Goal: Task Accomplishment & Management: Complete application form

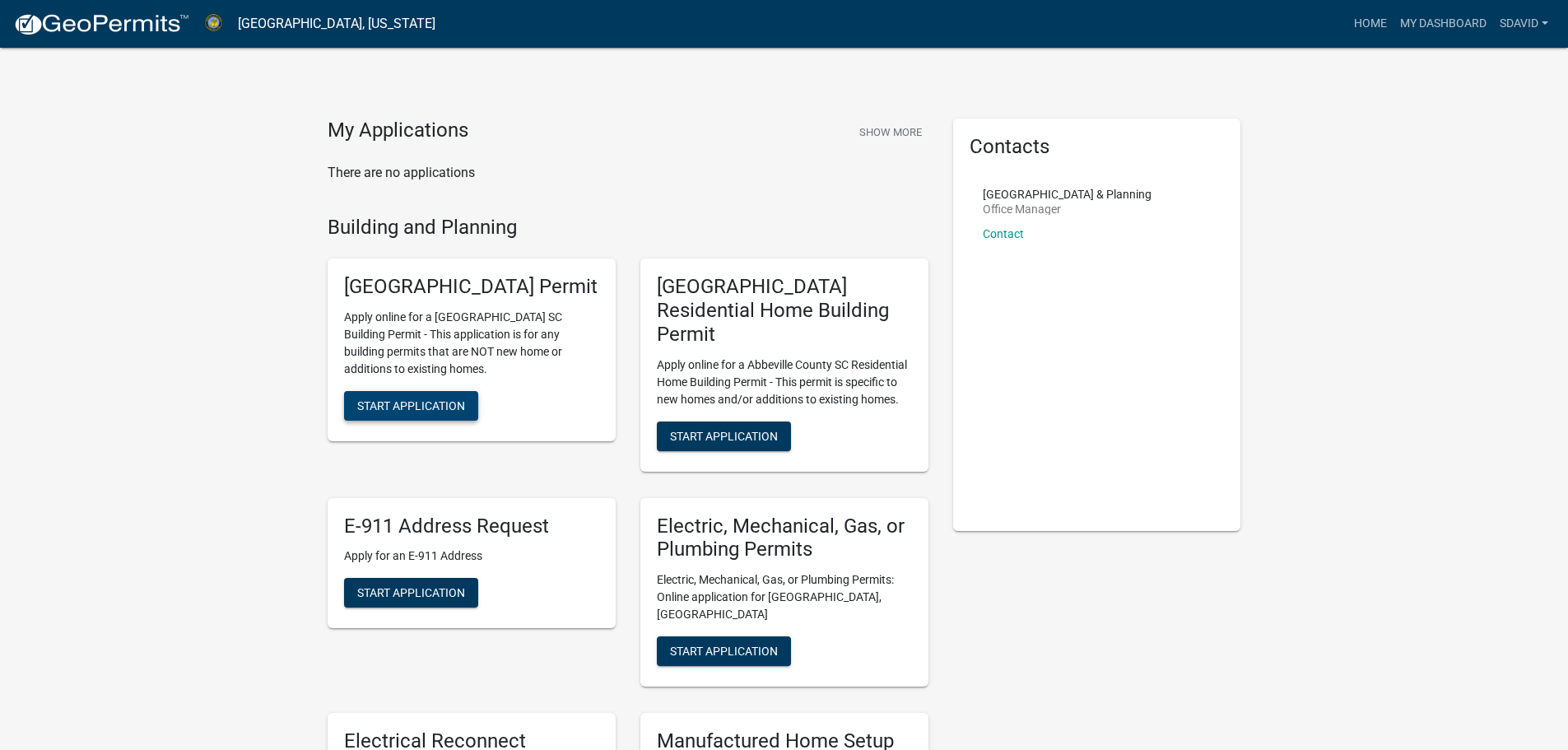
click at [438, 413] on span "Start Application" at bounding box center [411, 405] width 108 height 13
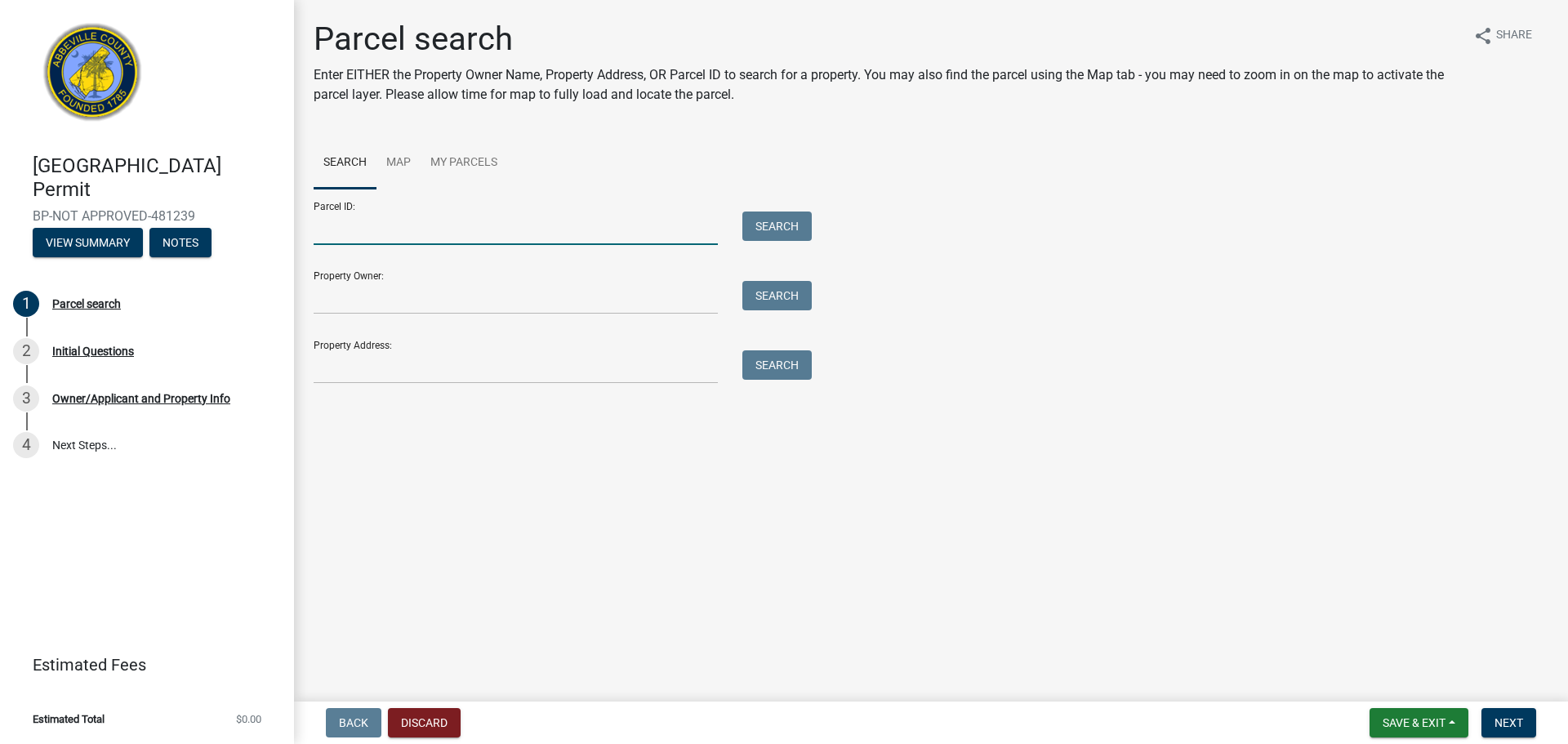
click at [433, 235] on input "Parcel ID:" at bounding box center [515, 228] width 405 height 34
click at [416, 233] on input "Parcel ID:" at bounding box center [515, 228] width 405 height 34
type input "[PHONE_NUMBER]"
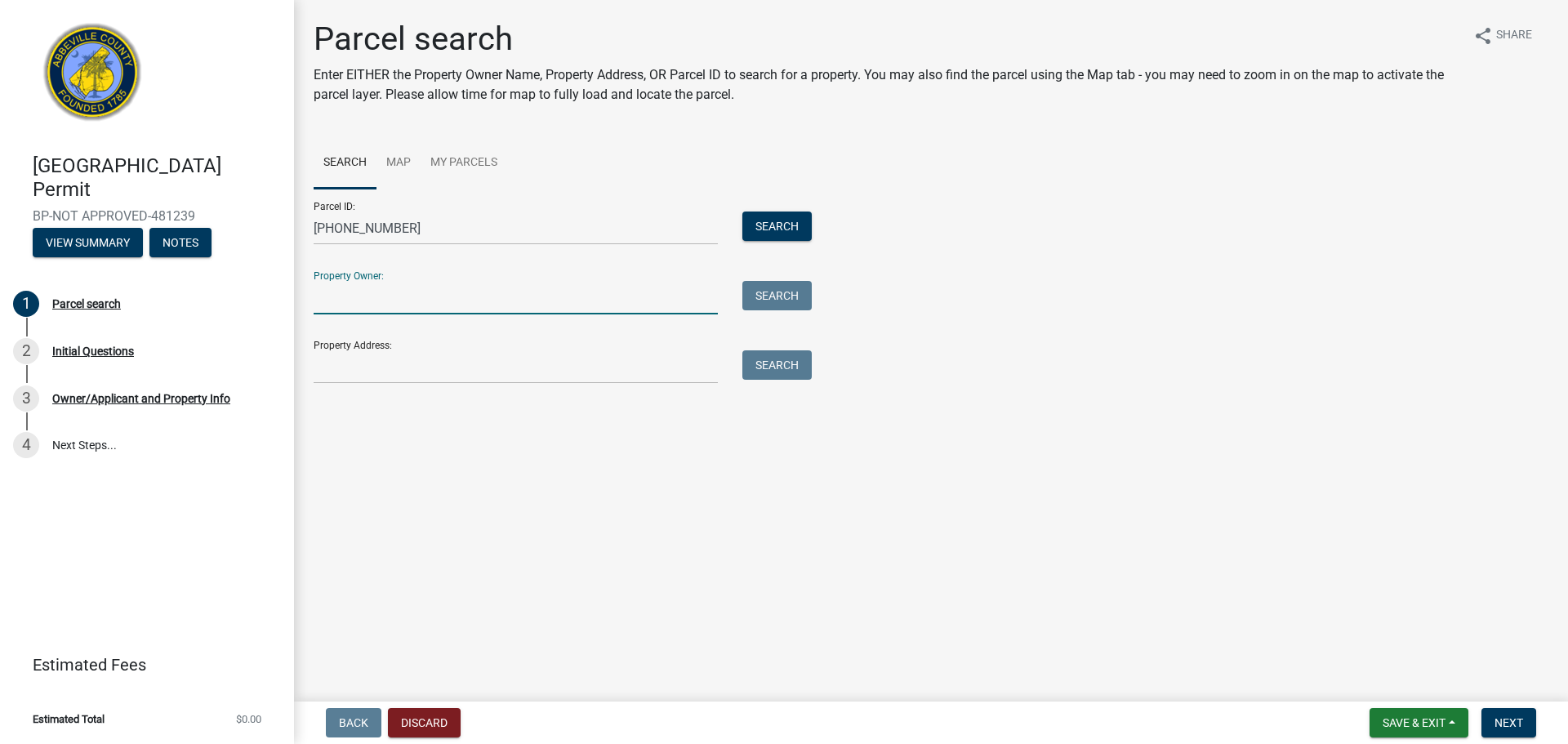
click at [427, 297] on input "Property Owner:" at bounding box center [515, 298] width 405 height 34
type input "CMH Homes INC"
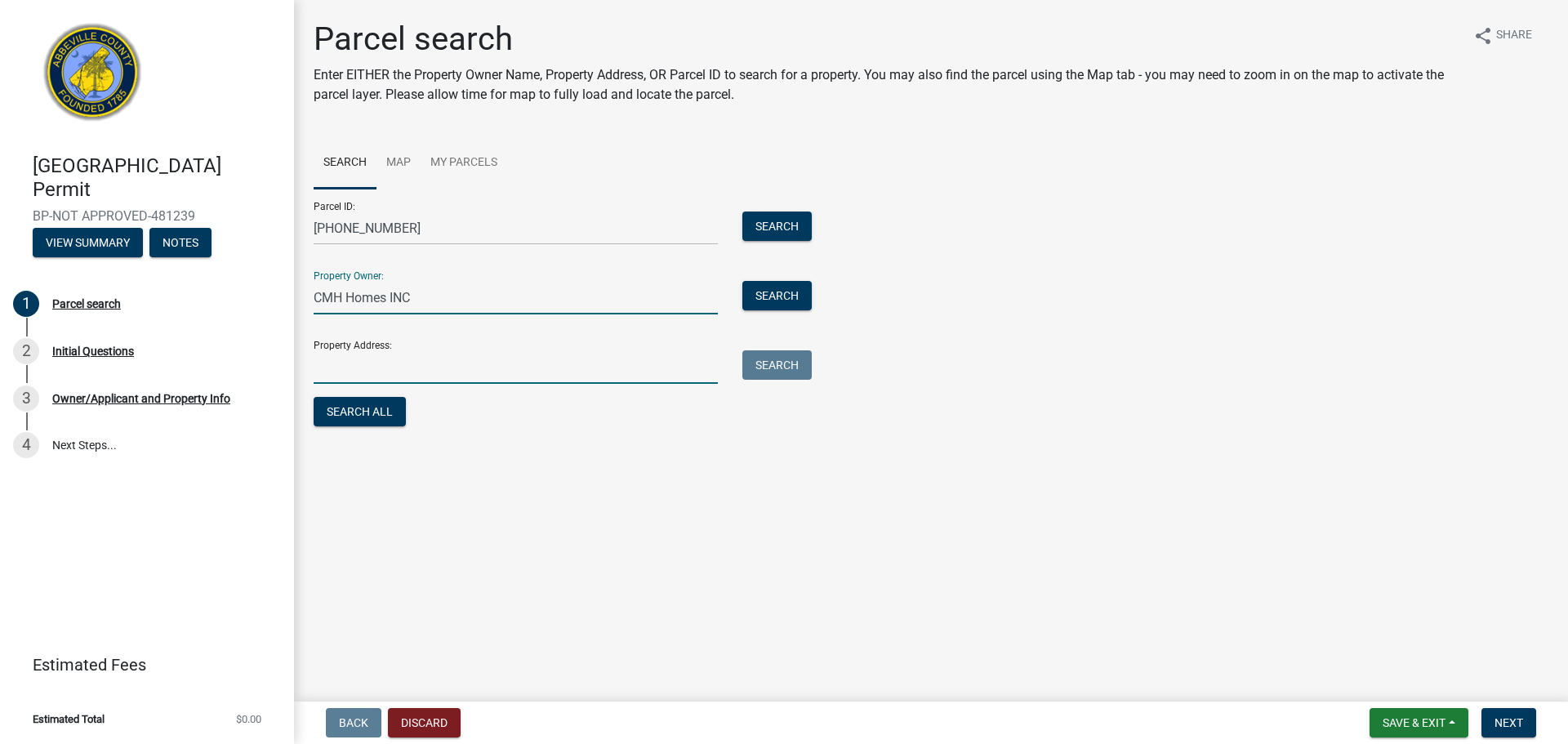
click at [423, 366] on input "Property Address:" at bounding box center [515, 367] width 405 height 34
type input "[STREET_ADDRESS][PERSON_NAME]"
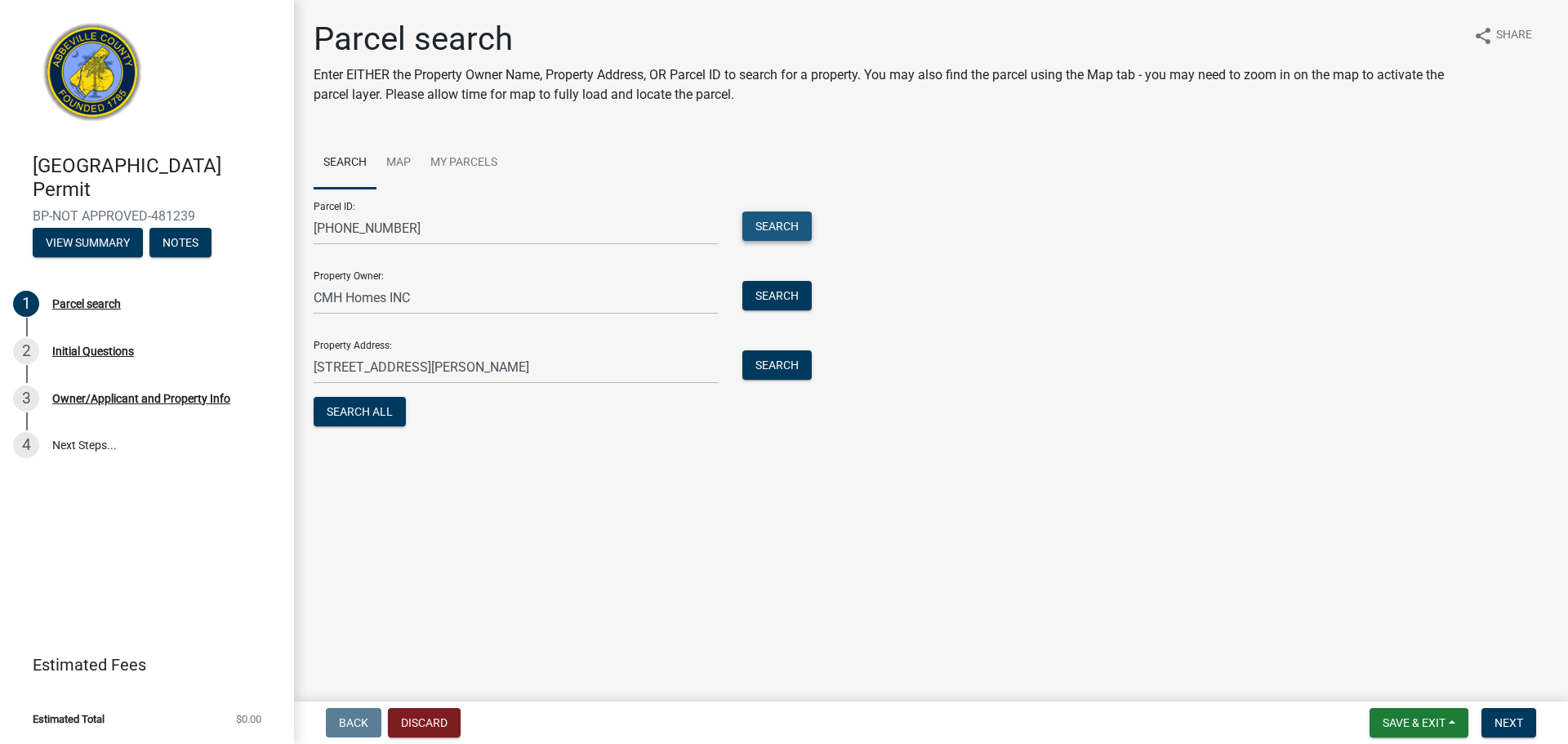
click at [765, 223] on button "Search" at bounding box center [777, 226] width 70 height 29
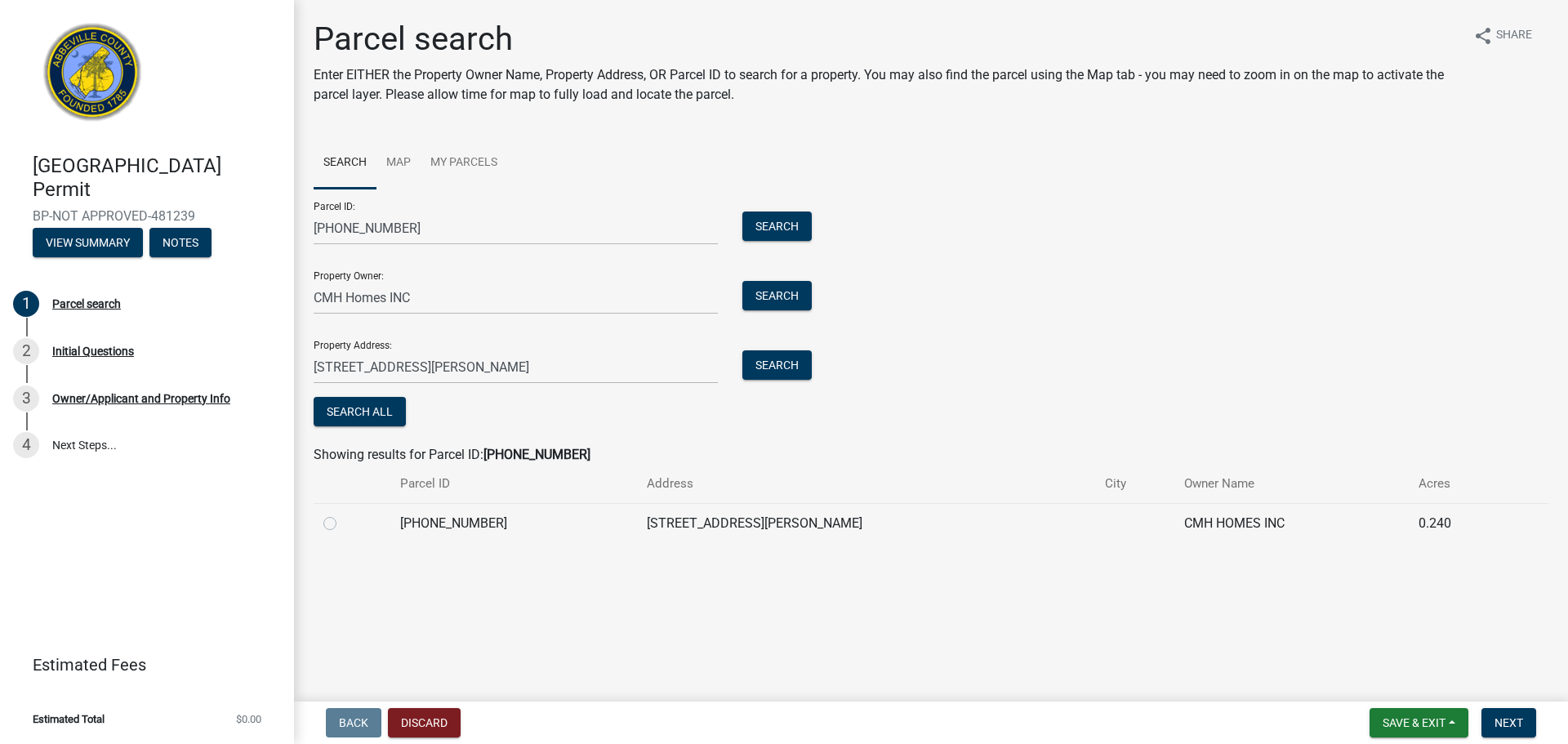
click at [427, 523] on td "[PHONE_NUMBER]" at bounding box center [513, 523] width 246 height 40
click at [343, 513] on label at bounding box center [343, 513] width 0 height 0
click at [343, 524] on input "radio" at bounding box center [348, 518] width 11 height 11
radio input "true"
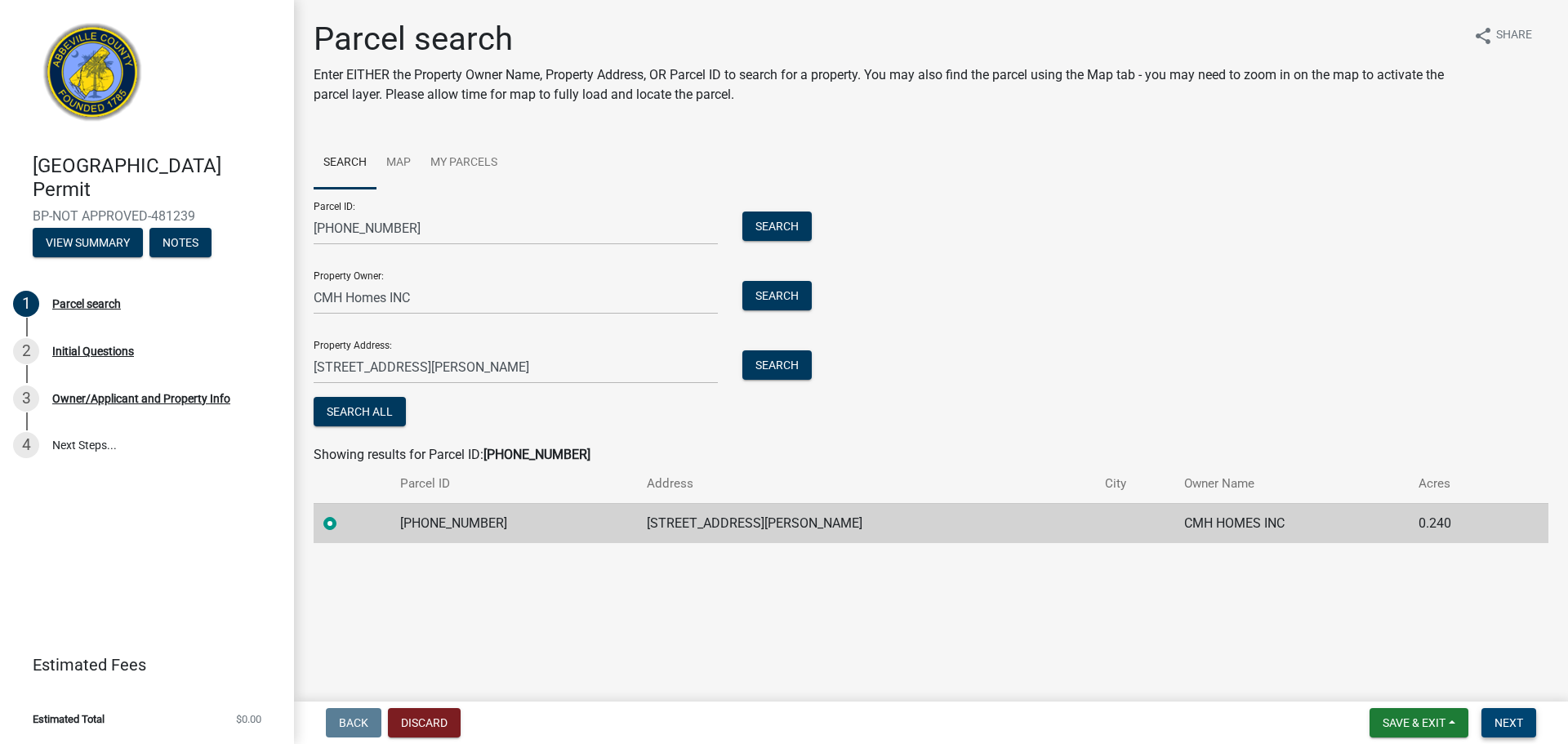
click at [1509, 729] on span "Next" at bounding box center [1508, 722] width 28 height 13
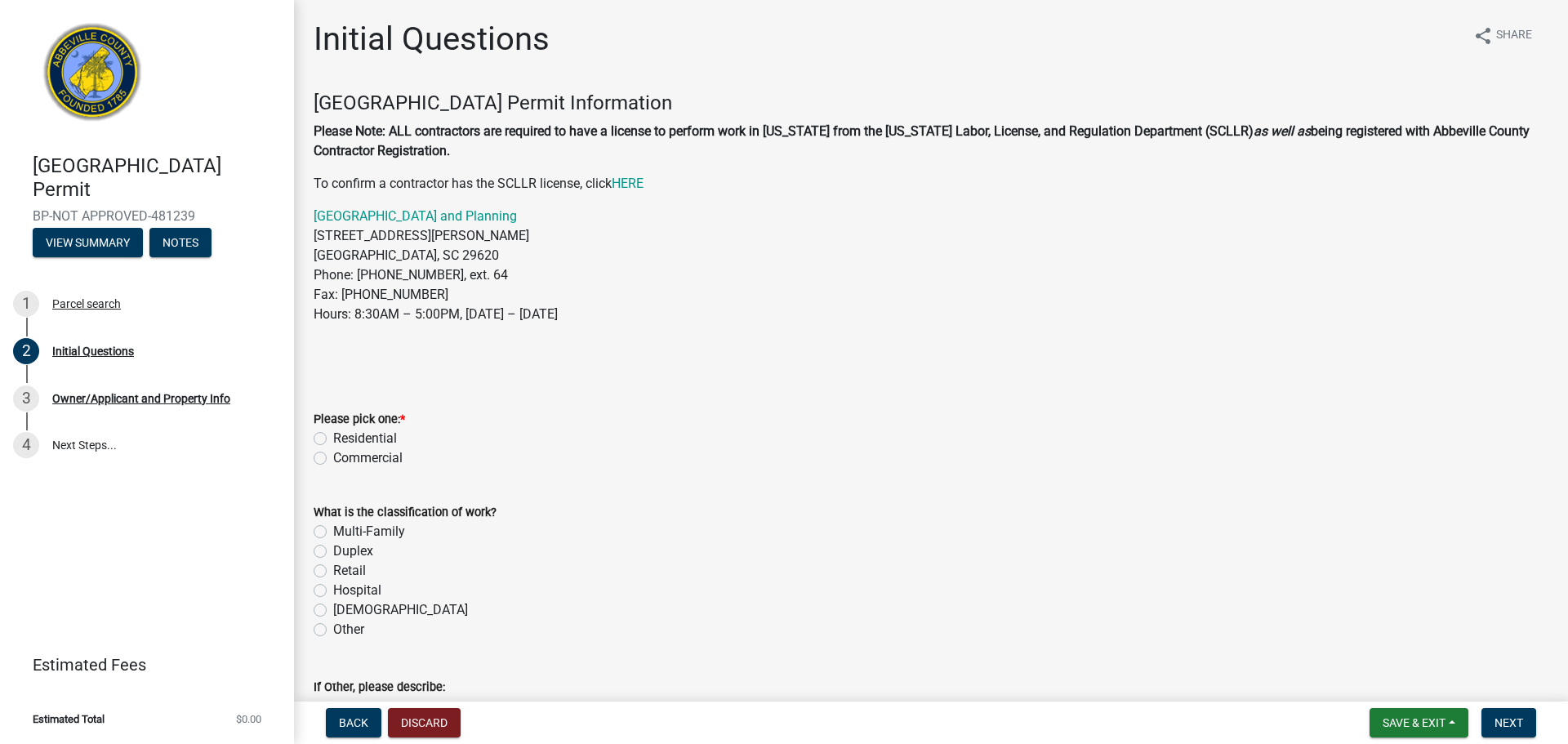
drag, startPoint x: 320, startPoint y: 441, endPoint x: 349, endPoint y: 434, distance: 29.8
click at [333, 441] on label "Residential" at bounding box center [365, 438] width 64 height 19
click at [333, 439] on input "Residential" at bounding box center [338, 434] width 11 height 11
radio input "true"
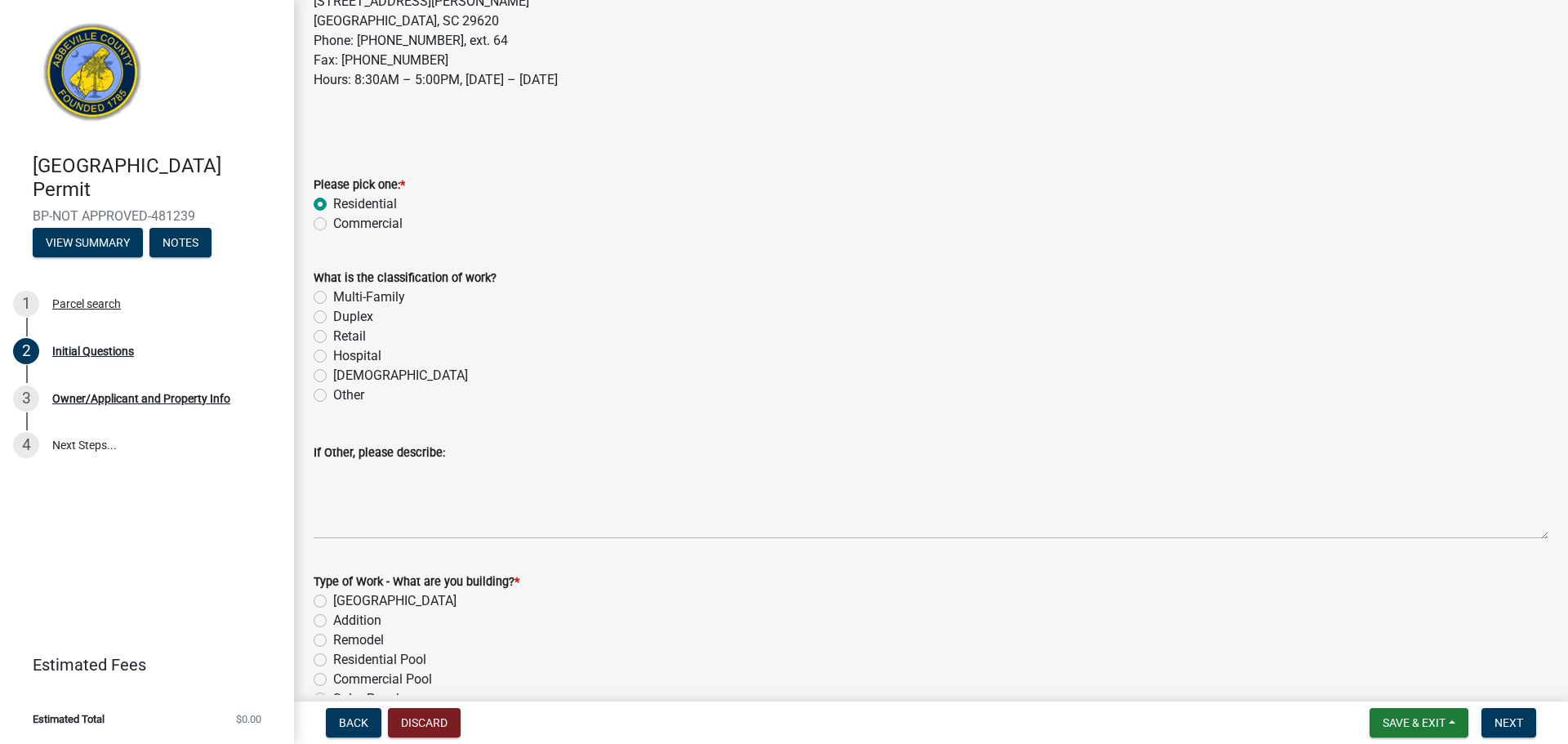
scroll to position [408, 0]
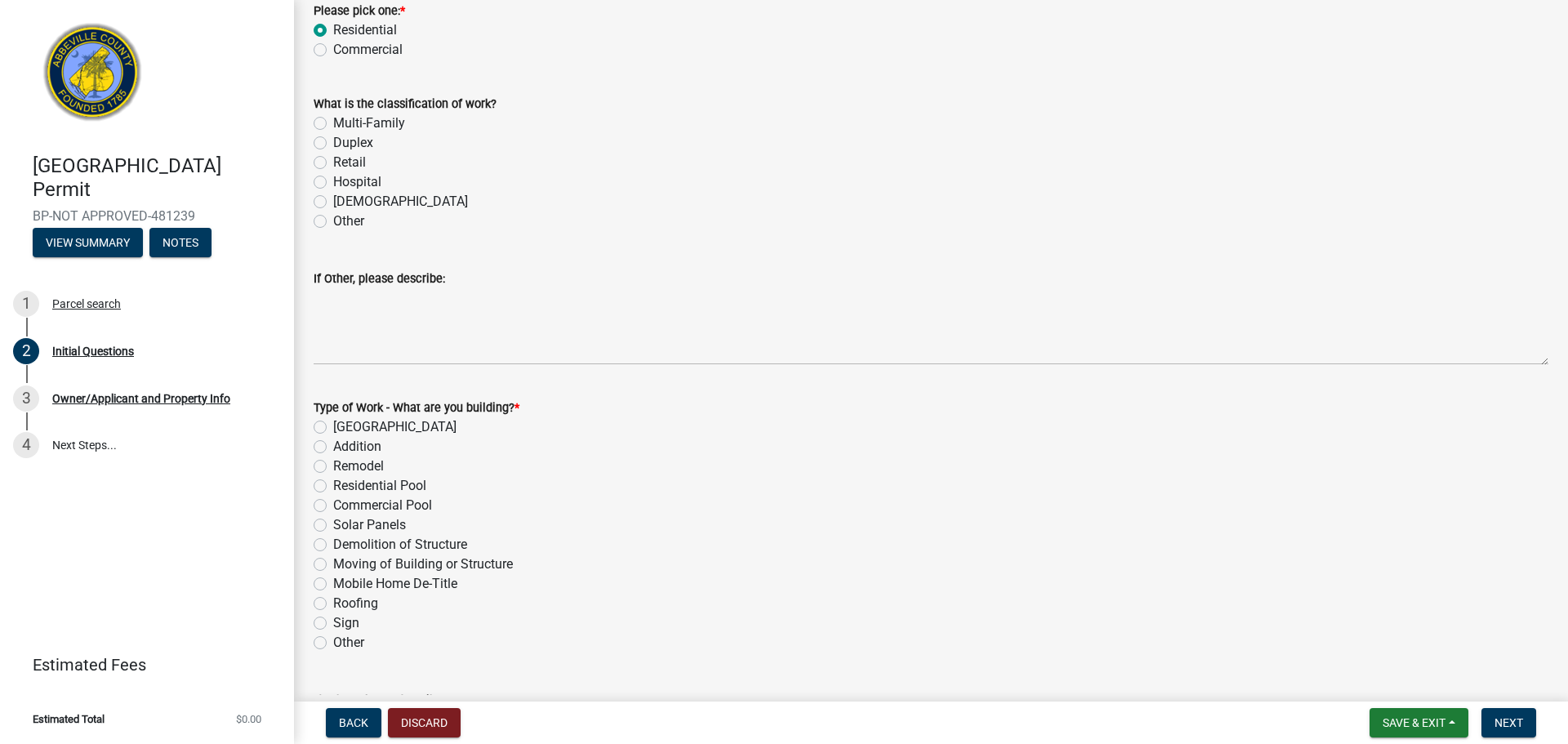
click at [402, 581] on label "Mobile Home De-Title" at bounding box center [395, 584] width 124 height 19
click at [343, 581] on input "Mobile Home De-Title" at bounding box center [338, 579] width 11 height 11
radio input "true"
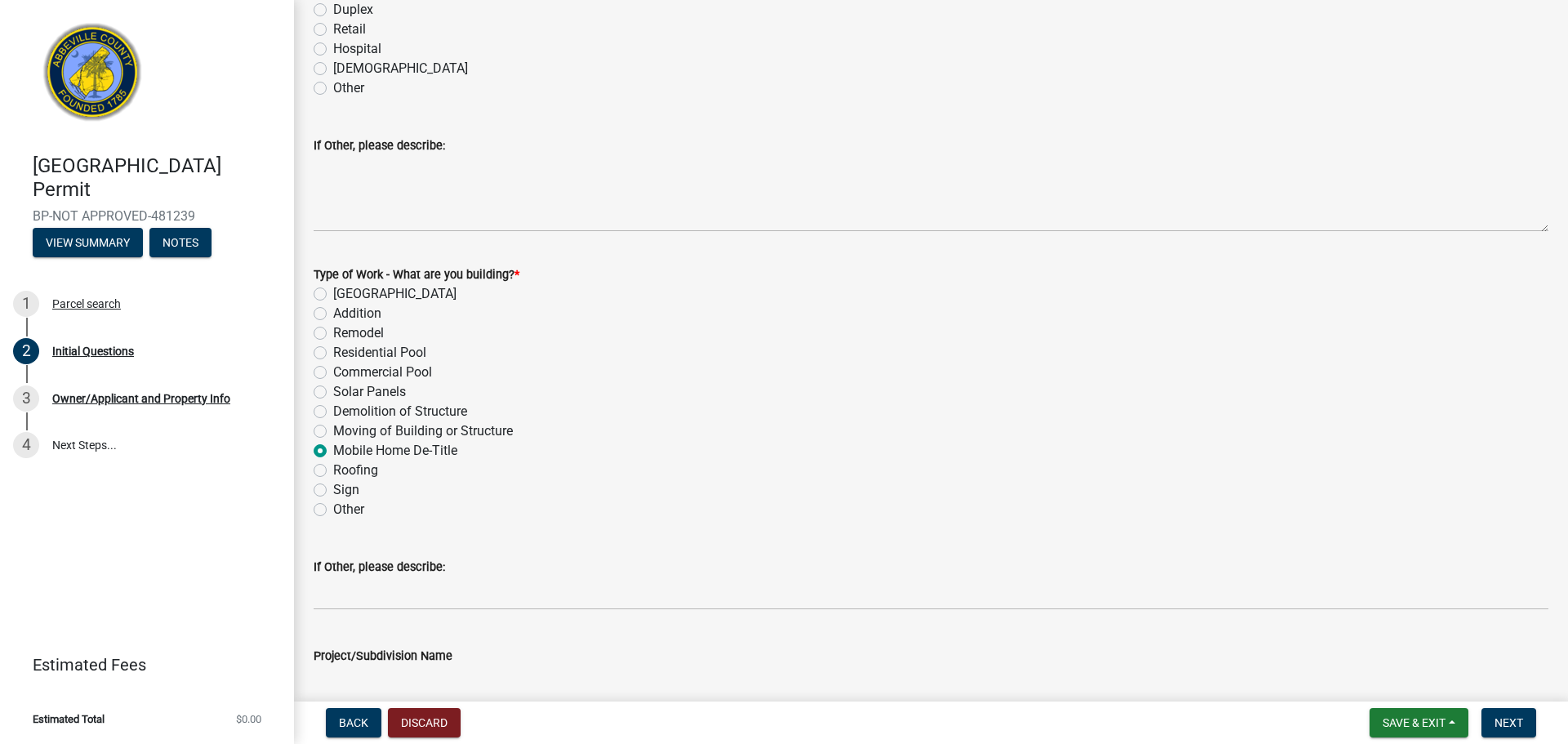
scroll to position [715, 0]
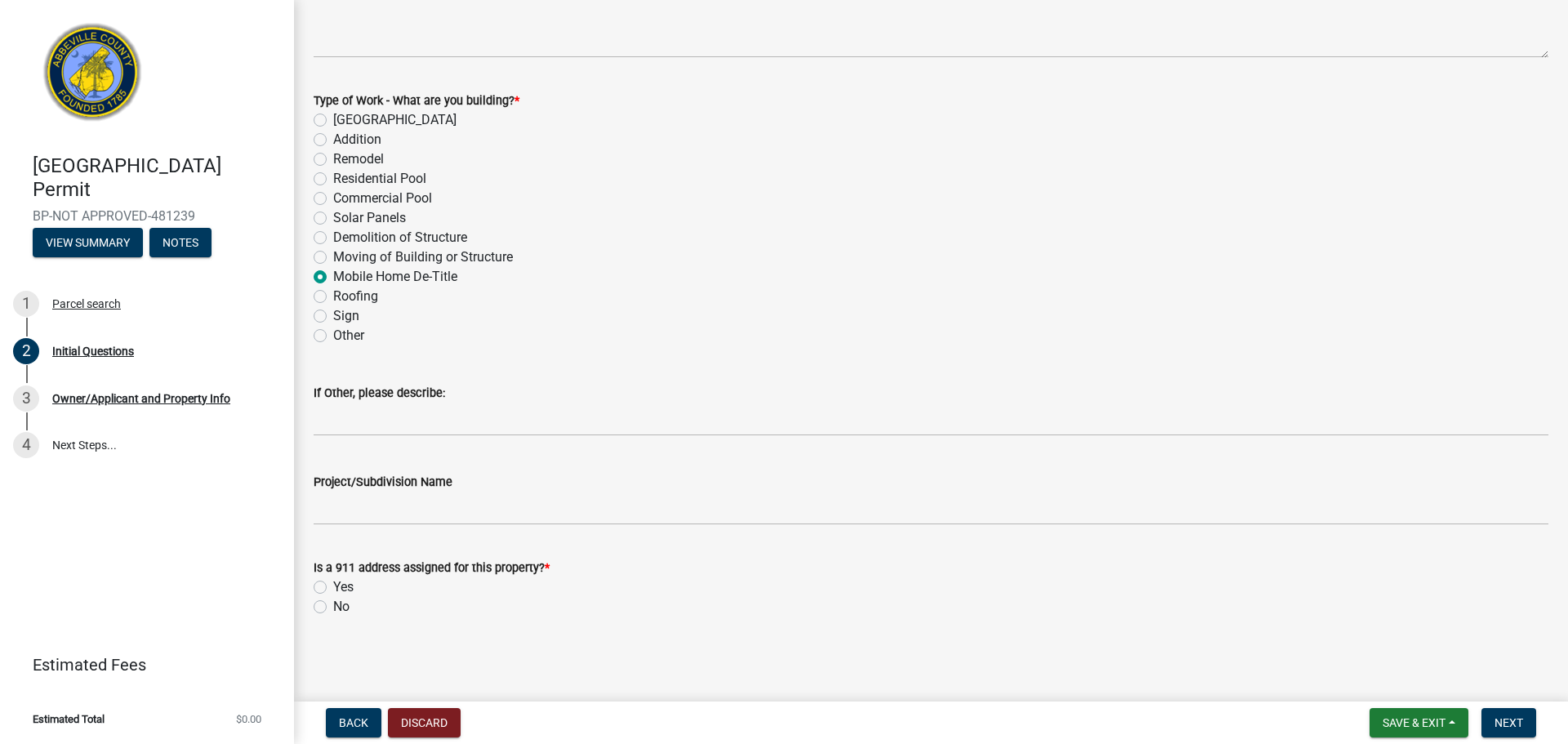
click at [340, 586] on label "Yes" at bounding box center [343, 587] width 20 height 19
click at [340, 586] on input "Yes" at bounding box center [338, 582] width 11 height 11
radio input "true"
click at [1512, 730] on button "Next" at bounding box center [1509, 723] width 54 height 29
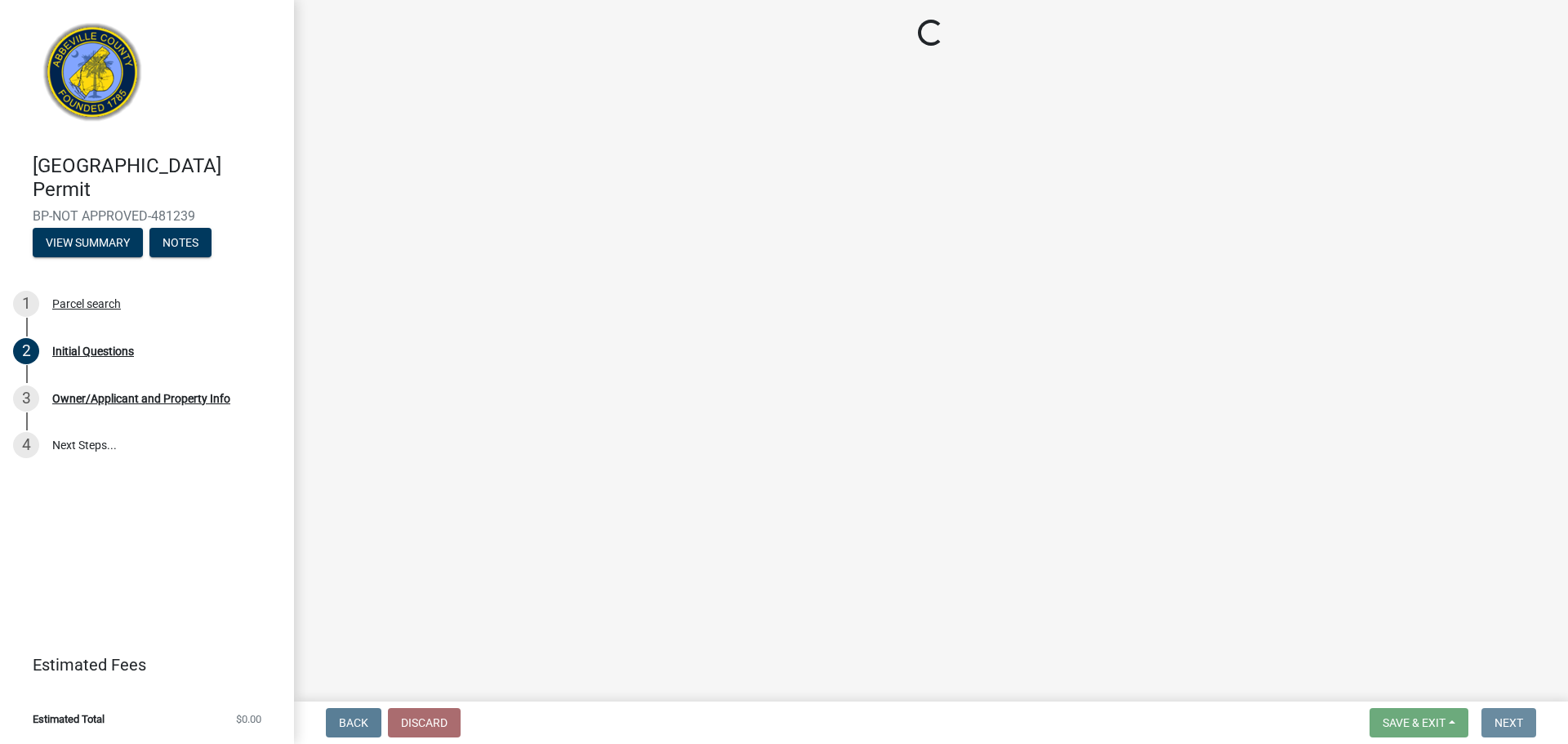
scroll to position [0, 0]
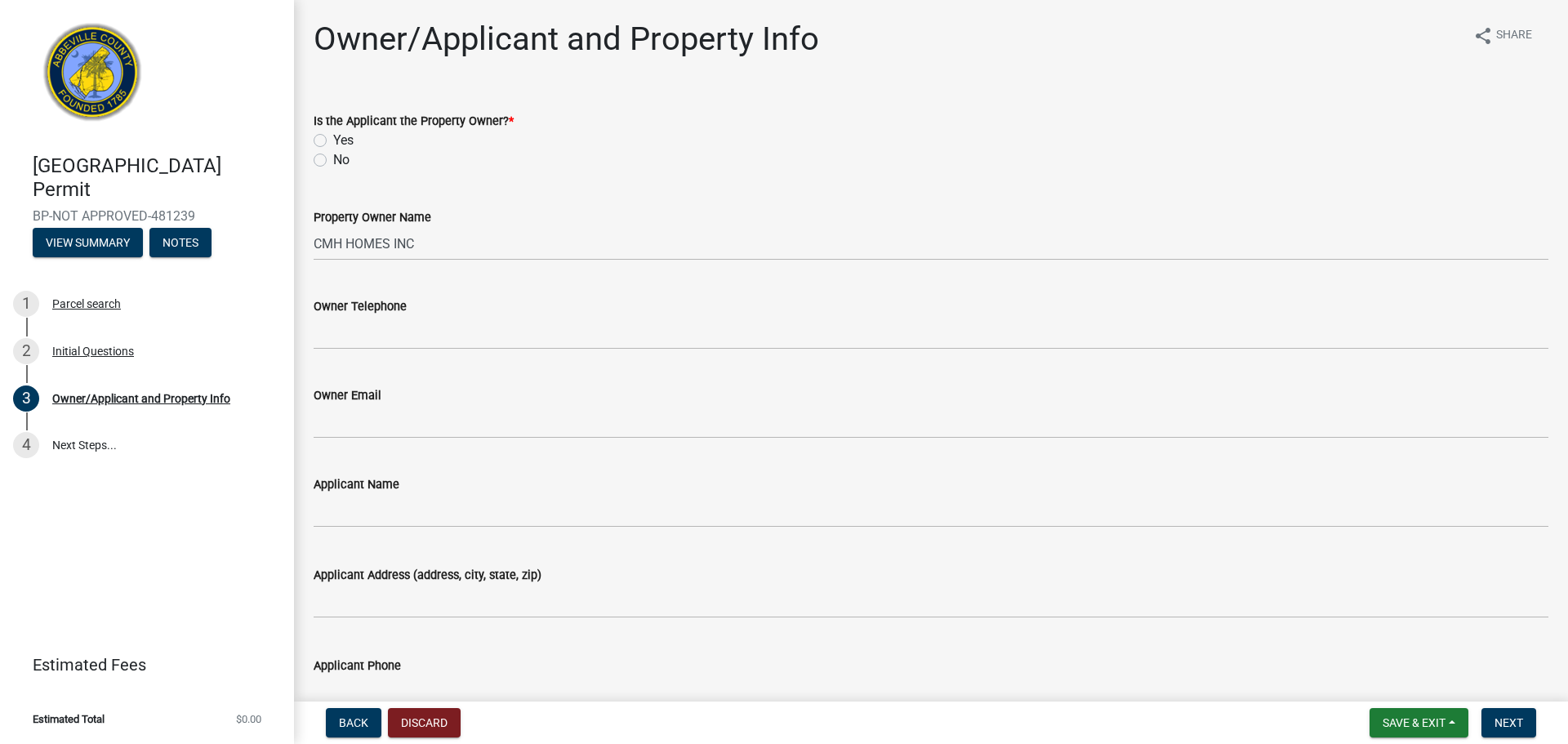
click at [333, 160] on label "No" at bounding box center [341, 160] width 16 height 19
click at [333, 160] on input "No" at bounding box center [338, 155] width 11 height 11
radio input "true"
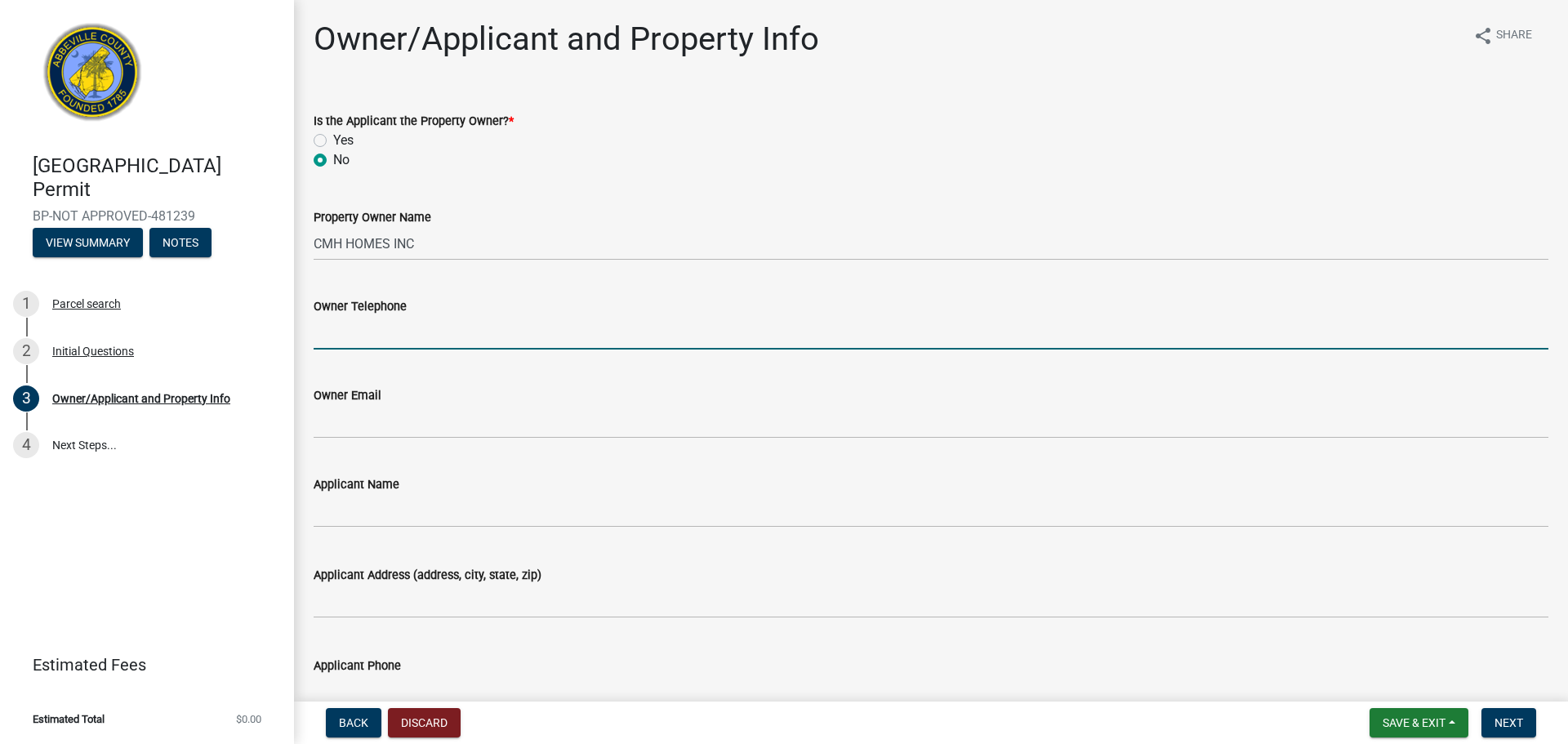
click at [429, 335] on input "Owner Telephone" at bounding box center [931, 333] width 1235 height 34
paste input "[PHONE_NUMBER]"
type input "[PHONE_NUMBER]"
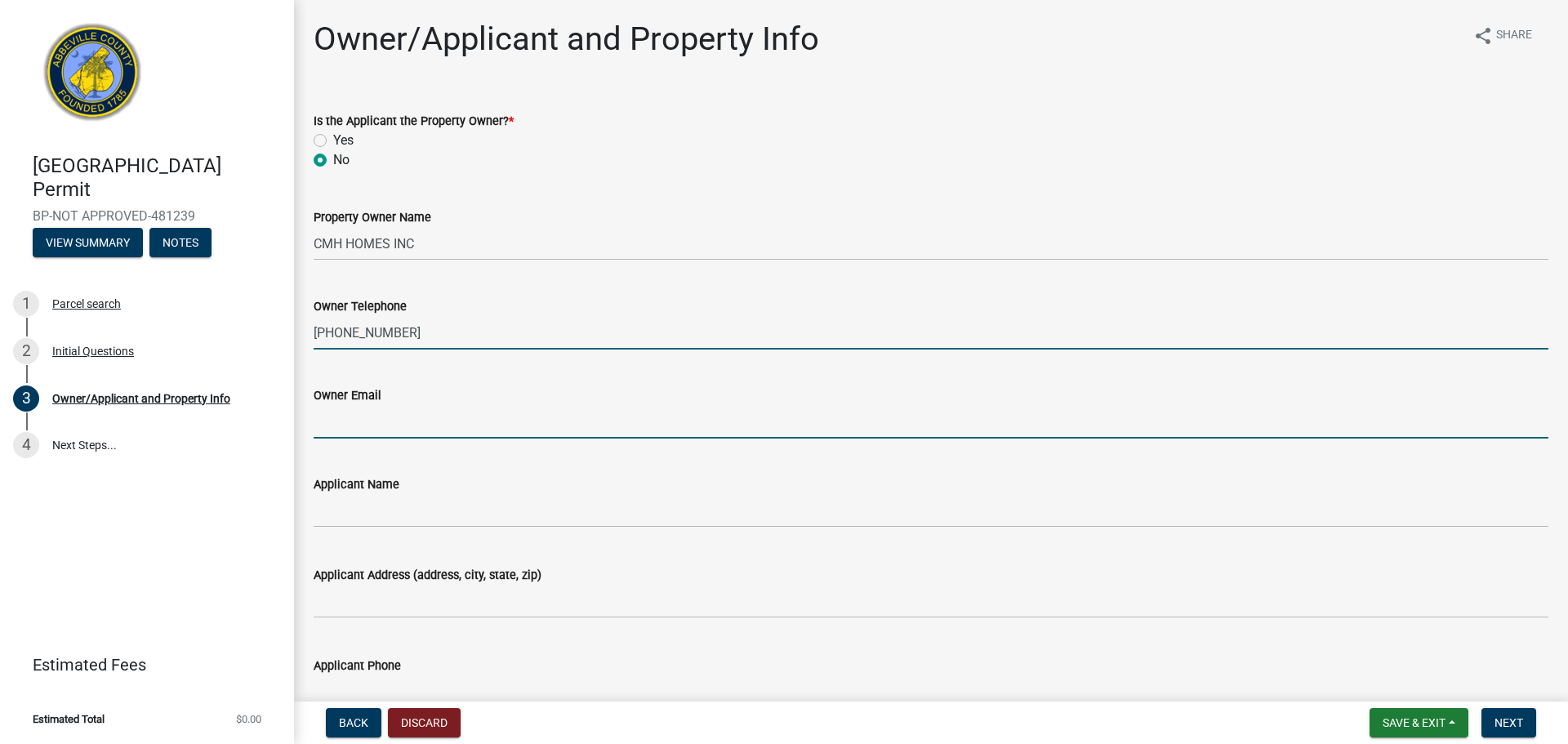
click at [426, 423] on input "Owner Email" at bounding box center [931, 422] width 1235 height 34
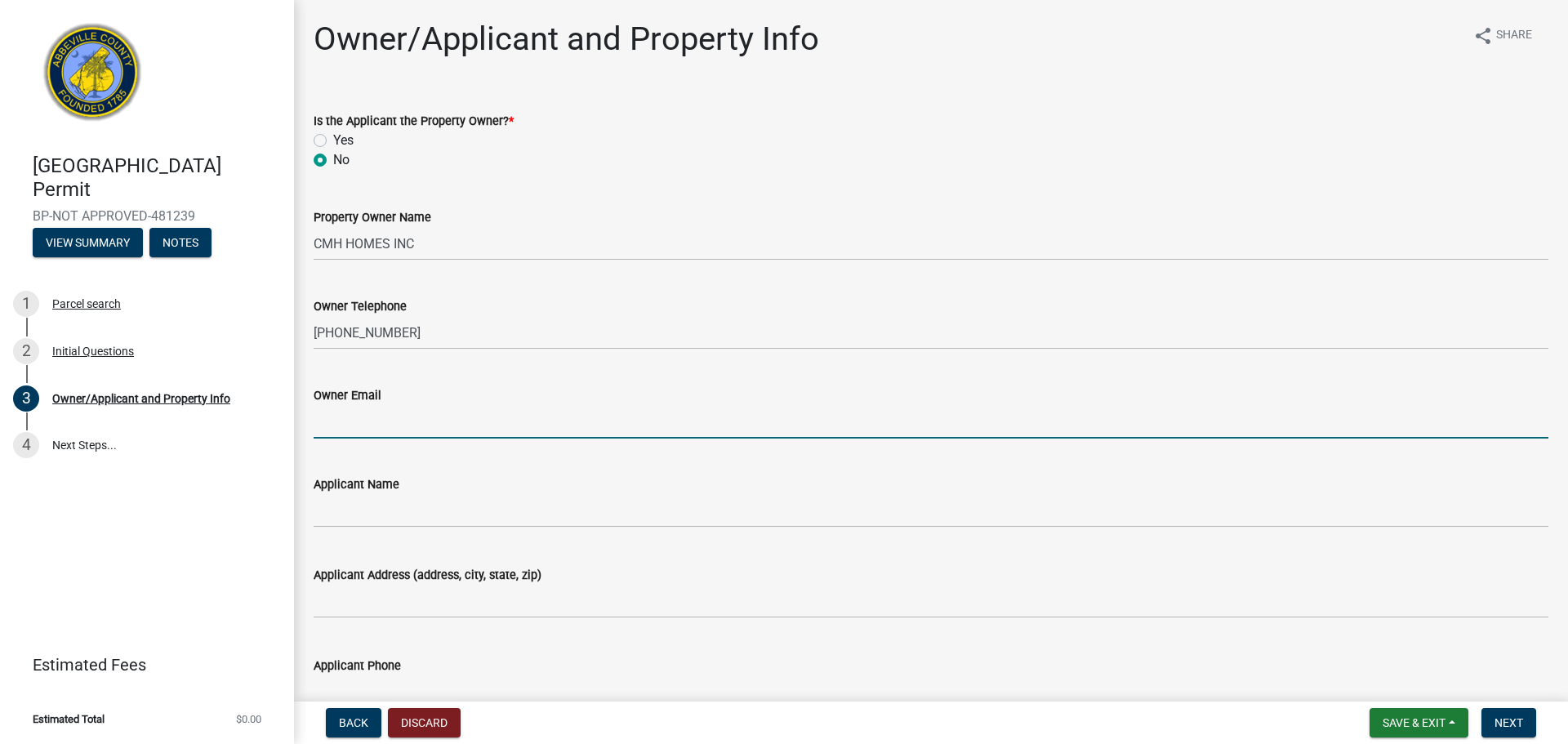
click at [384, 436] on input "Owner Email" at bounding box center [931, 422] width 1235 height 34
type input "v"
paste input ""HC1161" <[EMAIL_ADDRESS][DOMAIN_NAME]>"
drag, startPoint x: 369, startPoint y: 421, endPoint x: 304, endPoint y: 419, distance: 65.0
click at [304, 419] on div "Owner Email "HC1161" <[EMAIL_ADDRESS][DOMAIN_NAME]>" at bounding box center [931, 401] width 1259 height 76
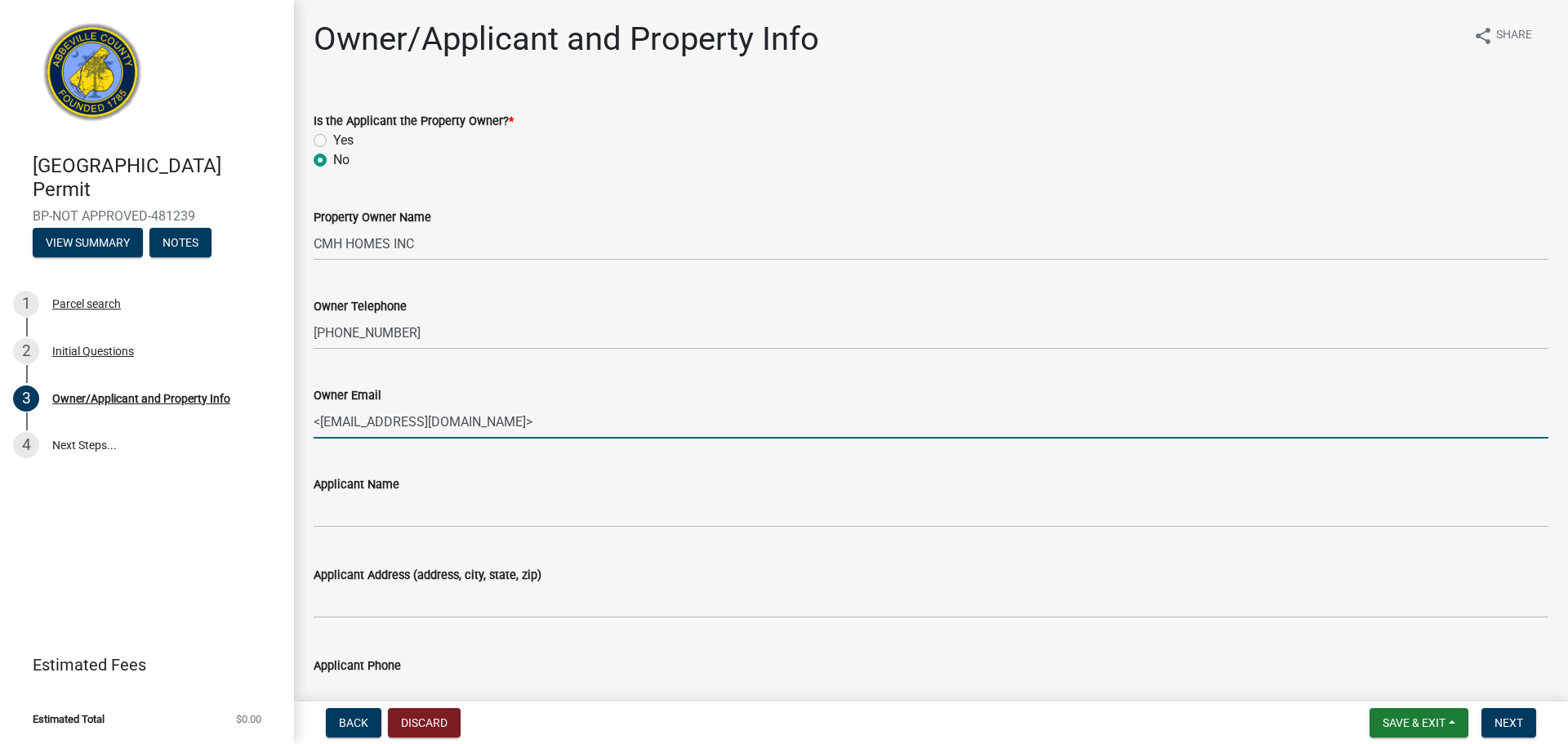
click at [324, 425] on input "<[EMAIL_ADDRESS][DOMAIN_NAME]>" at bounding box center [931, 422] width 1235 height 34
click at [529, 421] on input "[EMAIL_ADDRESS][DOMAIN_NAME]>" at bounding box center [931, 422] width 1235 height 34
type input "[EMAIL_ADDRESS][DOMAIN_NAME]"
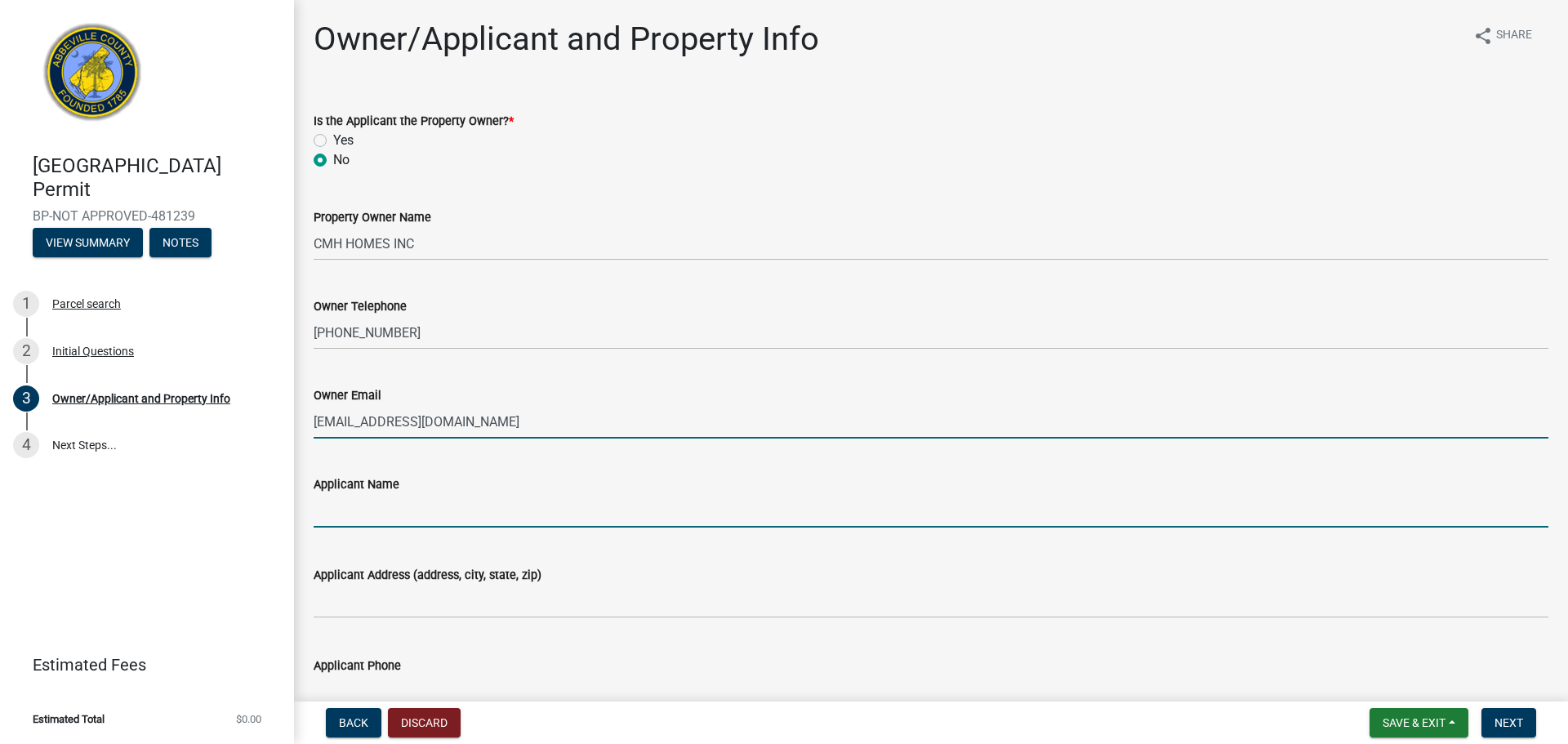
click at [474, 523] on input "Applicant Name" at bounding box center [931, 510] width 1235 height 34
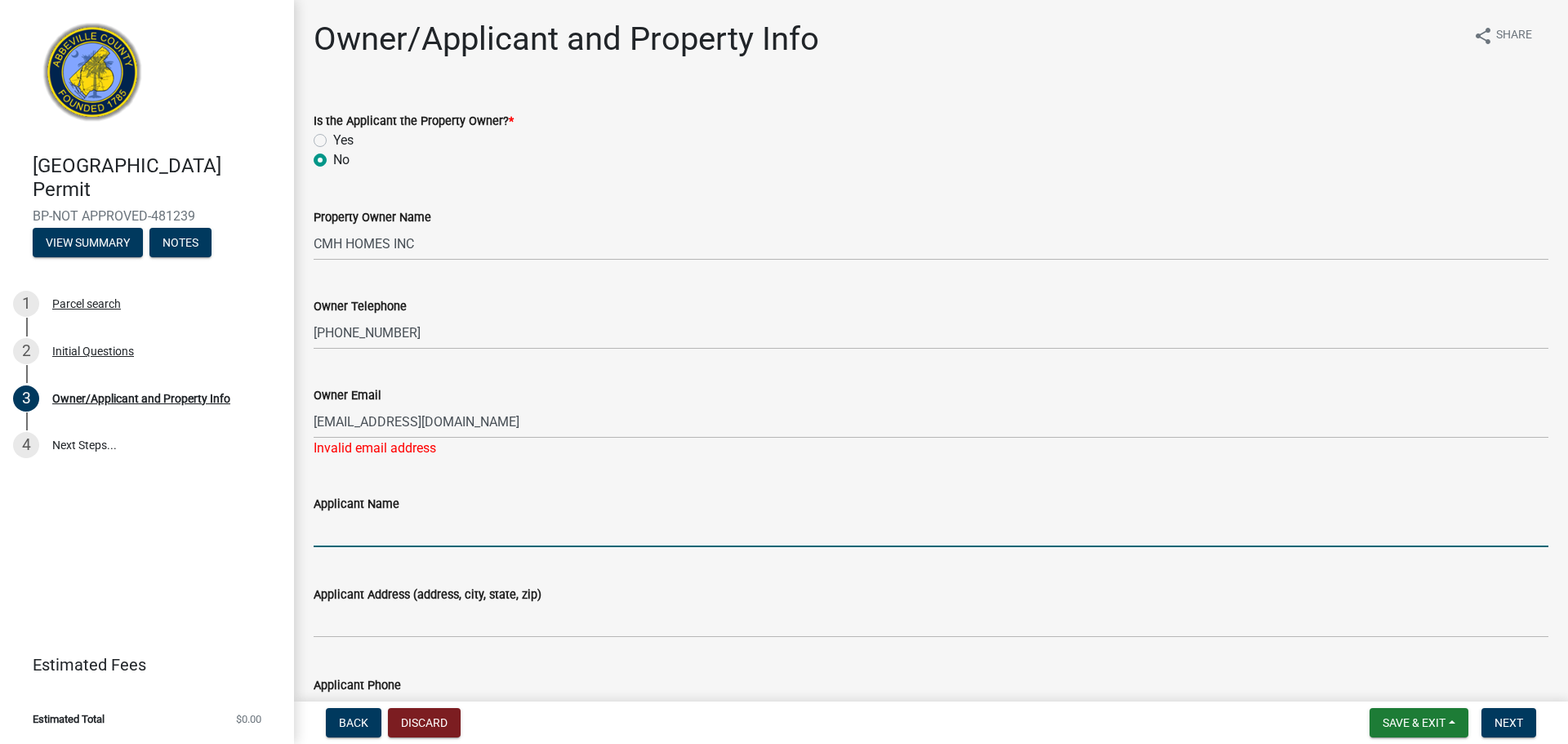
type input "[PERSON_NAME]"
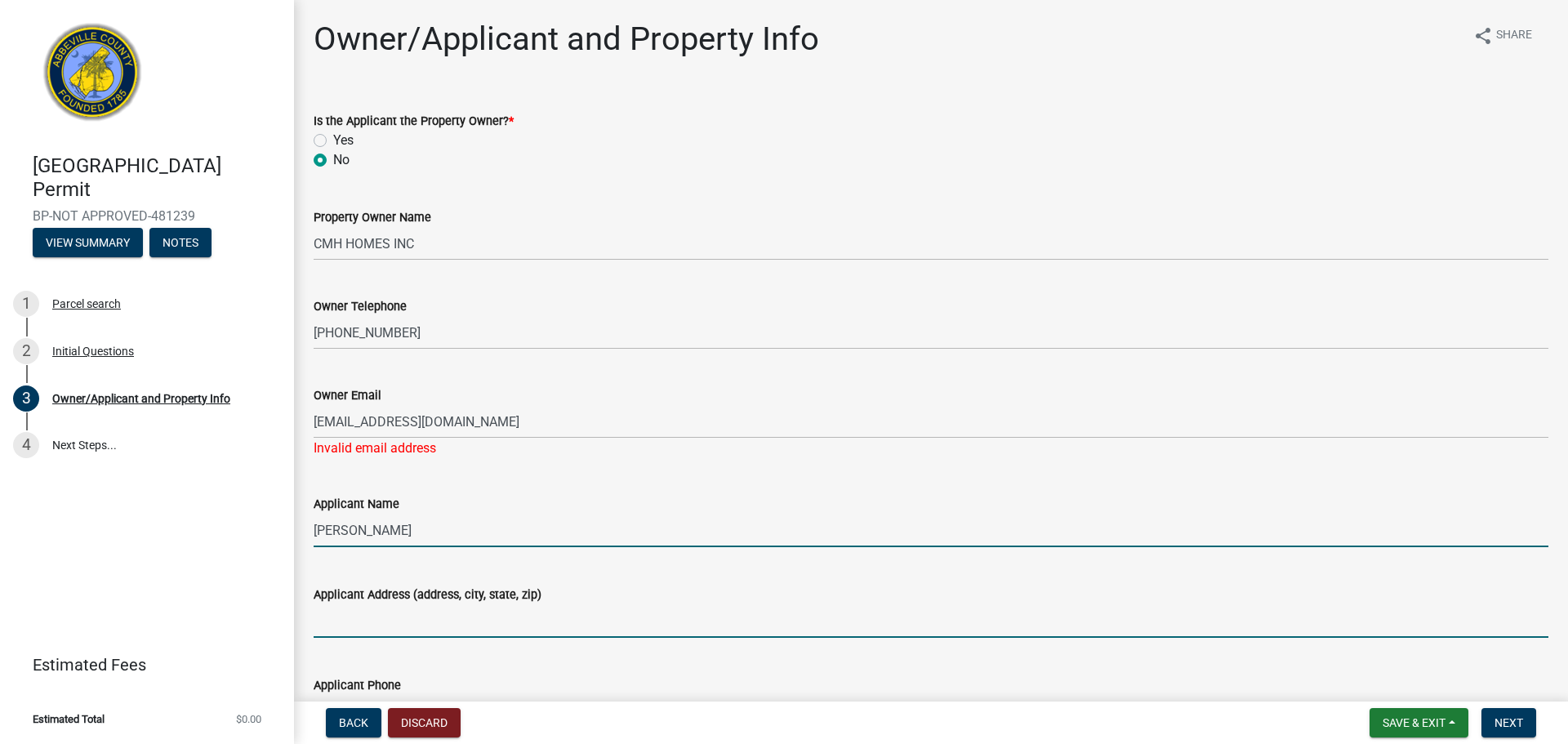
type input "[STREET_ADDRESS]"
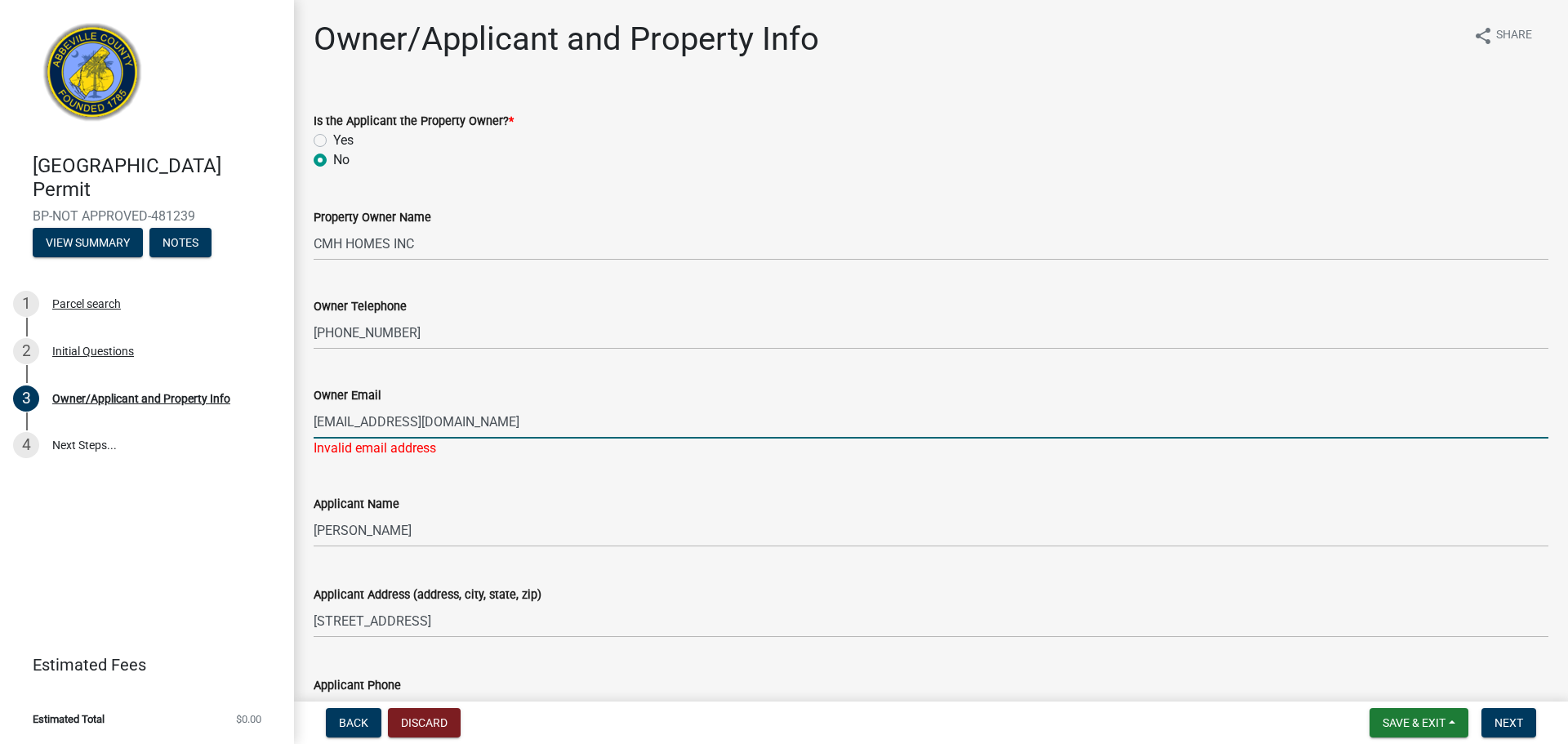
click at [630, 423] on input "[EMAIL_ADDRESS][DOMAIN_NAME]" at bounding box center [931, 422] width 1235 height 34
click at [380, 431] on input "[EMAIL_ADDRESS][DOMAIN_NAME]" at bounding box center [931, 422] width 1235 height 34
drag, startPoint x: 557, startPoint y: 433, endPoint x: 282, endPoint y: 445, distance: 275.3
click at [282, 445] on div "[GEOGRAPHIC_DATA] Permit BP-NOT APPROVED-481239 View Summary Notes 1 Parcel sea…" at bounding box center [784, 372] width 1568 height 744
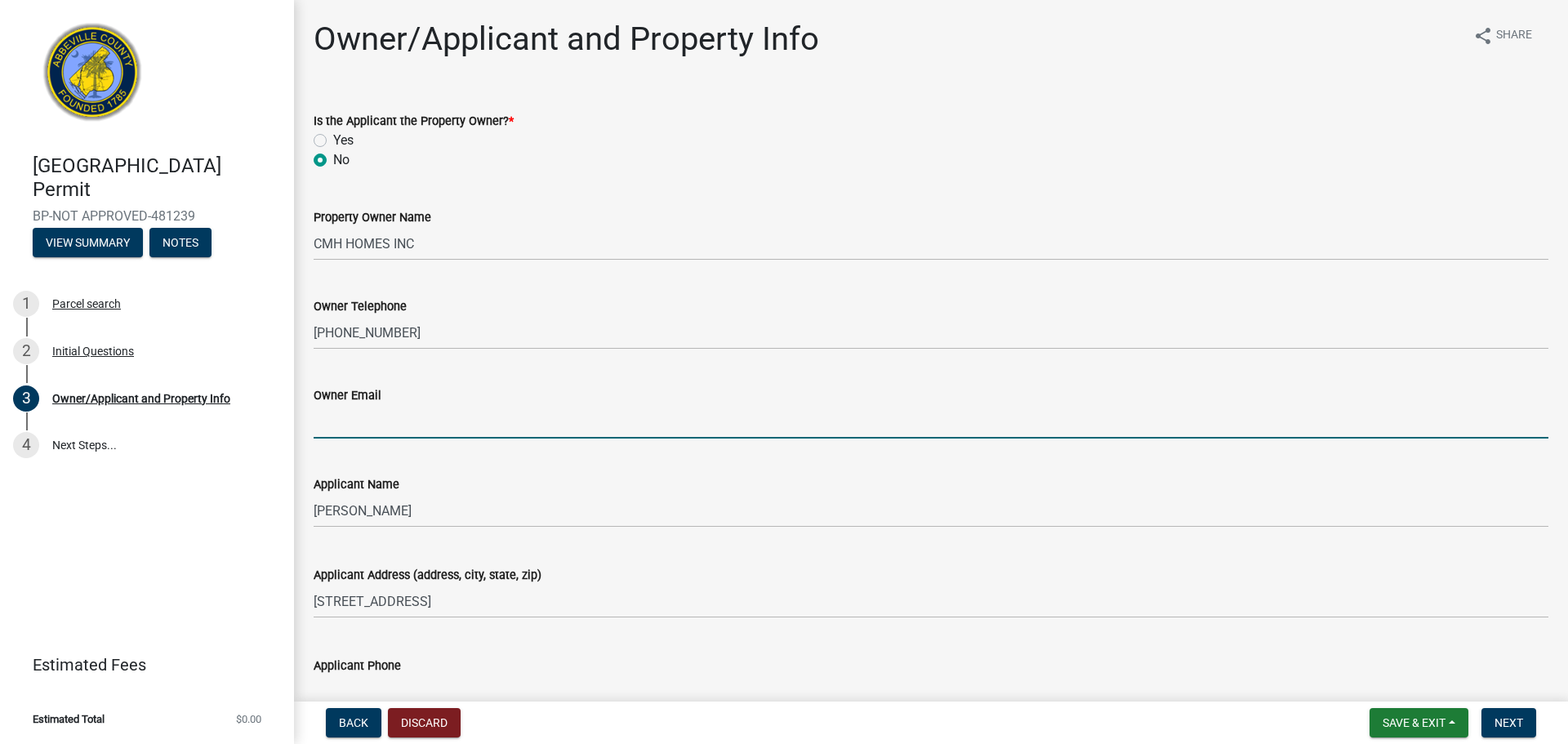
paste input "[PERSON_NAME][EMAIL_ADDRESS][PERSON_NAME][DOMAIN_NAME]"
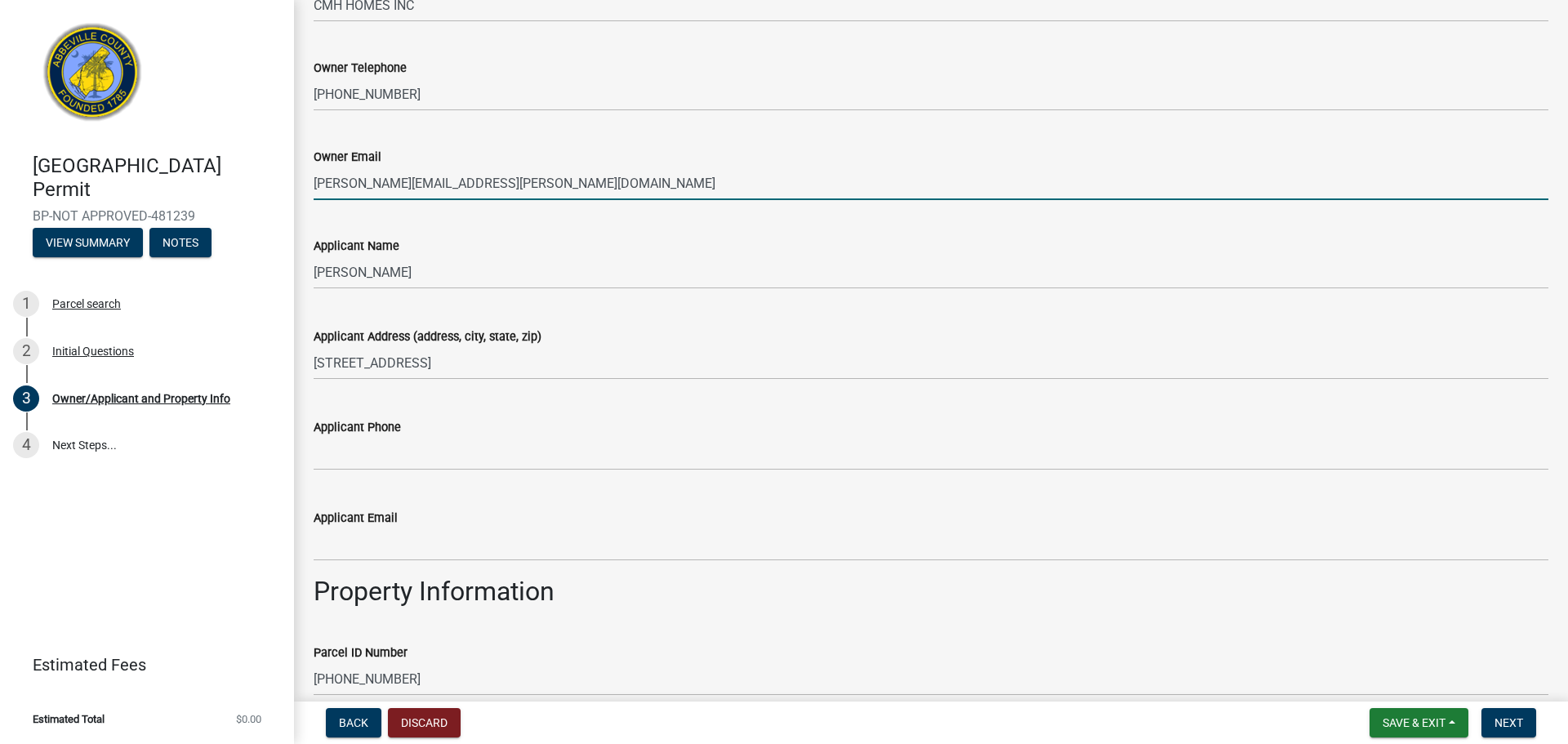
scroll to position [245, 0]
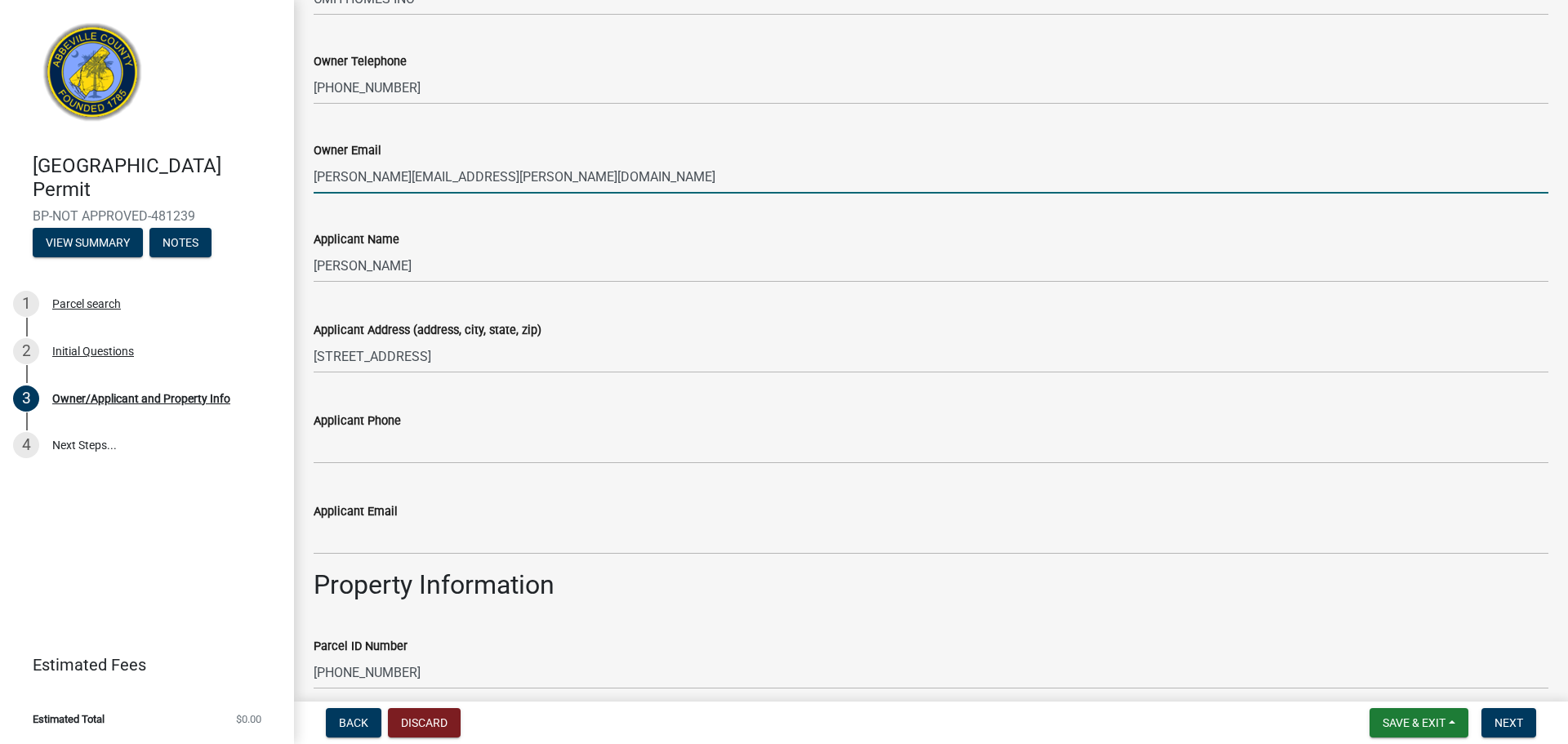
type input "[PERSON_NAME][EMAIL_ADDRESS][PERSON_NAME][DOMAIN_NAME]"
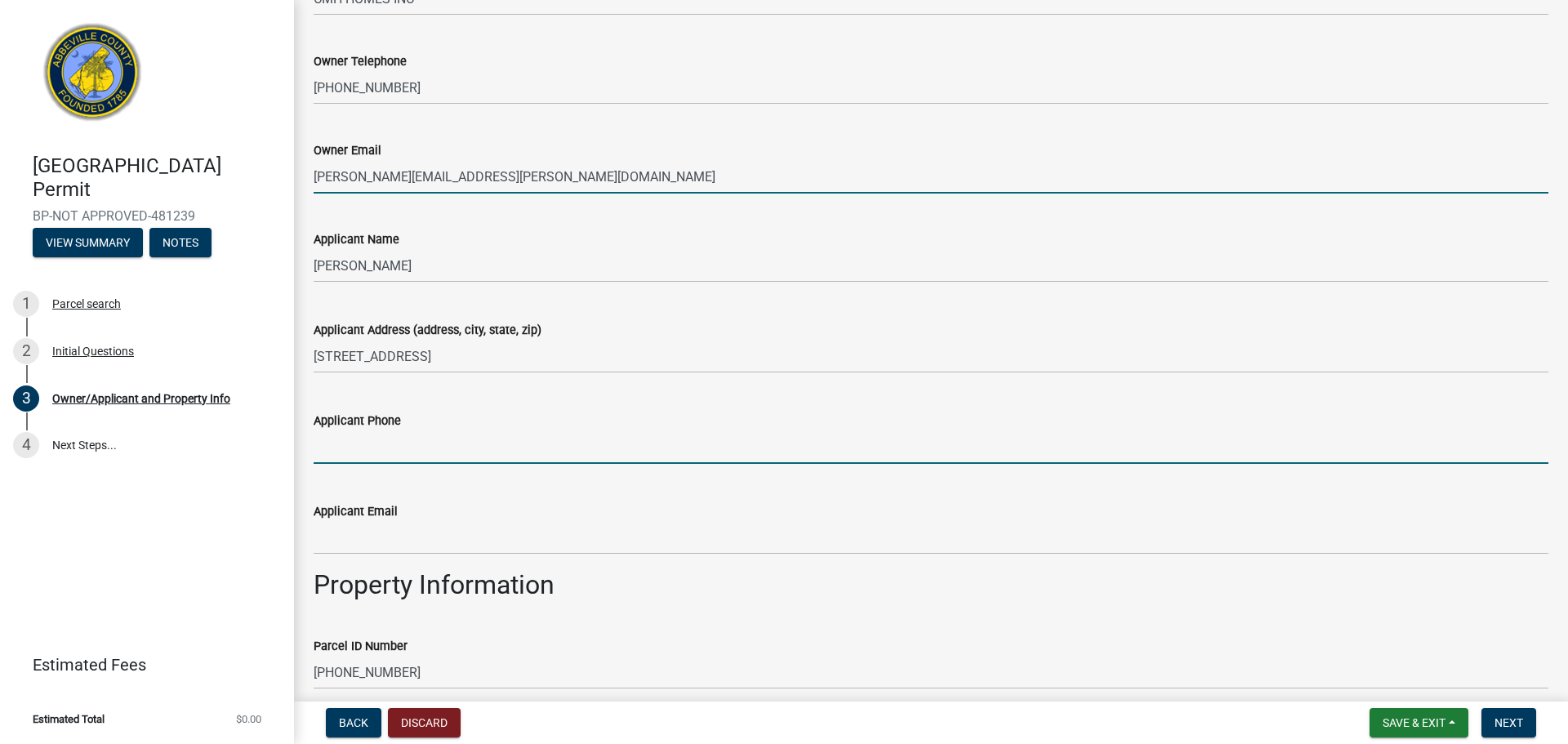
click at [608, 437] on input "Applicant Phone" at bounding box center [931, 447] width 1235 height 34
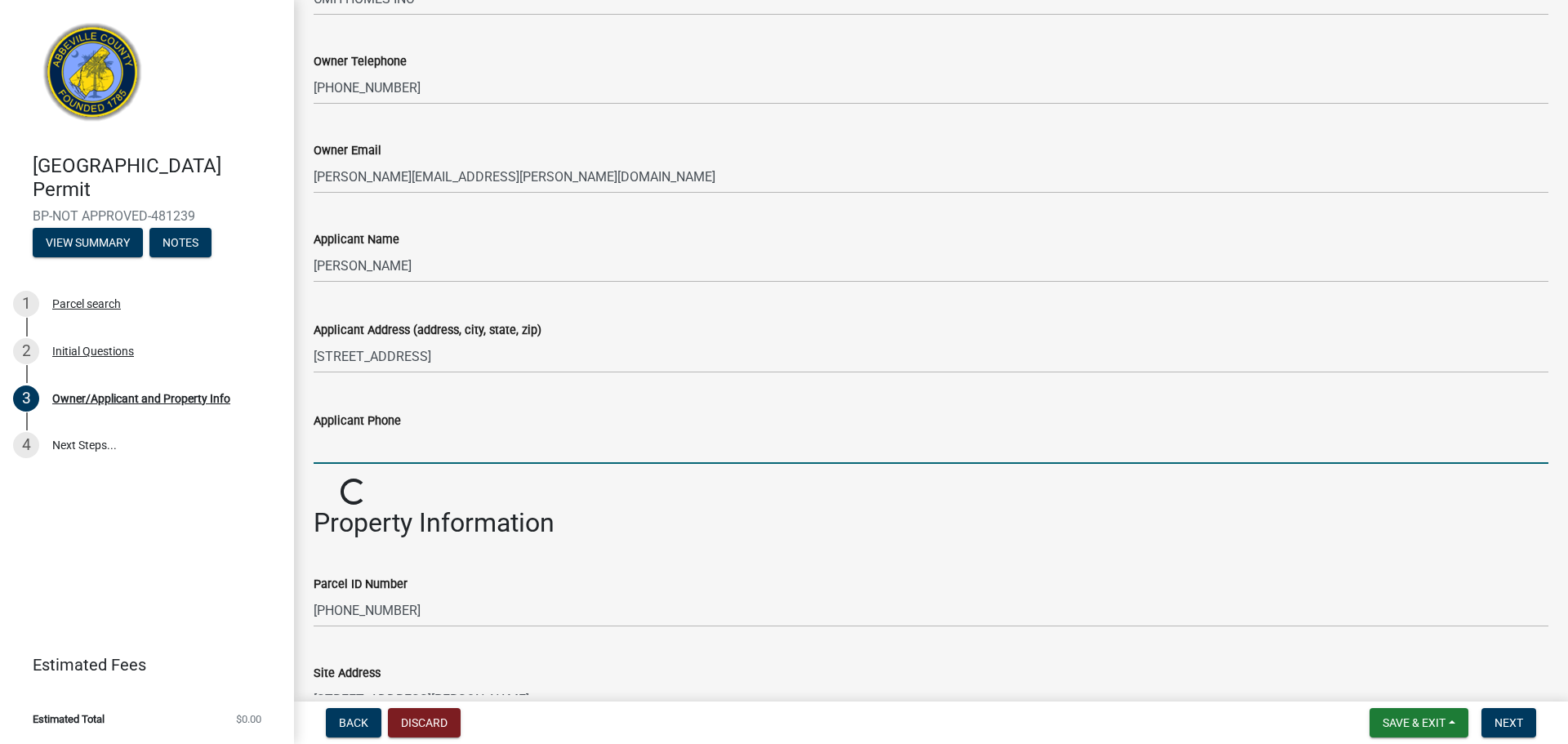
type input "8645156574"
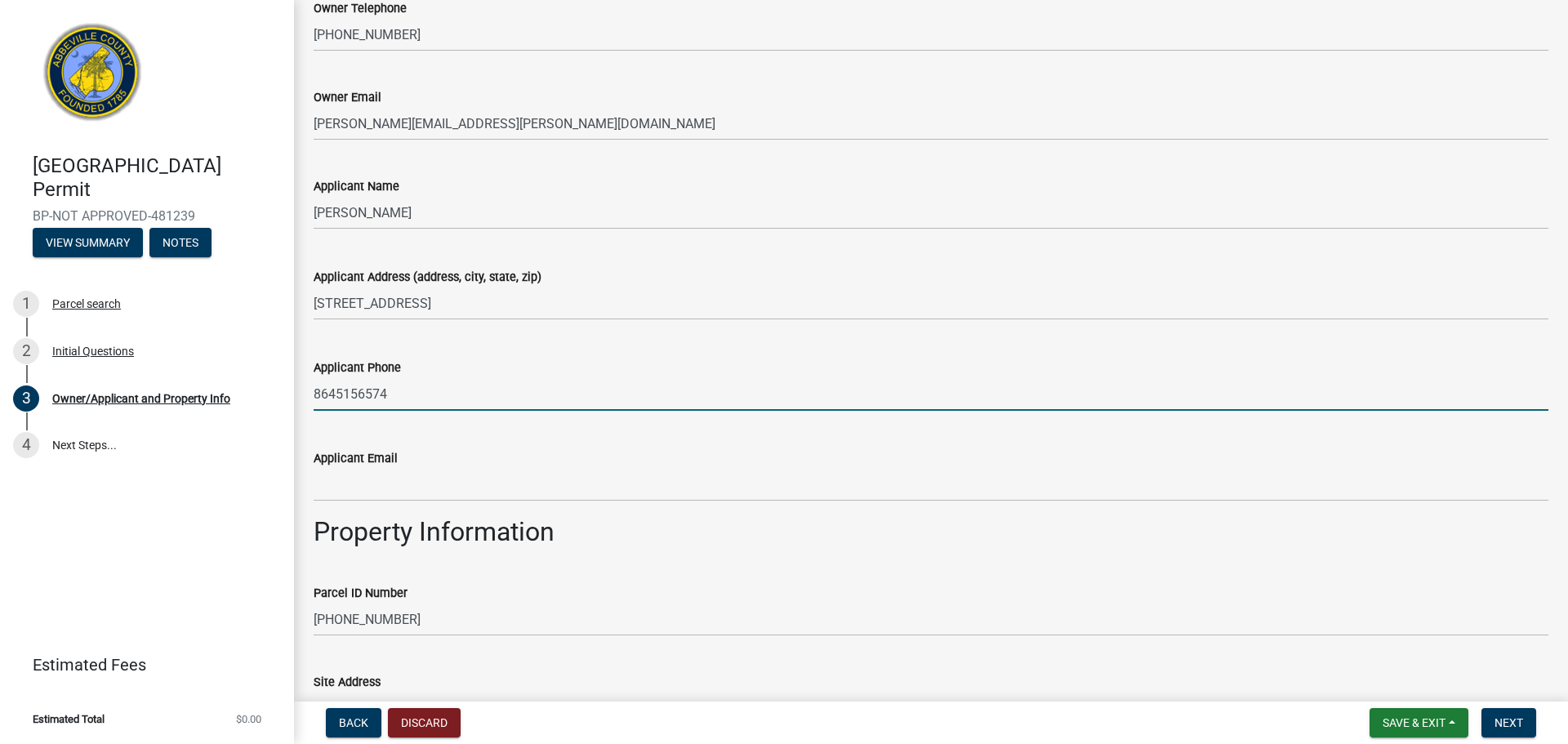
scroll to position [327, 0]
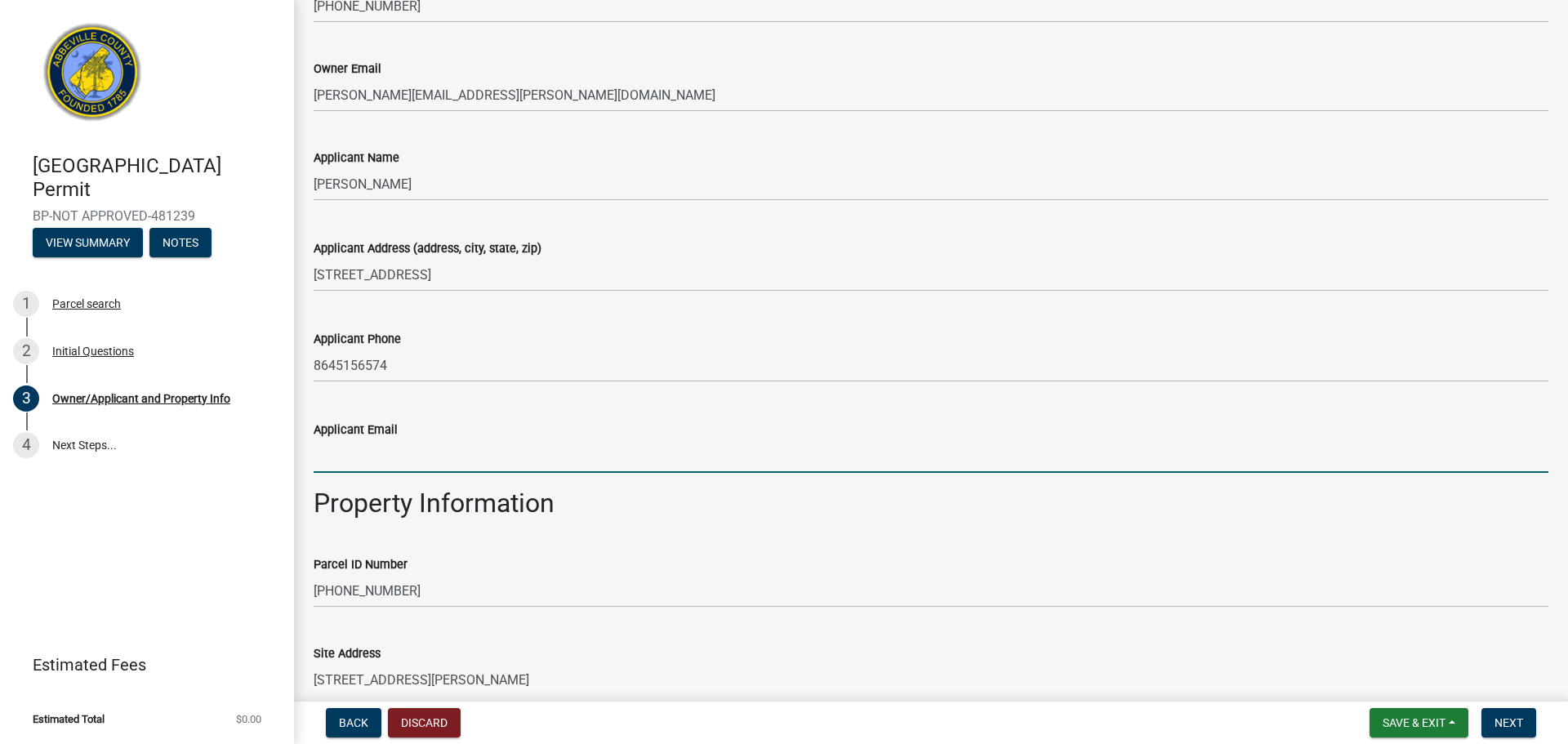
click at [514, 452] on input "Applicant Email" at bounding box center [931, 456] width 1235 height 34
type input "[EMAIL_ADDRESS][DOMAIN_NAME]"
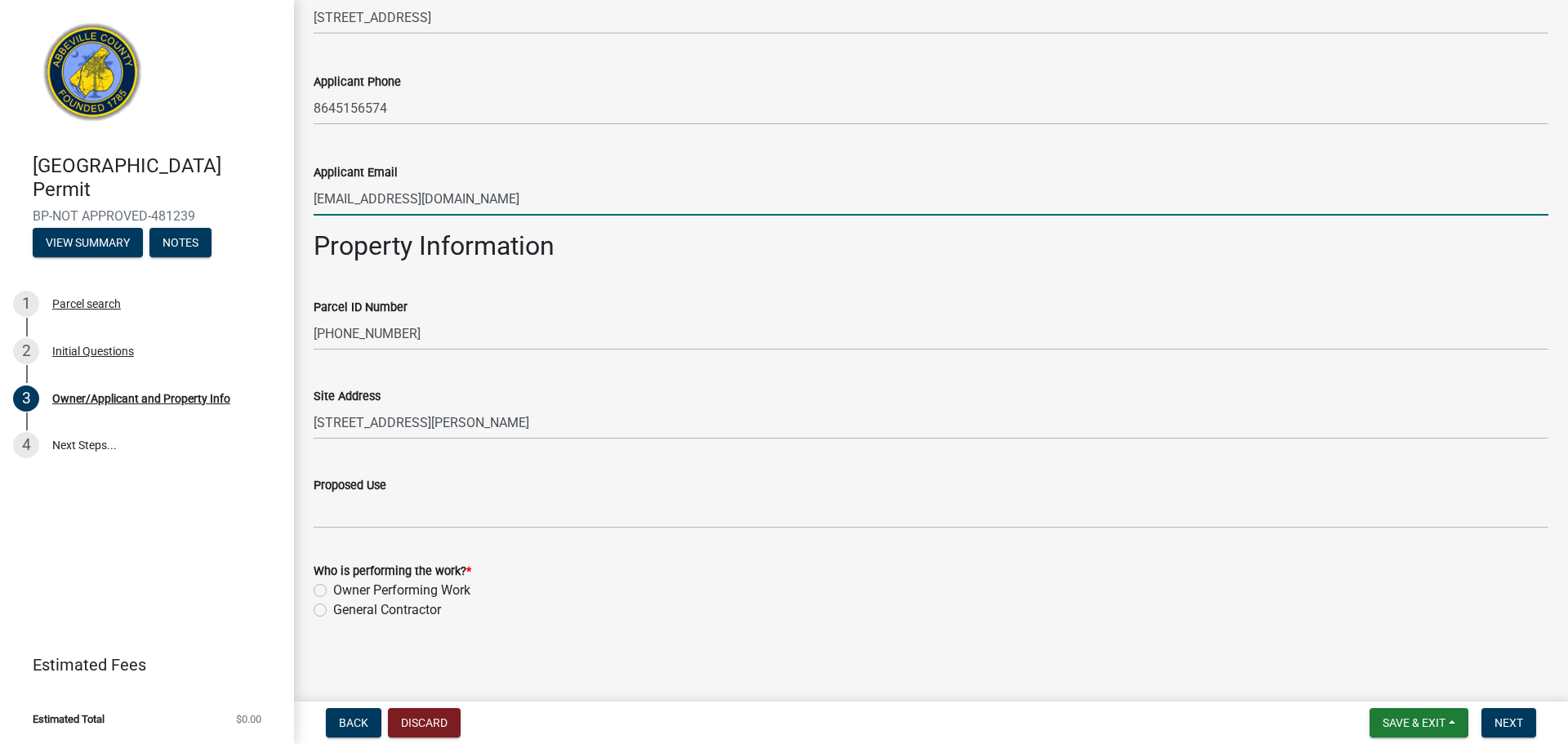
scroll to position [587, 0]
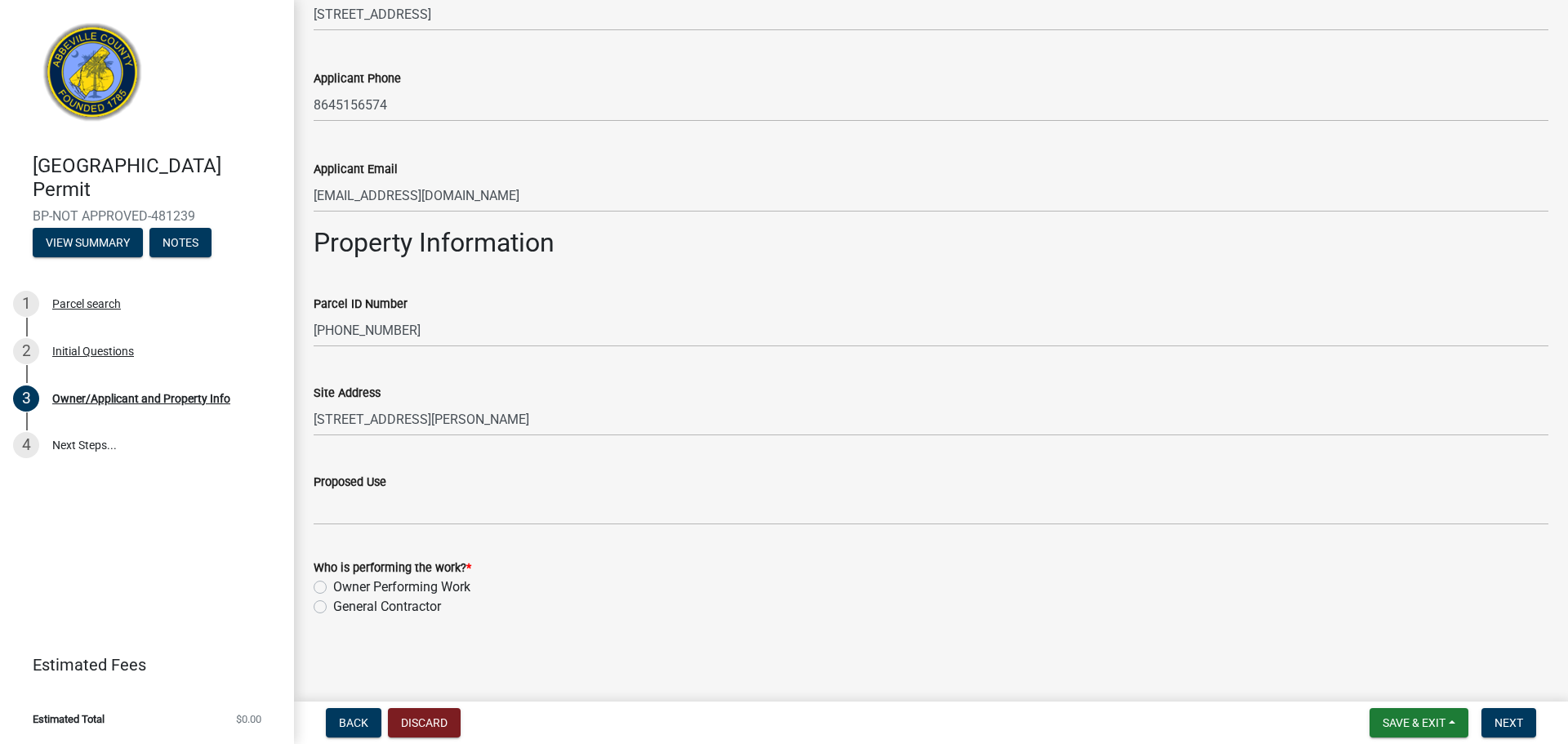
click at [392, 608] on label "General Contractor" at bounding box center [386, 606] width 108 height 19
click at [343, 607] on input "General Contractor" at bounding box center [338, 601] width 11 height 11
radio input "true"
click at [1511, 716] on span "Next" at bounding box center [1508, 722] width 28 height 13
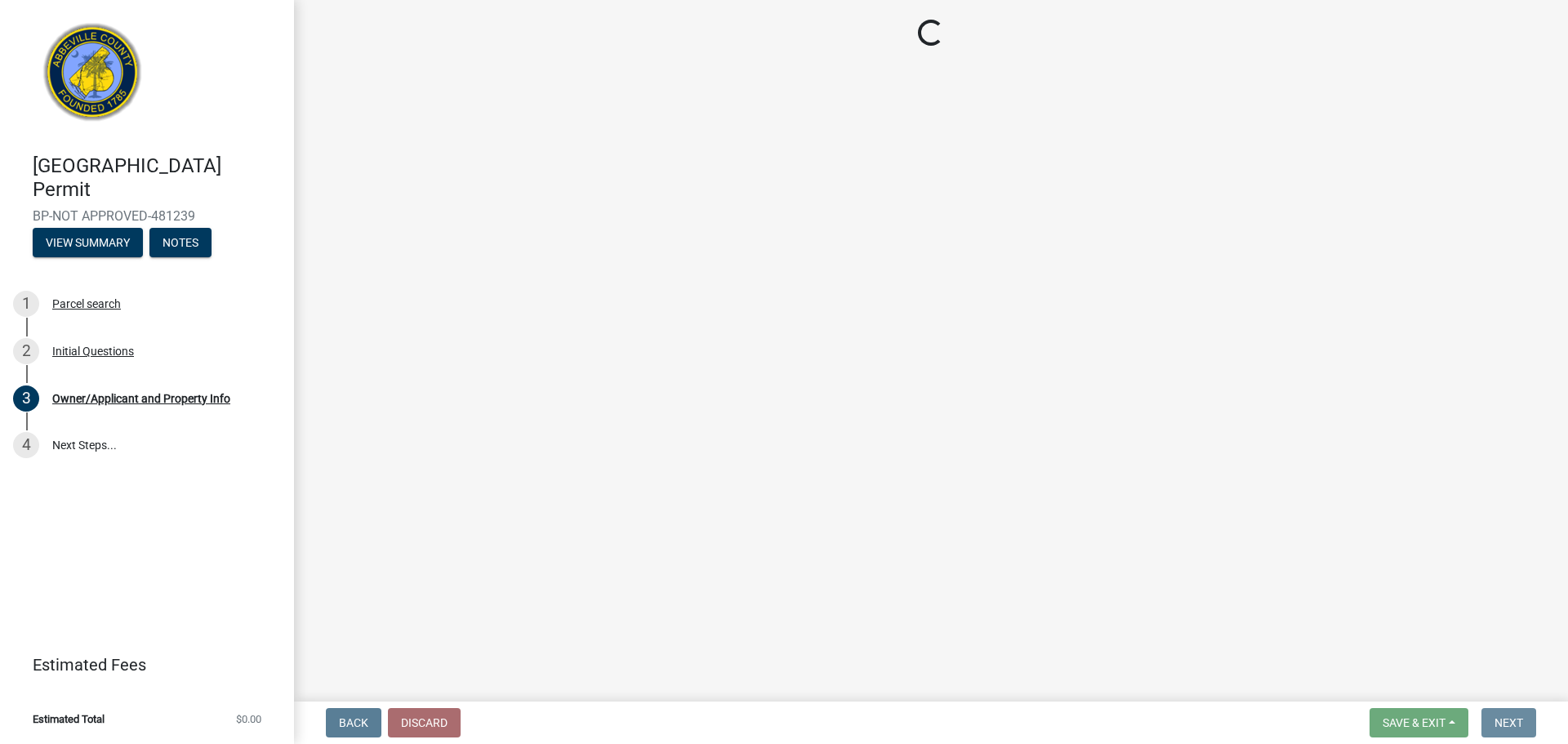
scroll to position [0, 0]
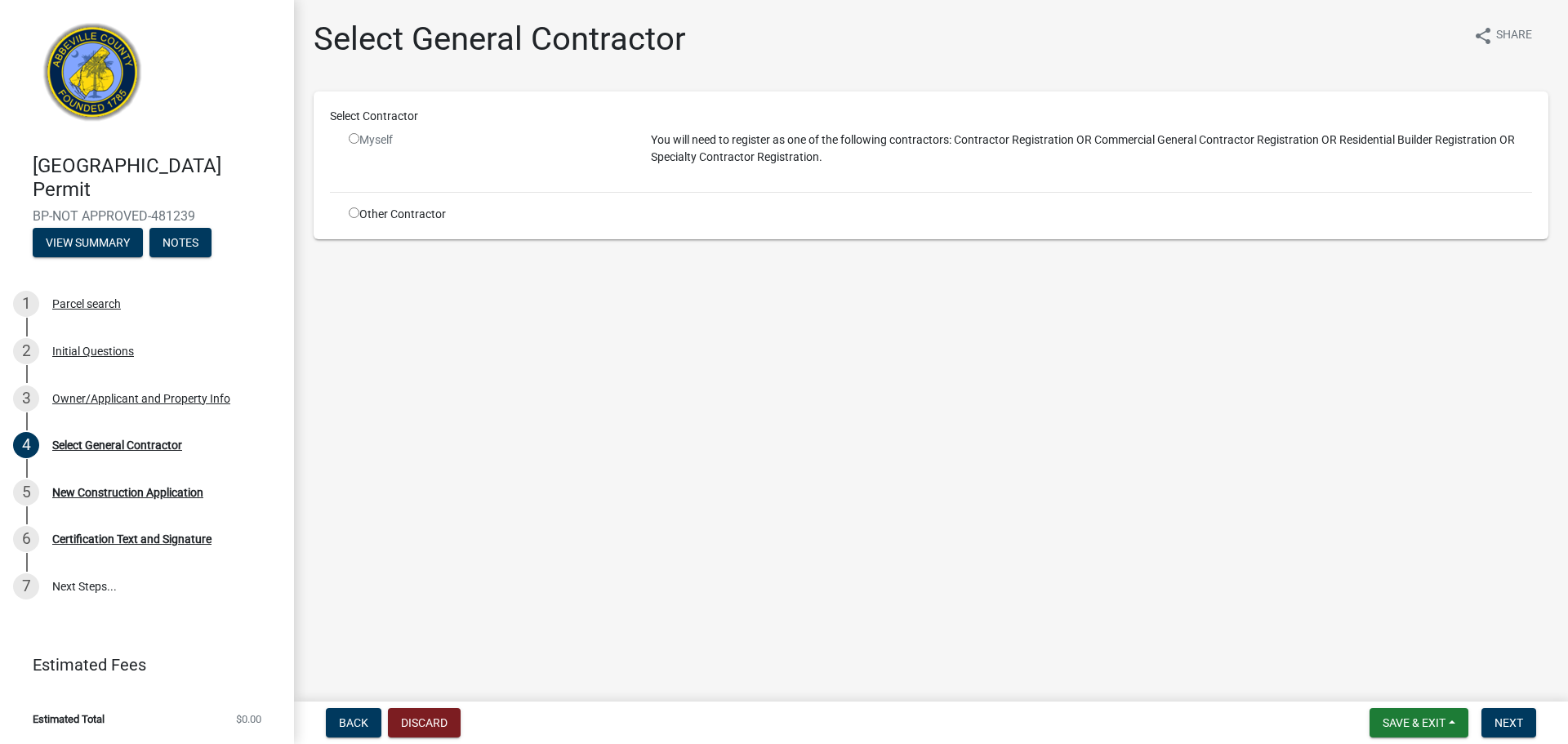
click at [398, 156] on div "Myself" at bounding box center [487, 155] width 302 height 48
click at [376, 133] on div "Myself" at bounding box center [487, 141] width 278 height 17
click at [349, 141] on input "radio" at bounding box center [353, 138] width 11 height 11
click at [347, 139] on div "Myself" at bounding box center [487, 155] width 302 height 48
drag, startPoint x: 364, startPoint y: 139, endPoint x: 342, endPoint y: 139, distance: 22.0
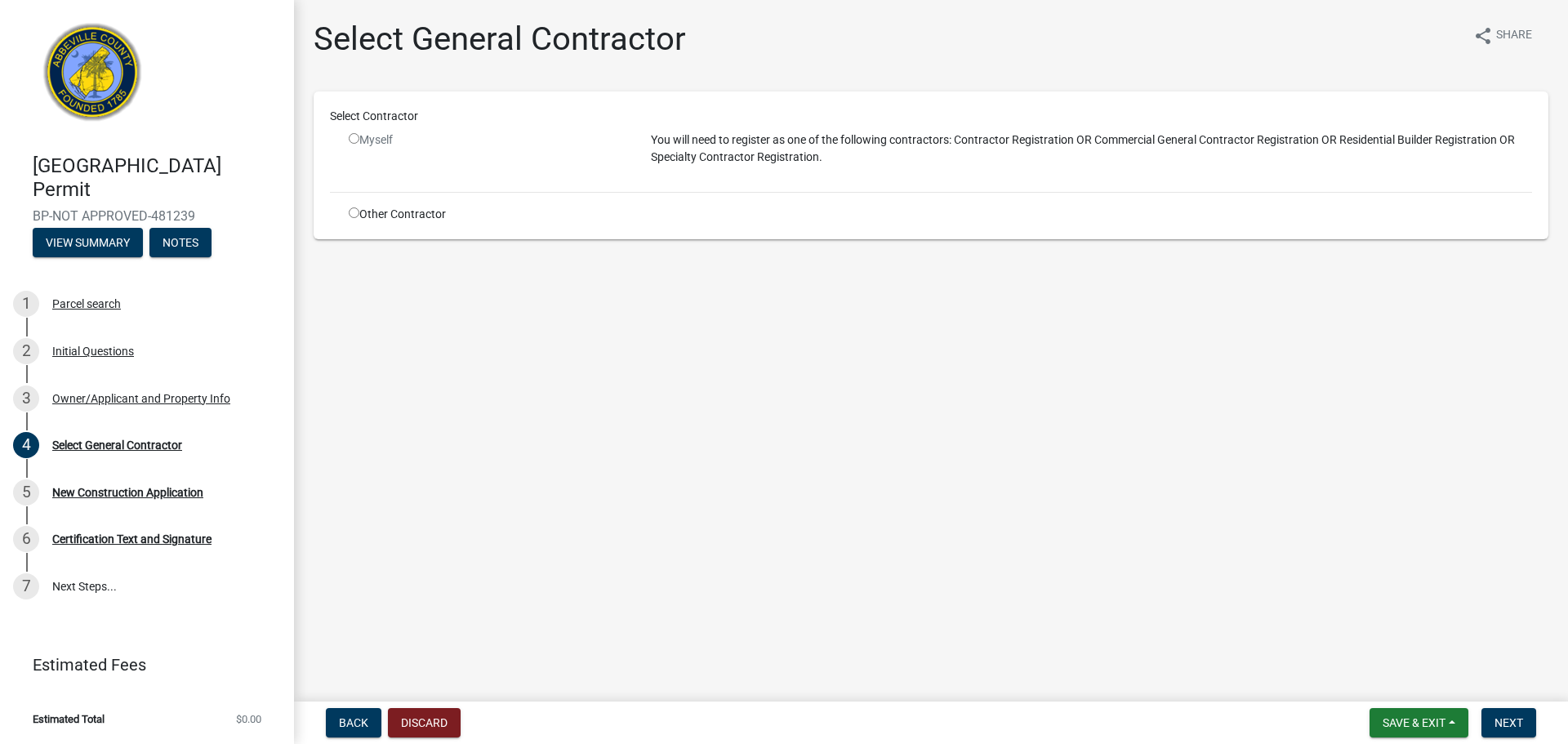
click at [362, 139] on div "Myself" at bounding box center [487, 141] width 278 height 17
click at [357, 132] on div "Myself" at bounding box center [487, 141] width 278 height 17
click at [357, 134] on input "radio" at bounding box center [353, 138] width 11 height 11
click at [352, 141] on input "radio" at bounding box center [353, 138] width 11 height 11
radio input "false"
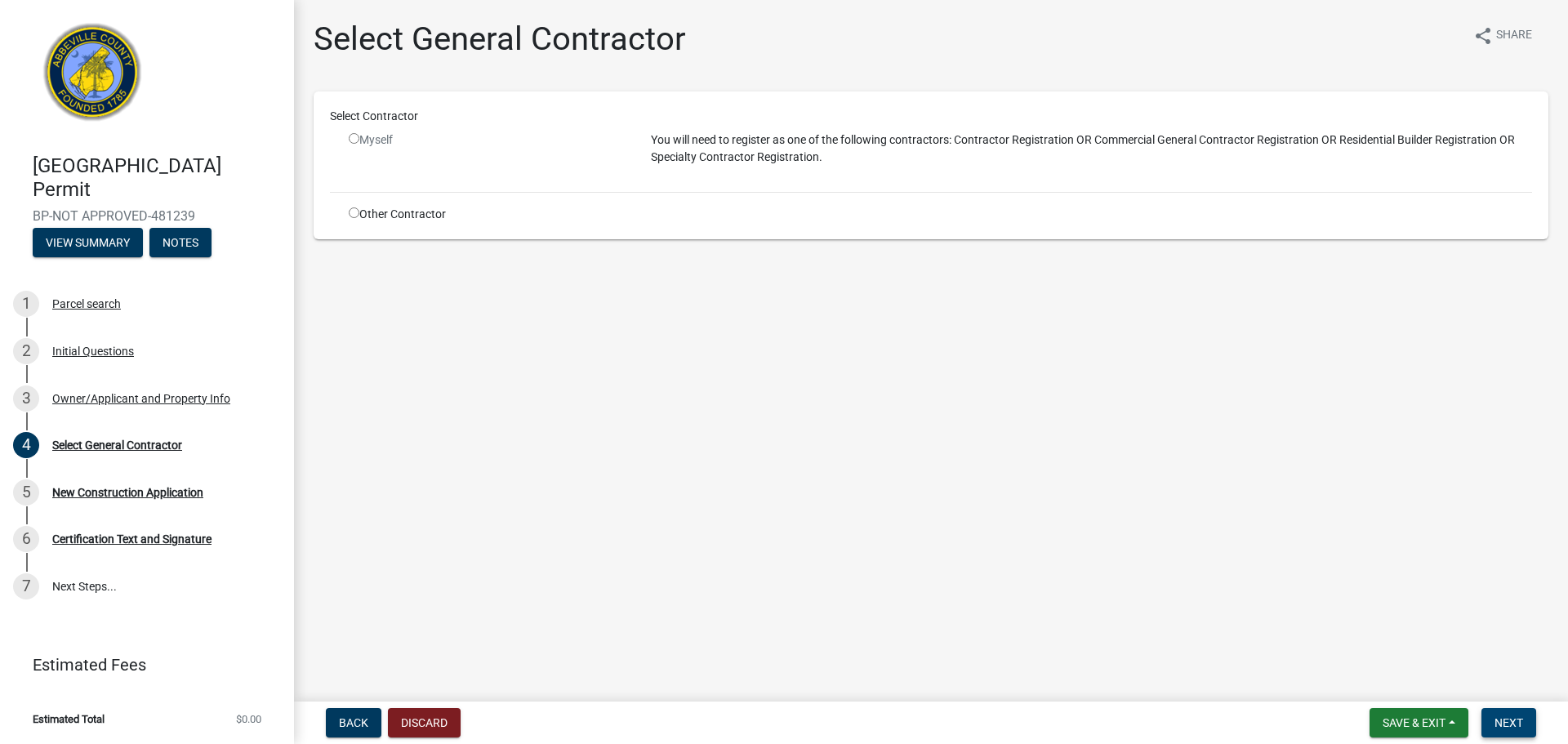
click at [1519, 727] on span "Next" at bounding box center [1508, 722] width 28 height 13
click at [359, 214] on div "Other Contractor" at bounding box center [487, 214] width 302 height 17
click at [354, 214] on input "radio" at bounding box center [353, 212] width 11 height 11
radio input "true"
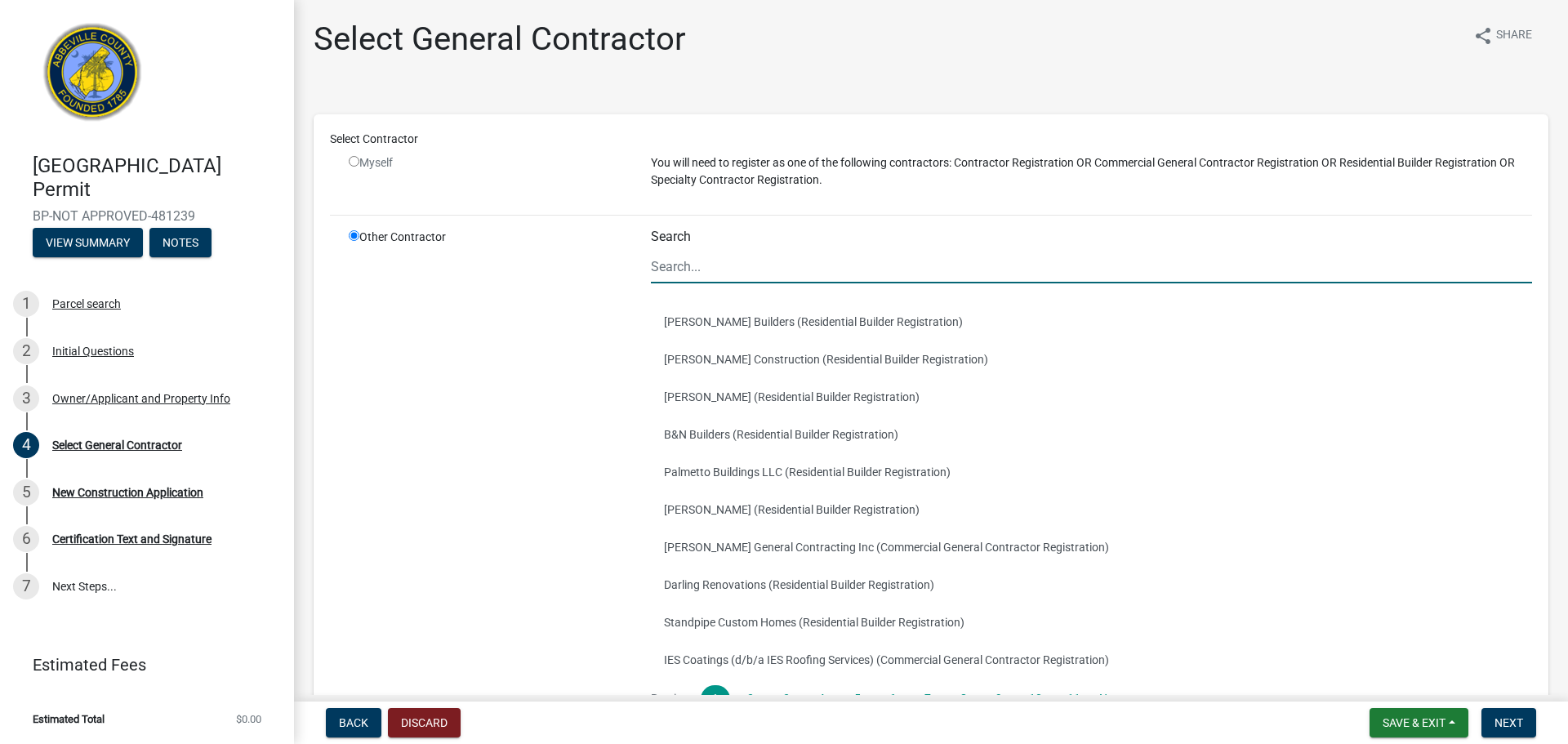
click at [693, 268] on input "Search" at bounding box center [1092, 267] width 881 height 34
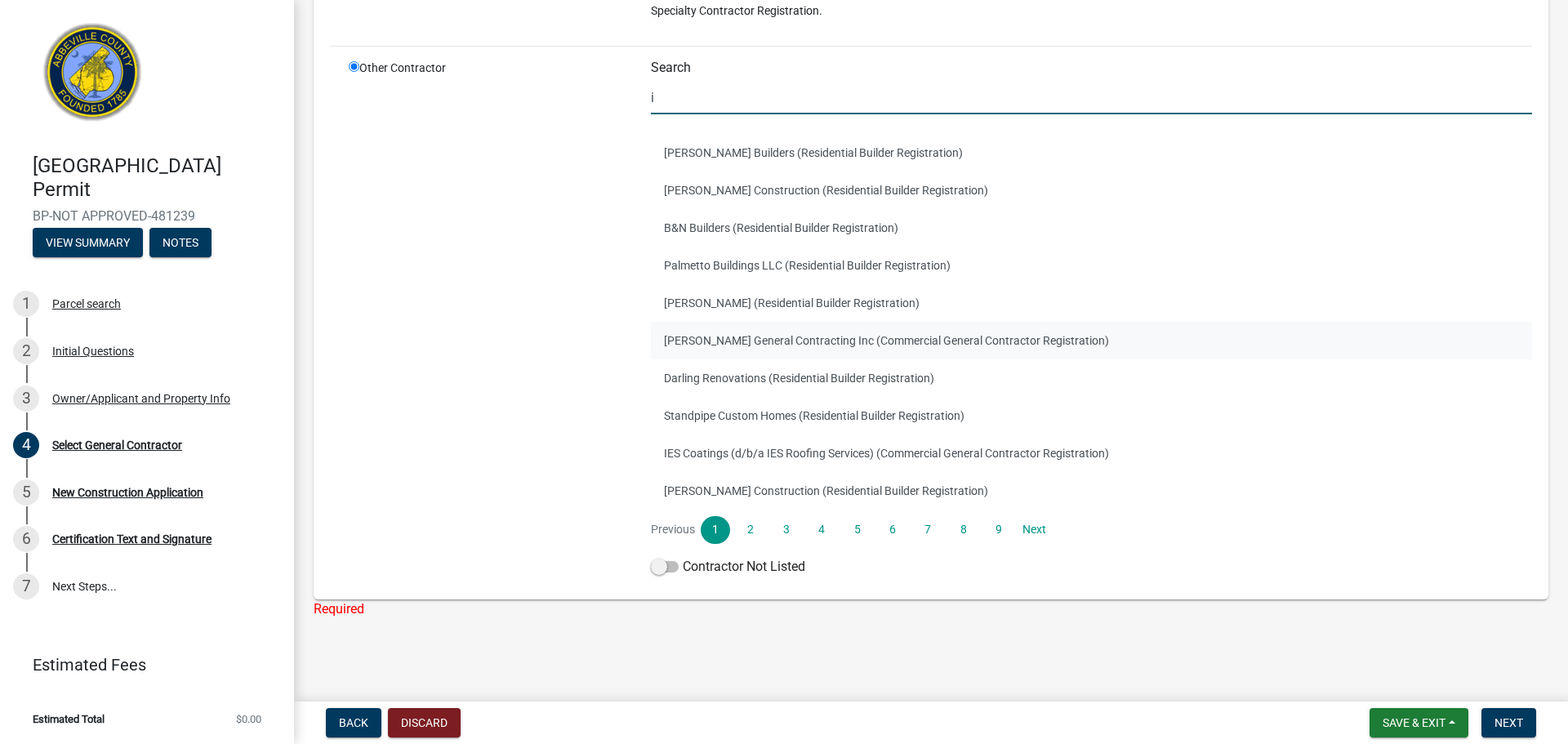
scroll to position [170, 0]
type input "i"
click at [653, 571] on span at bounding box center [665, 566] width 28 height 12
click at [683, 556] on input "Contractor Not Listed" at bounding box center [683, 556] width 0 height 0
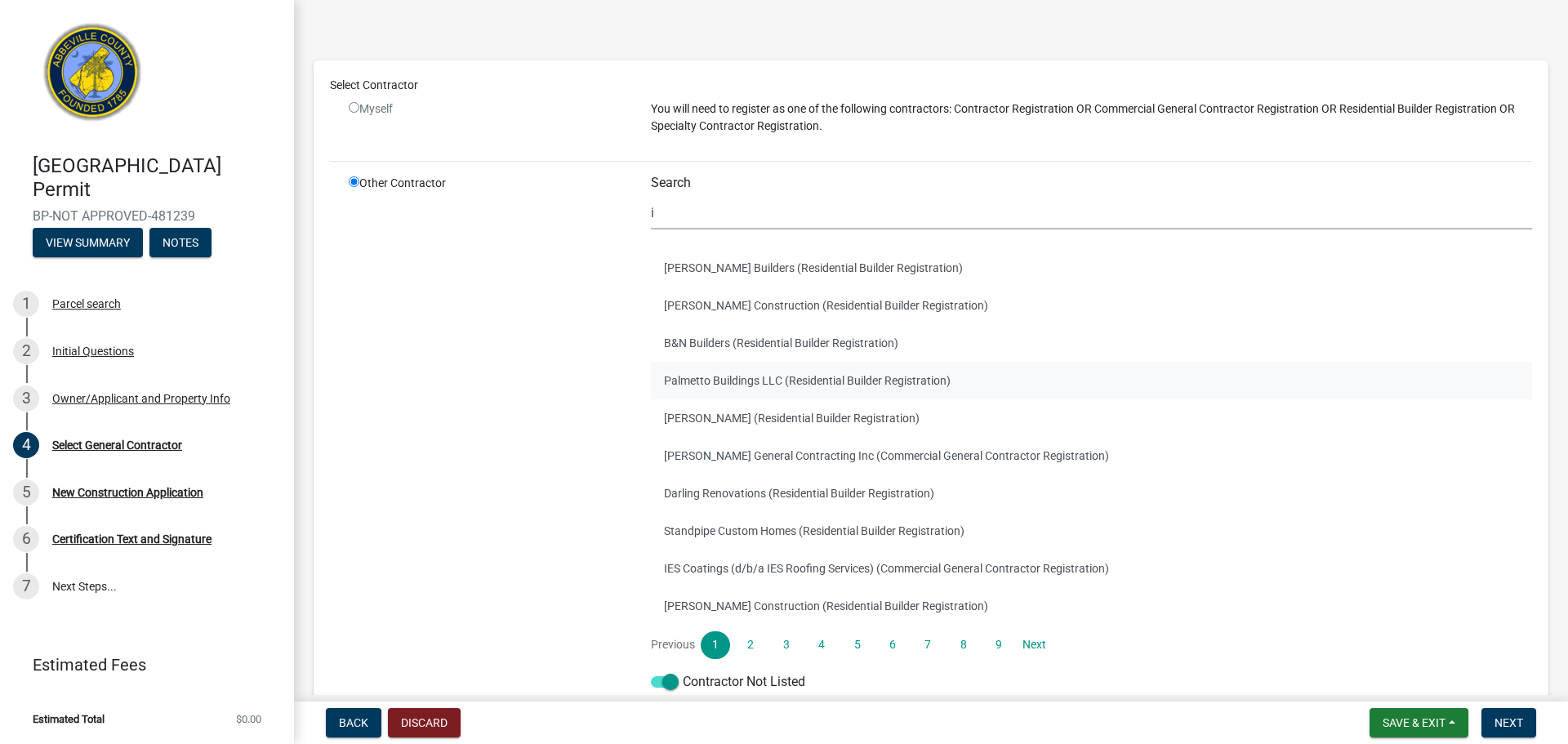
scroll to position [0, 0]
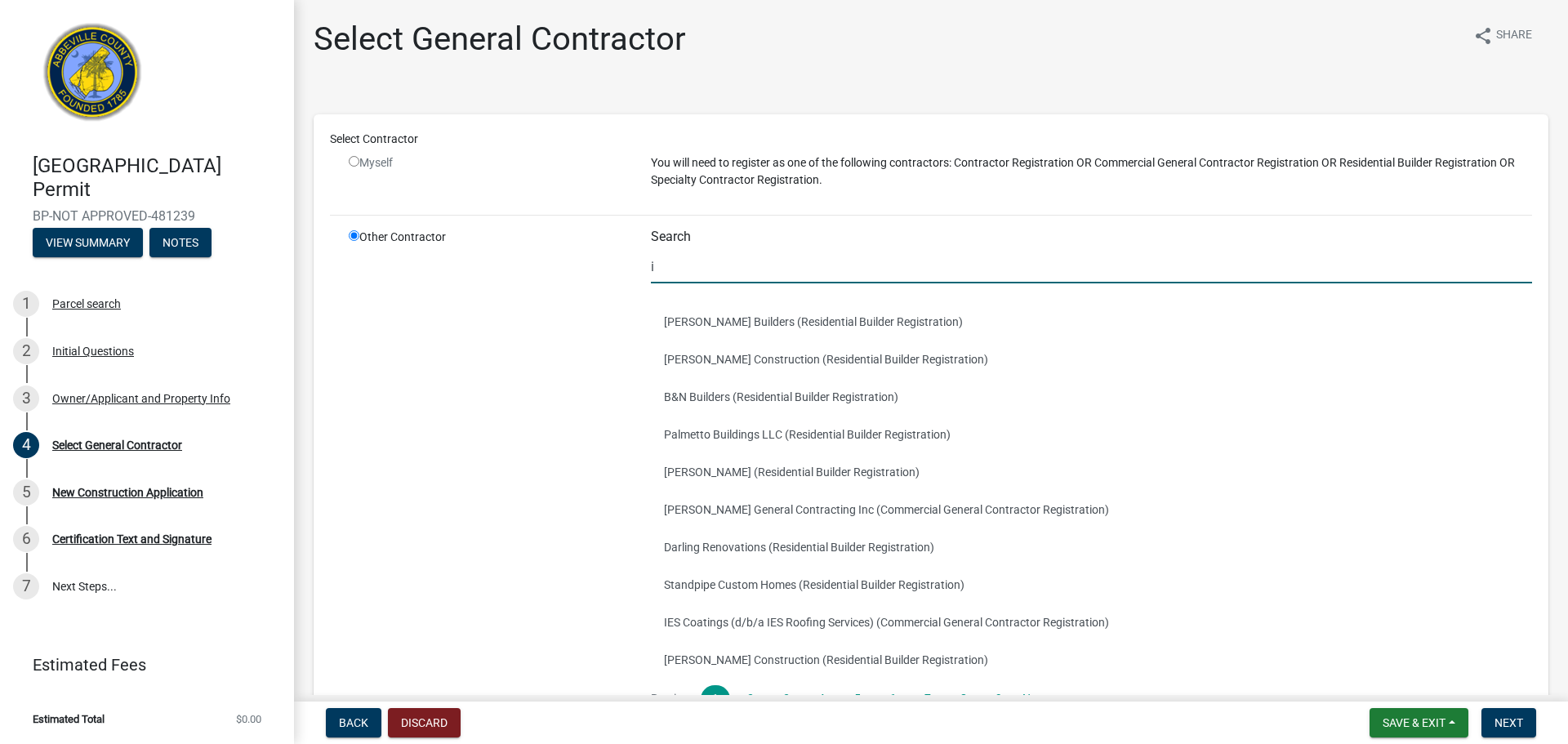
click at [683, 265] on input "i" at bounding box center [1092, 267] width 881 height 34
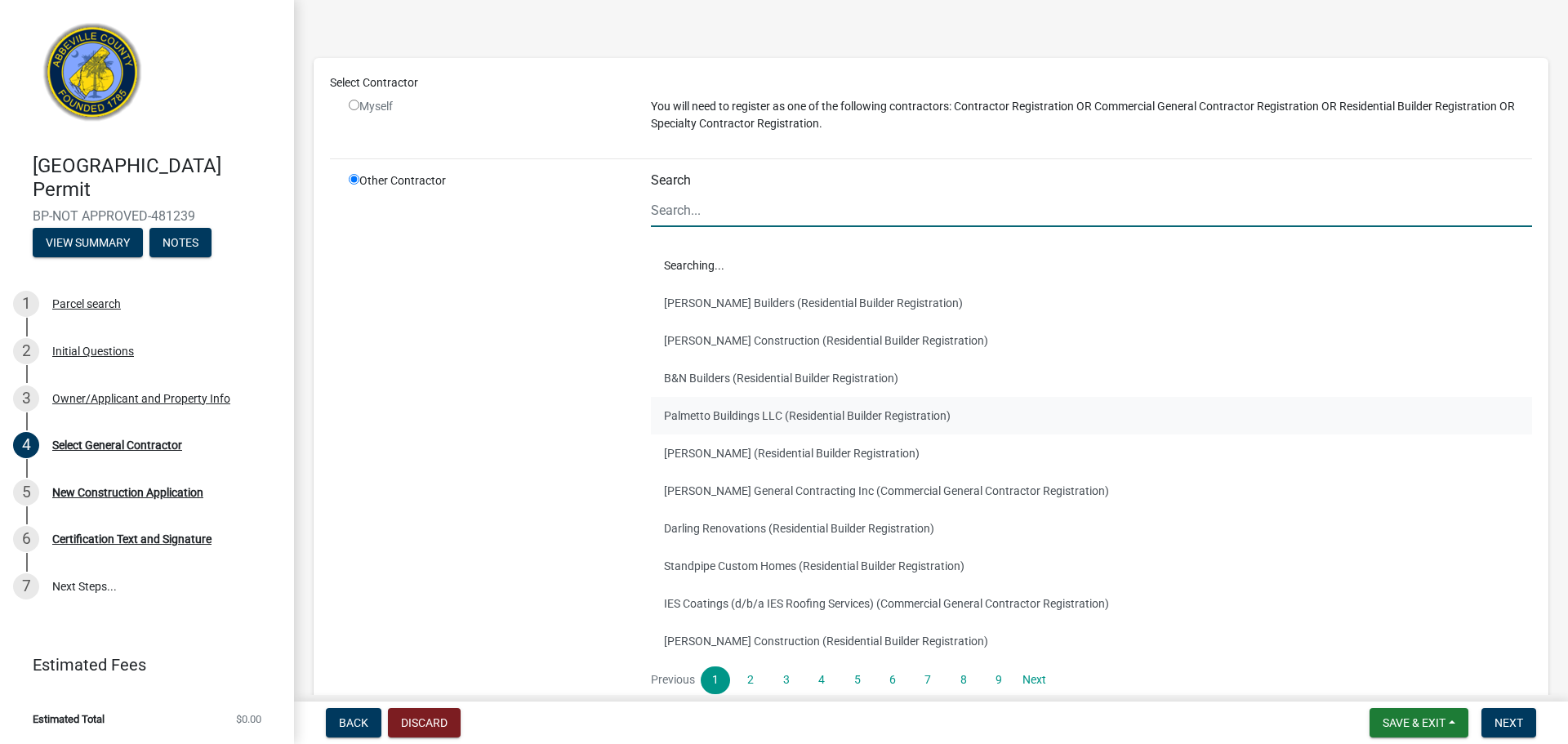
scroll to position [150, 0]
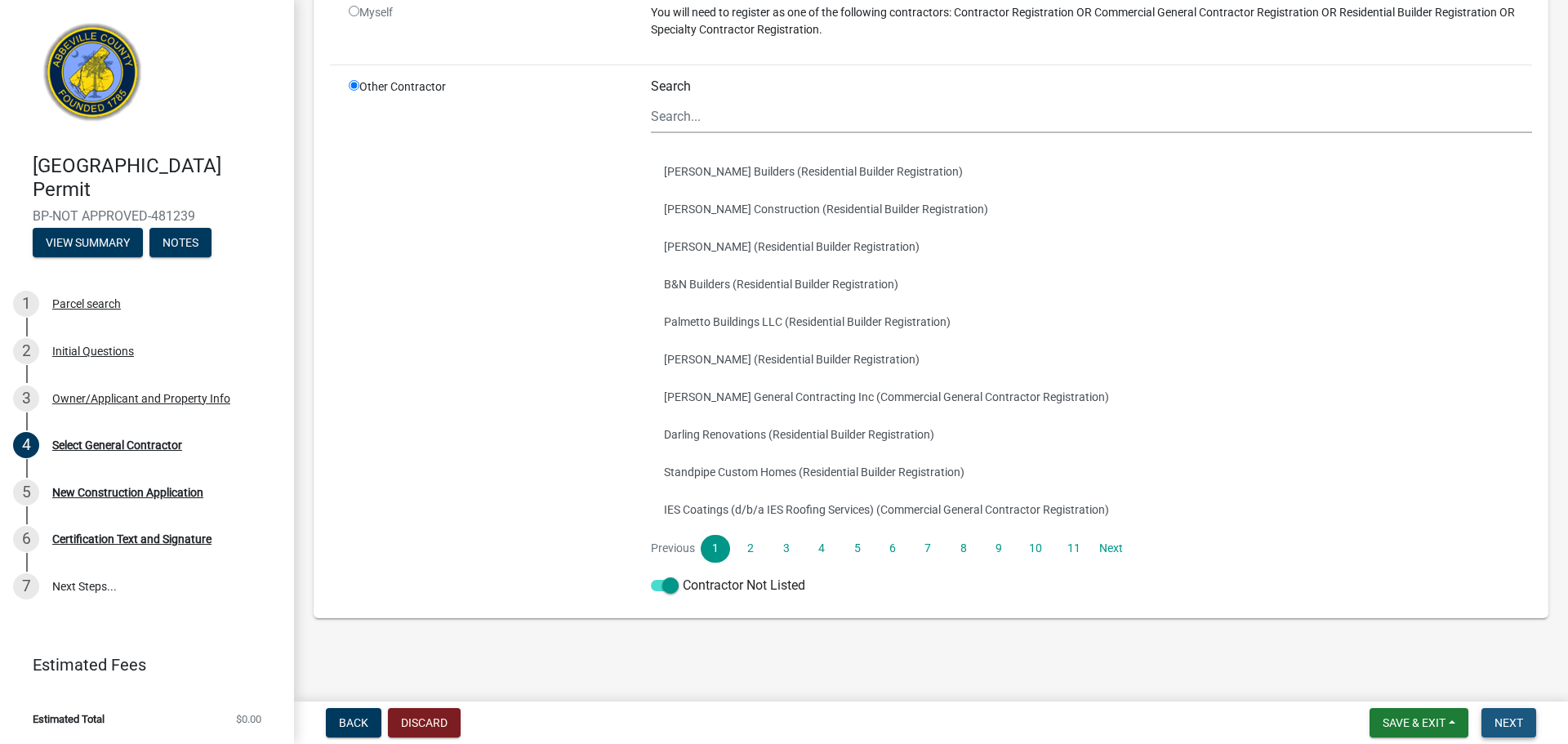
click at [1513, 716] on span "Next" at bounding box center [1508, 722] width 28 height 13
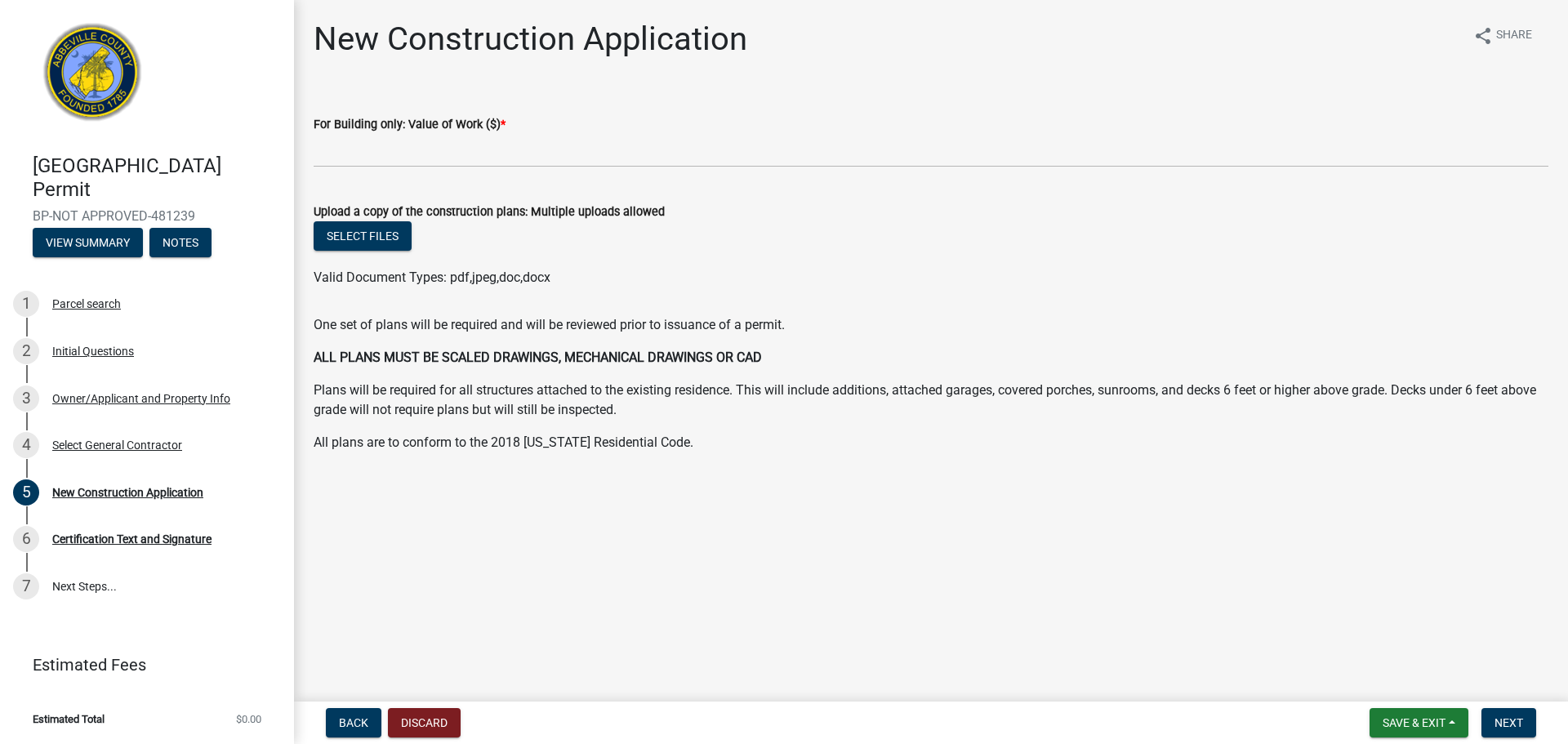
click at [684, 133] on div "For Building only: Value of Work ($) *" at bounding box center [931, 124] width 1235 height 19
click at [684, 172] on wm-data-entity-input "For Building only: Value of Work ($) *" at bounding box center [931, 136] width 1235 height 90
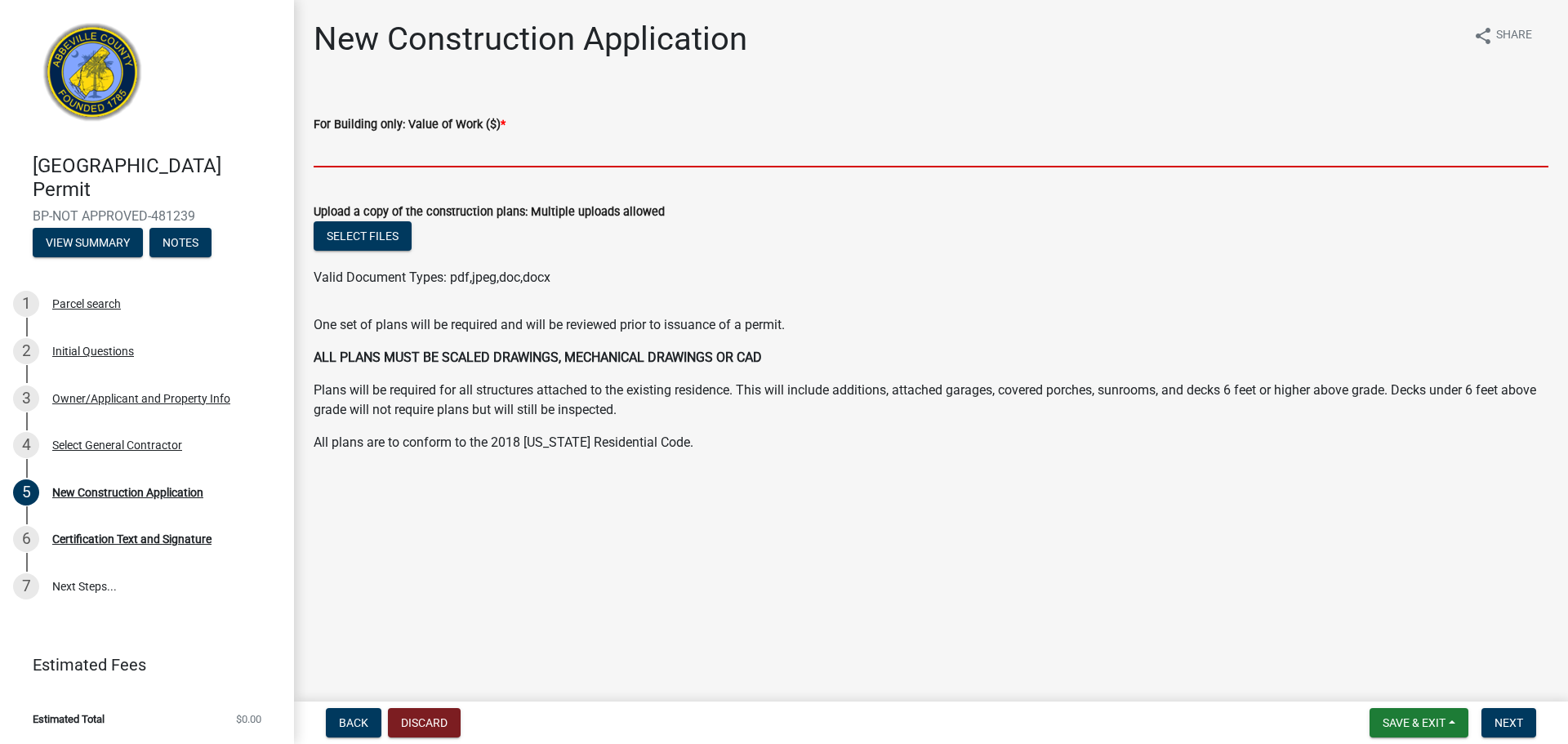
click at [682, 157] on input "text" at bounding box center [931, 150] width 1235 height 34
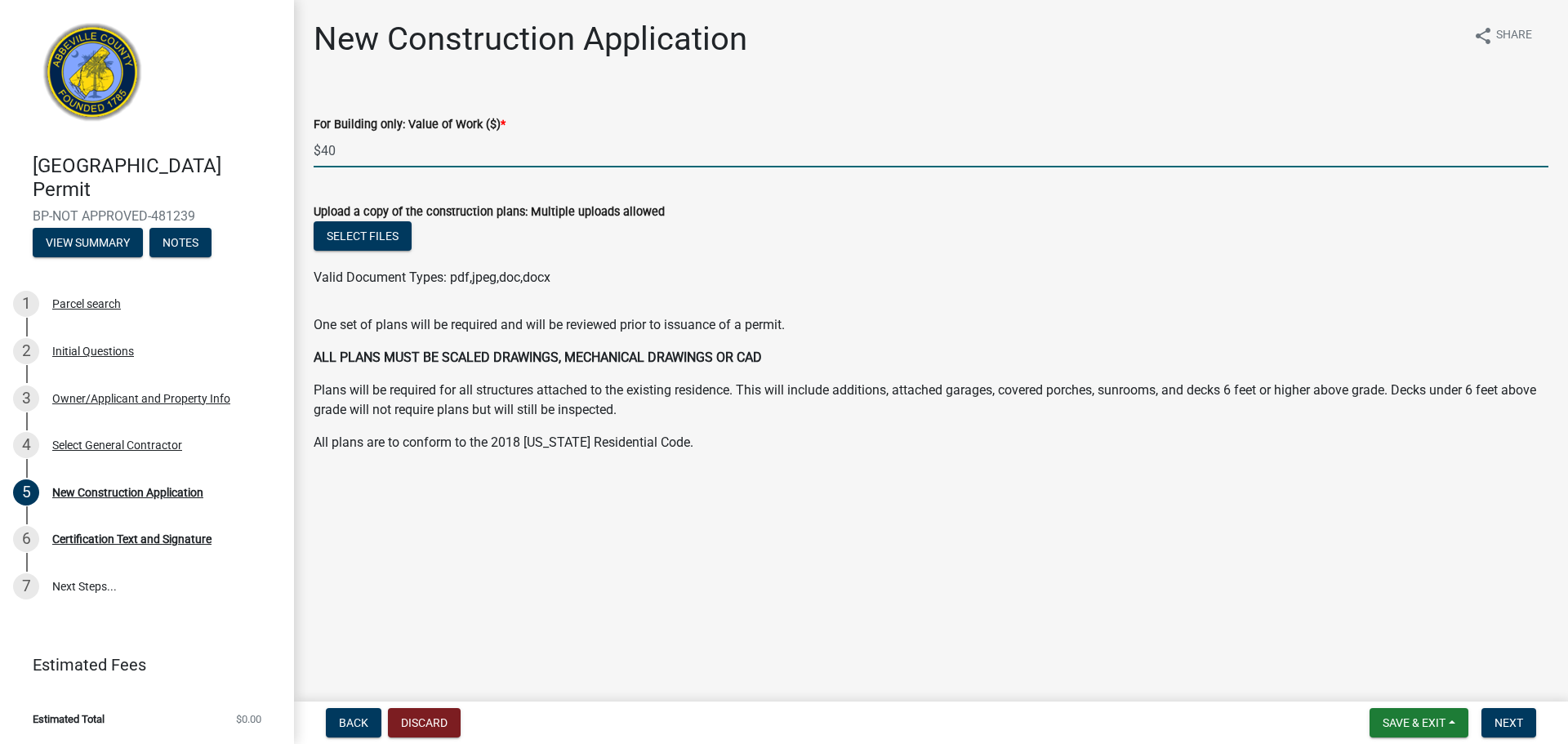
type input "40"
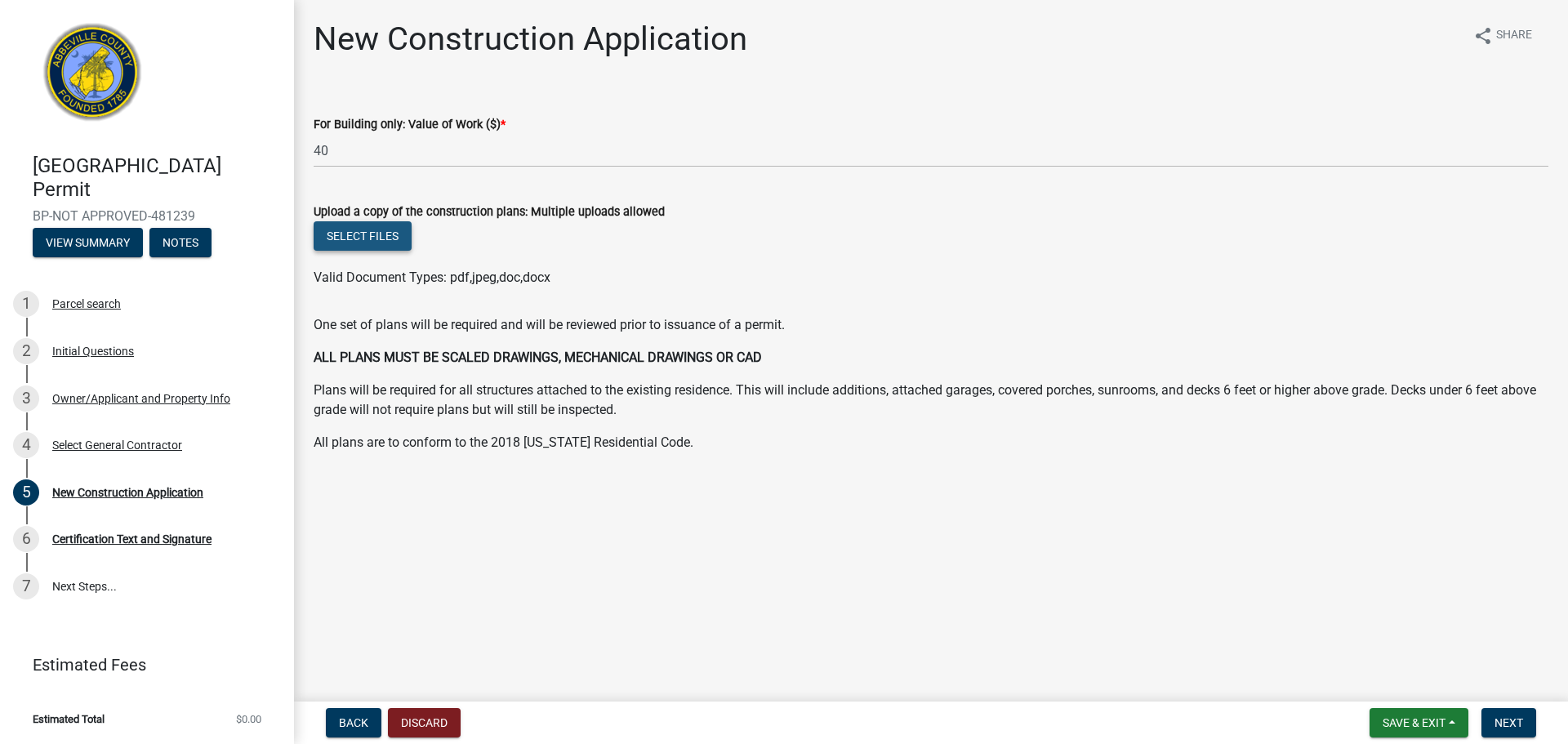
click at [375, 237] on button "Select files" at bounding box center [362, 236] width 98 height 29
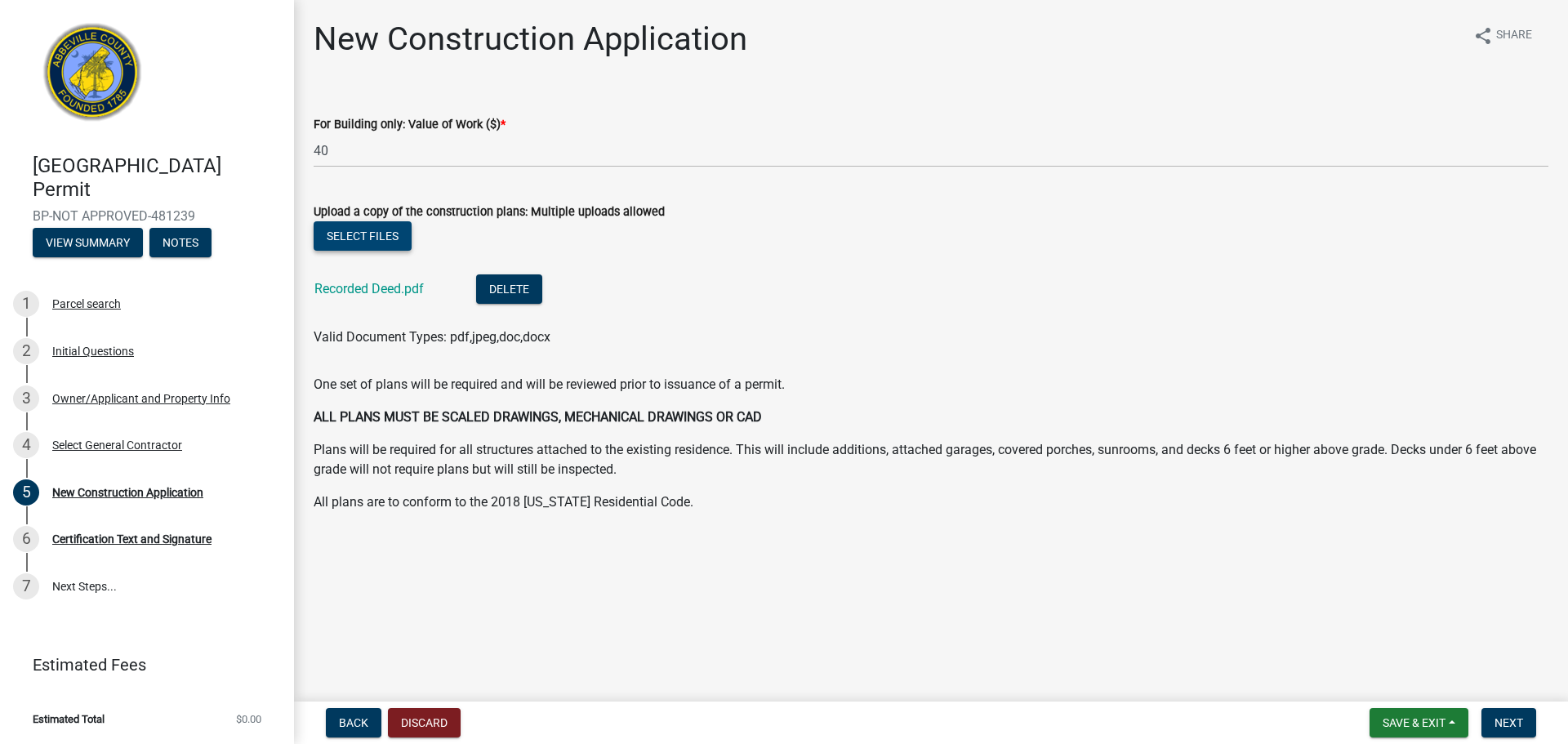
click at [358, 243] on button "Select files" at bounding box center [362, 236] width 98 height 29
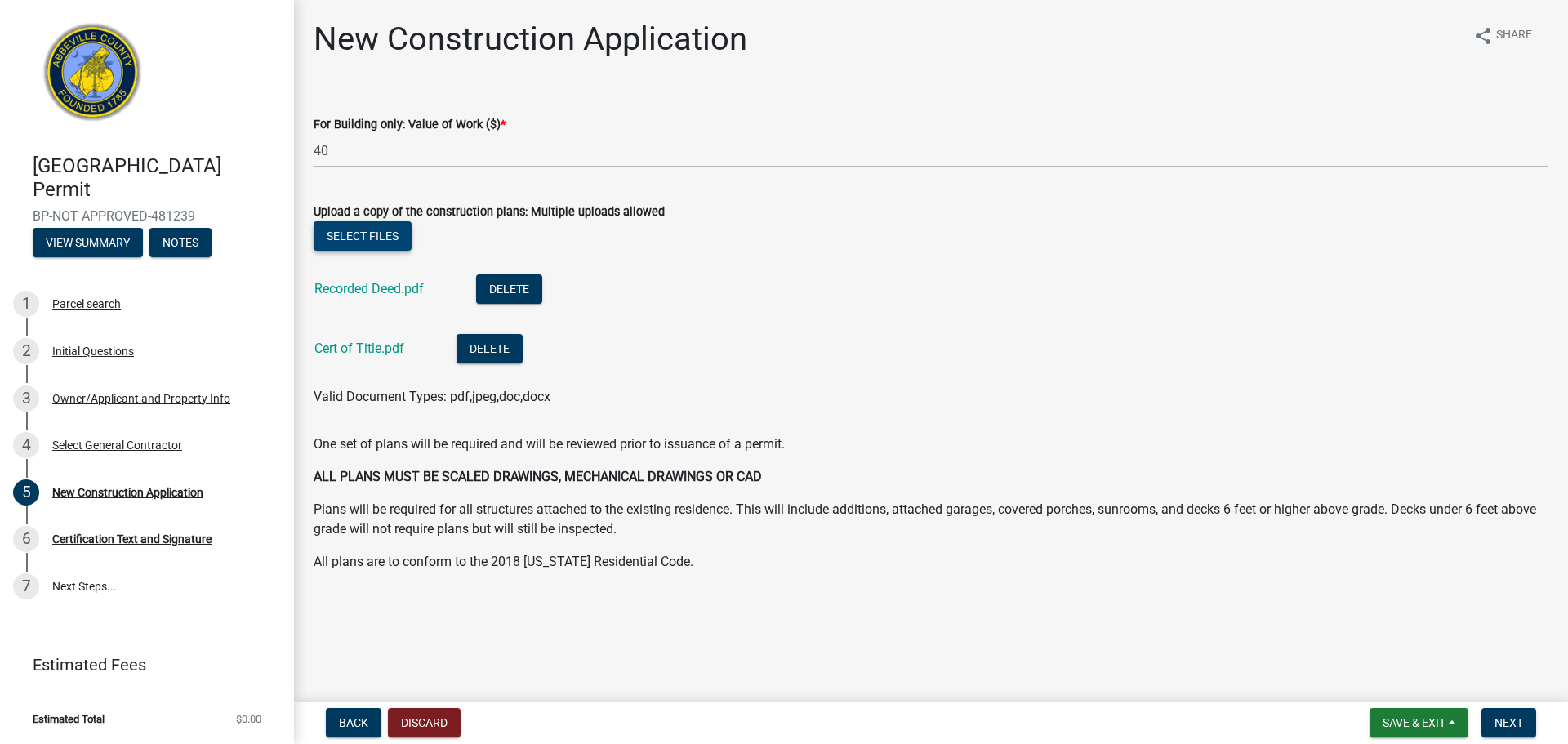
click at [366, 232] on button "Select files" at bounding box center [362, 236] width 98 height 29
click at [373, 239] on button "Select files" at bounding box center [362, 236] width 98 height 29
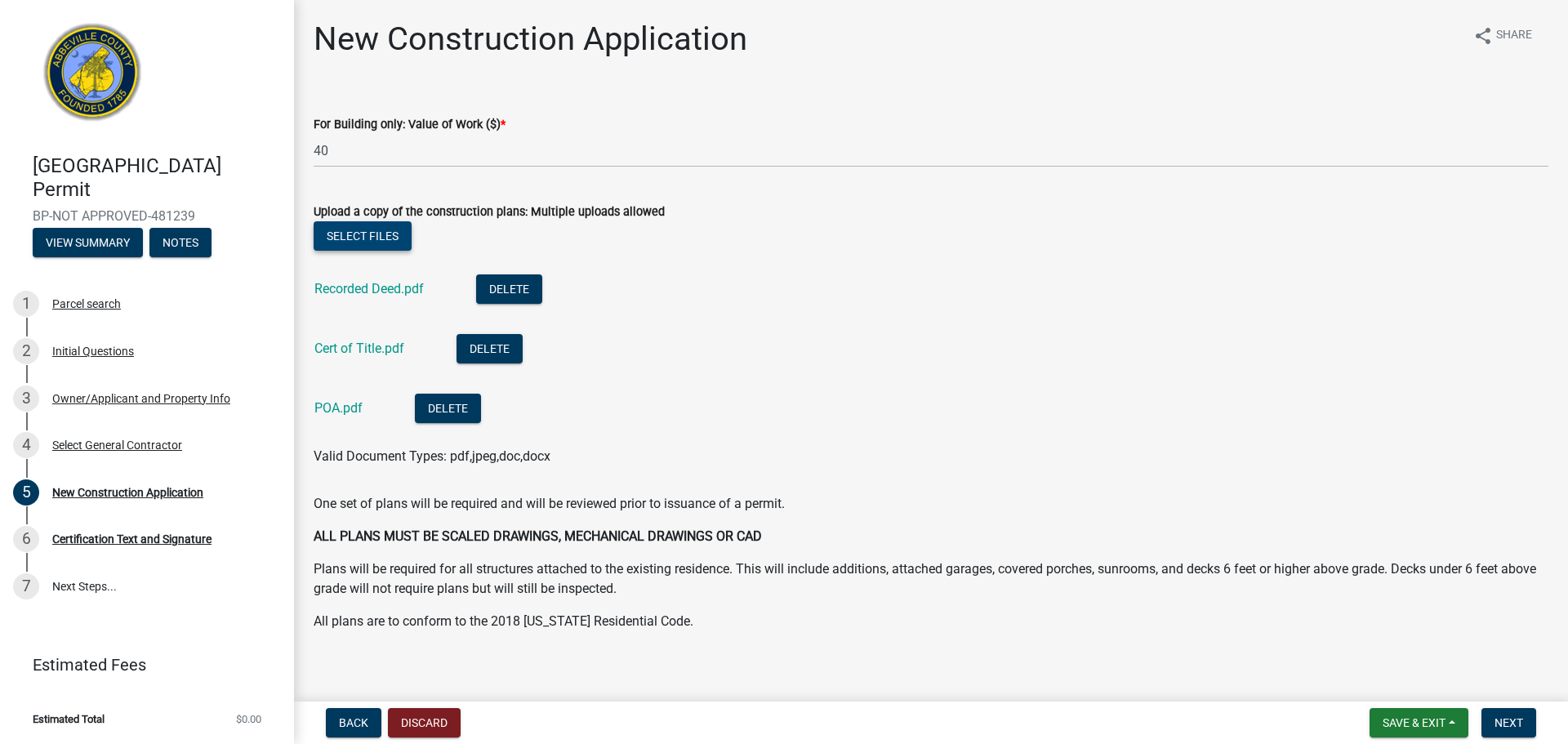
click at [353, 224] on button "Select files" at bounding box center [362, 236] width 98 height 29
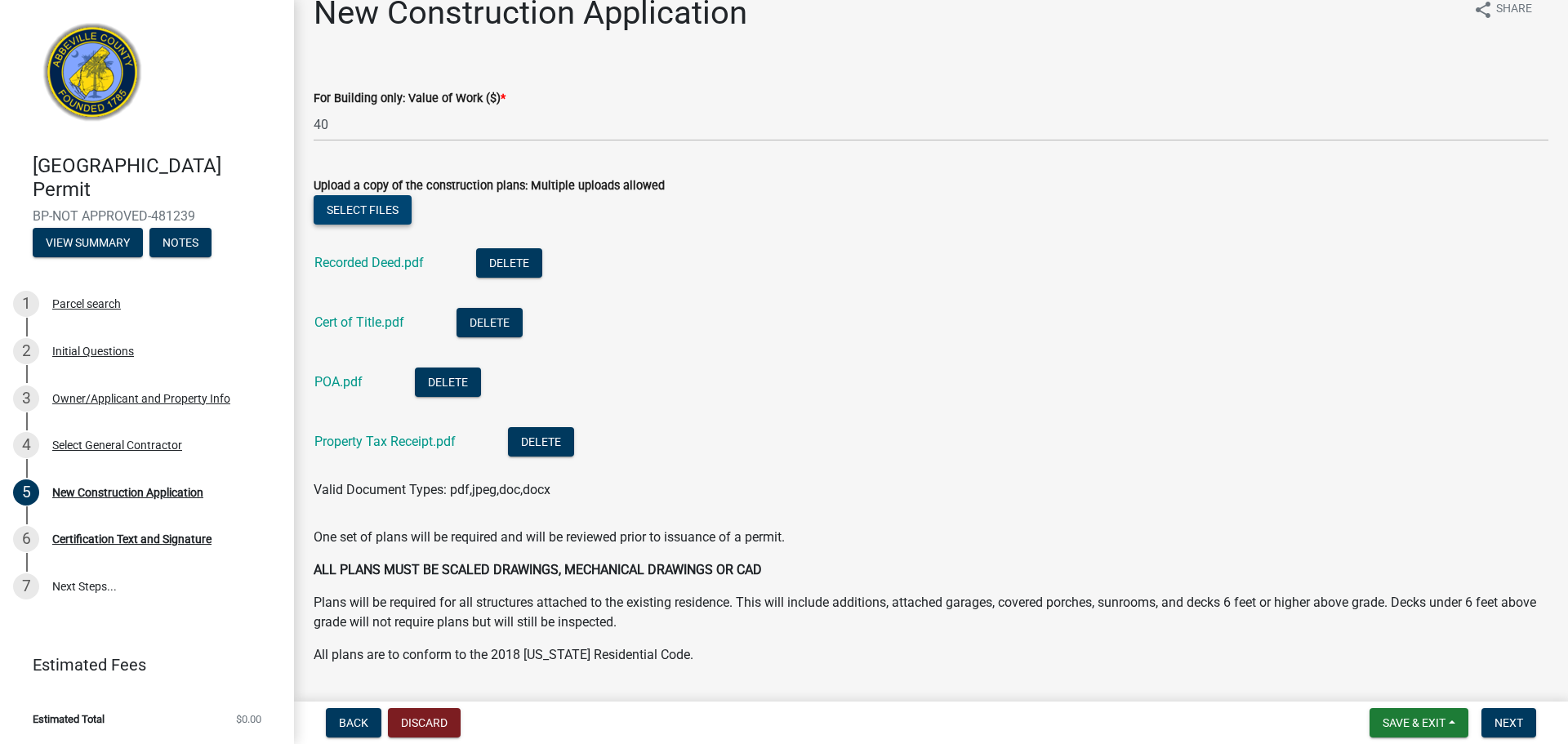
scroll to position [73, 0]
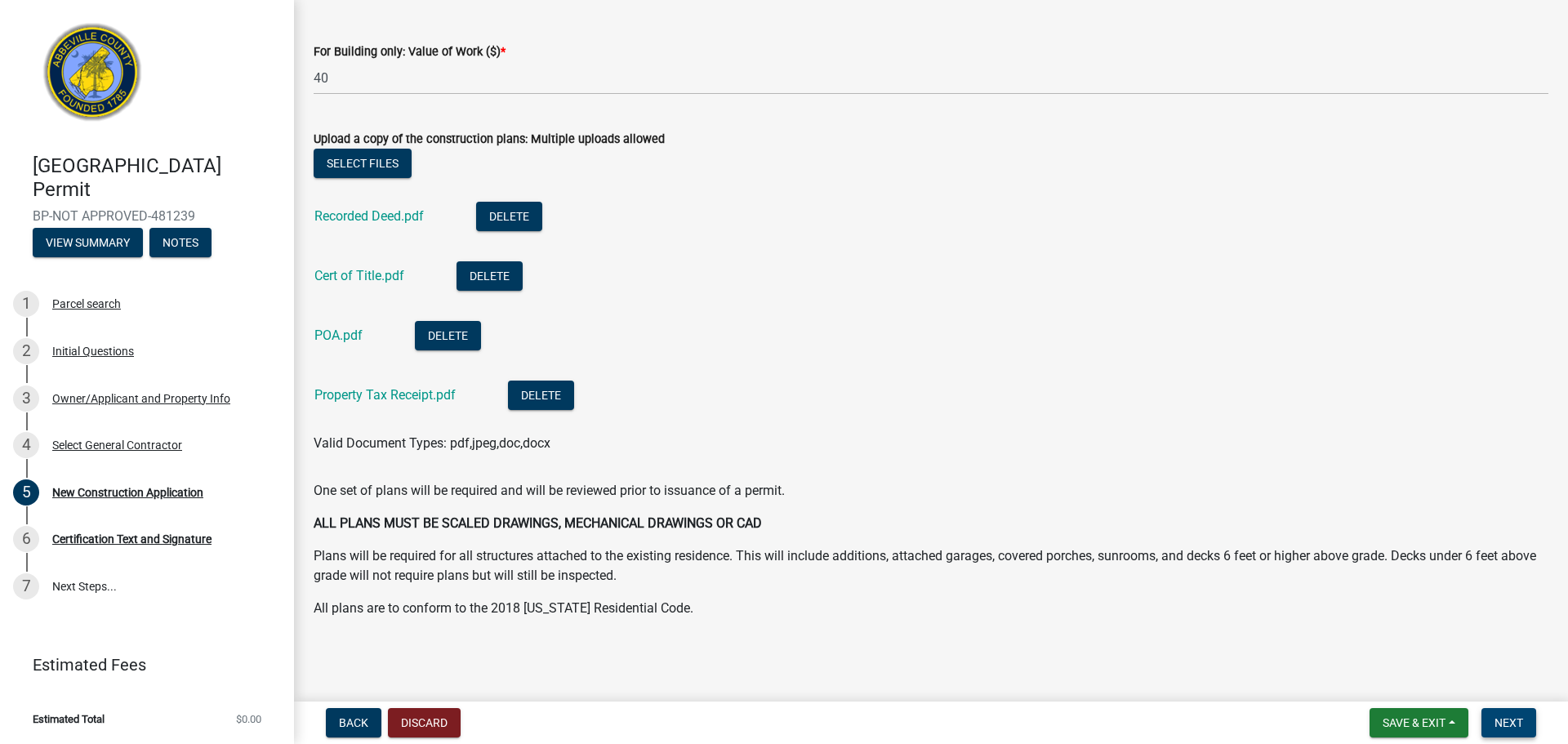
click at [1506, 723] on span "Next" at bounding box center [1508, 722] width 28 height 13
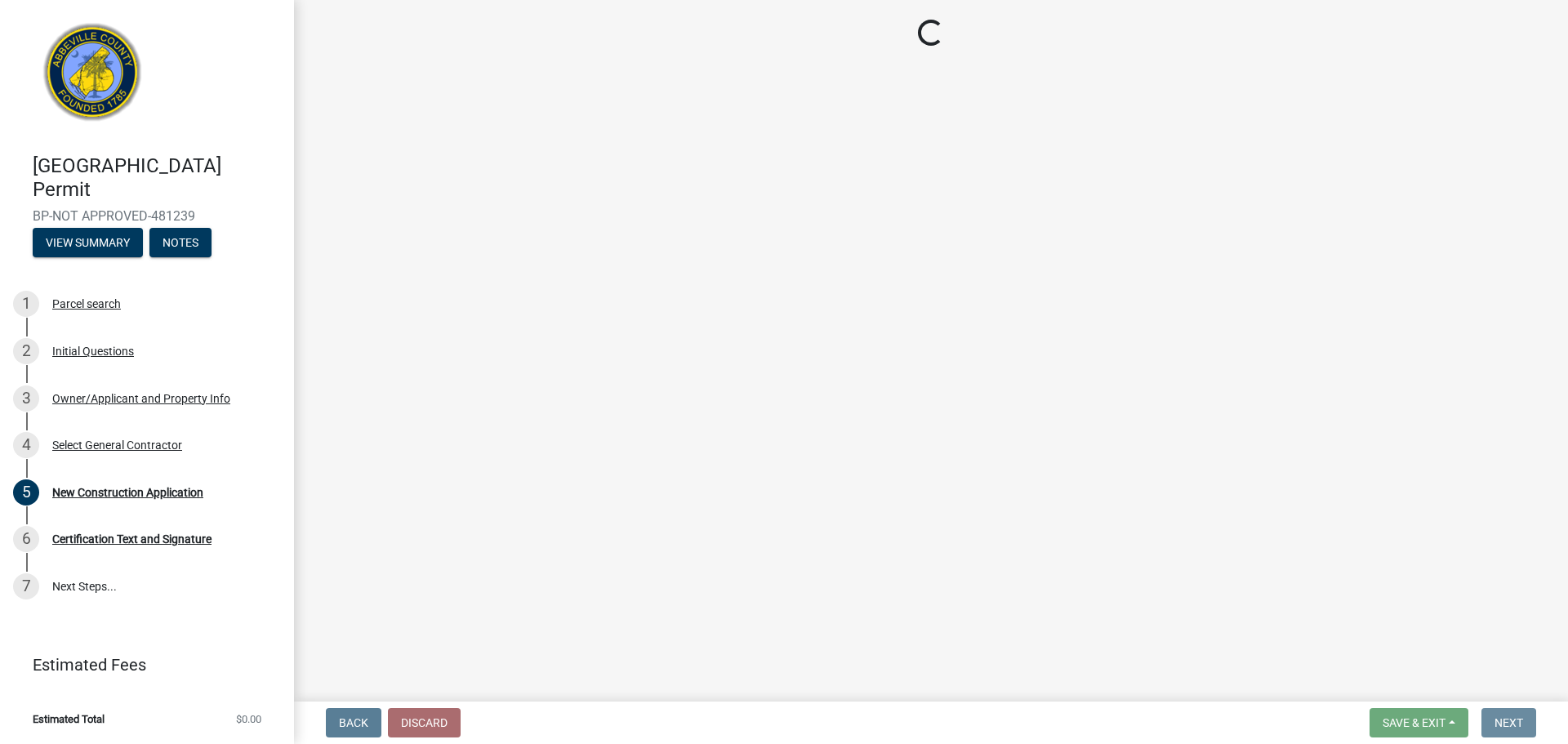
scroll to position [0, 0]
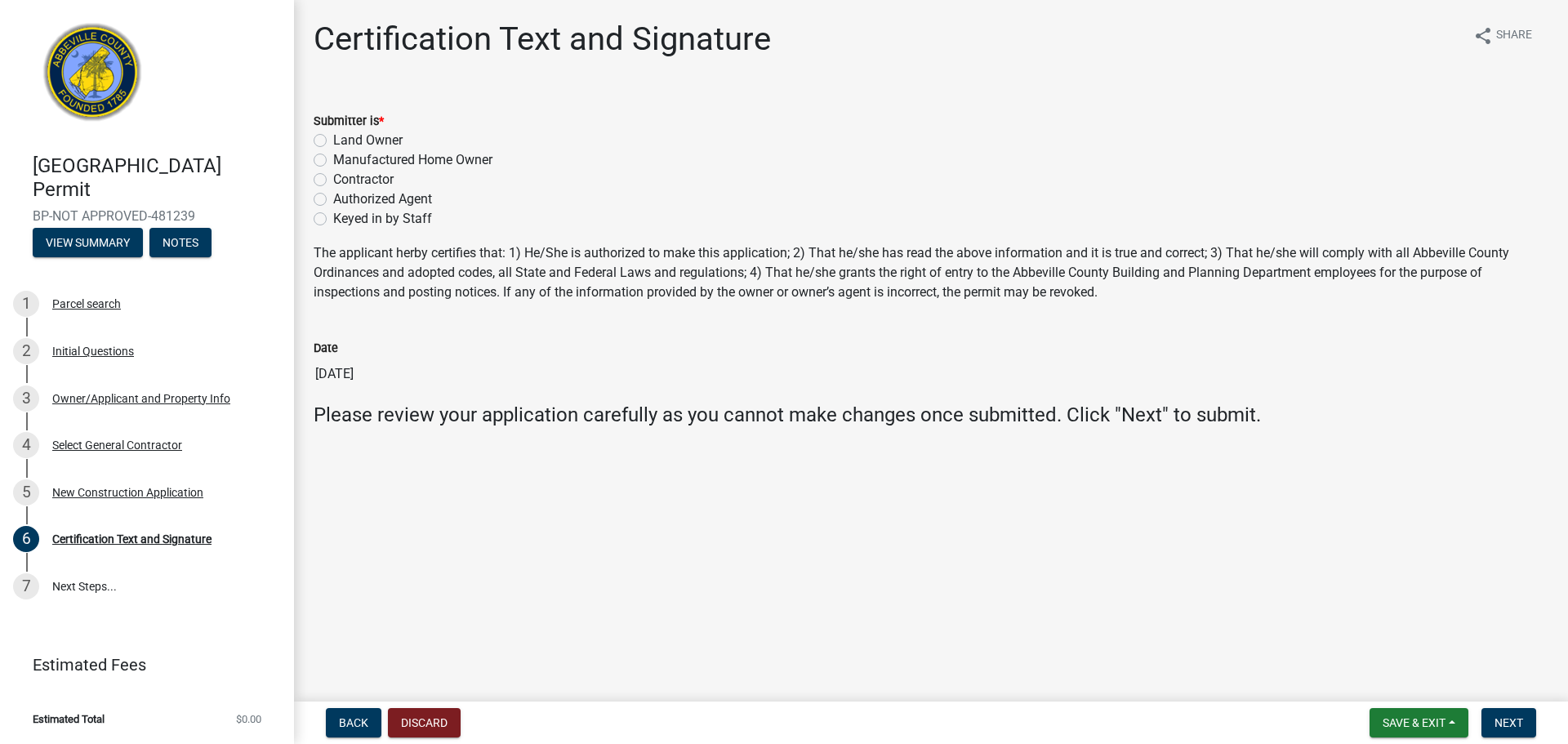
click at [375, 201] on label "Authorized Agent" at bounding box center [382, 199] width 99 height 19
click at [343, 200] on input "Authorized Agent" at bounding box center [338, 194] width 11 height 11
radio input "true"
drag, startPoint x: 1514, startPoint y: 711, endPoint x: 1495, endPoint y: 666, distance: 48.8
click at [1513, 711] on button "Next" at bounding box center [1509, 723] width 54 height 29
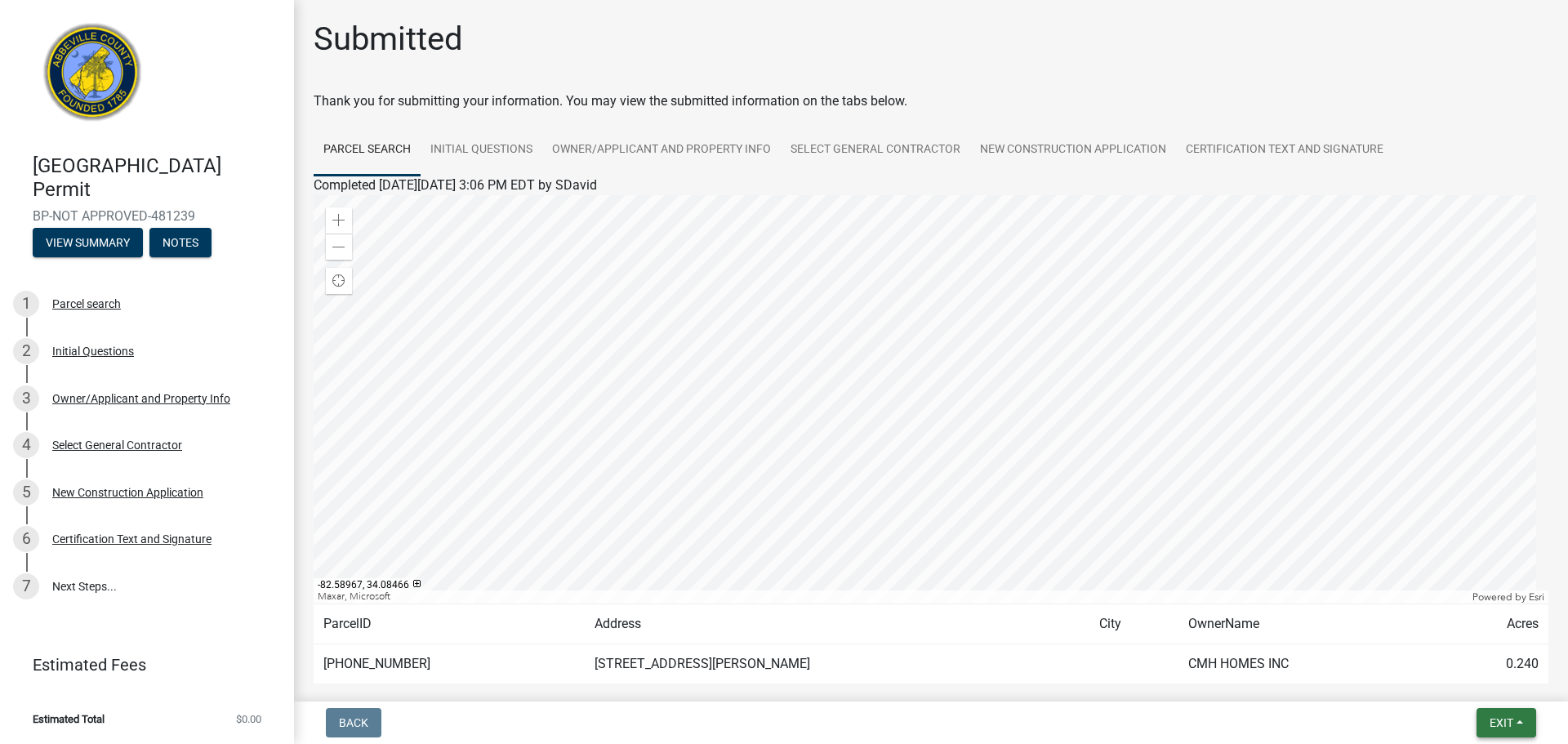
click at [1501, 713] on button "Exit" at bounding box center [1506, 723] width 59 height 29
click at [1462, 679] on button "Save & Exit" at bounding box center [1471, 680] width 131 height 39
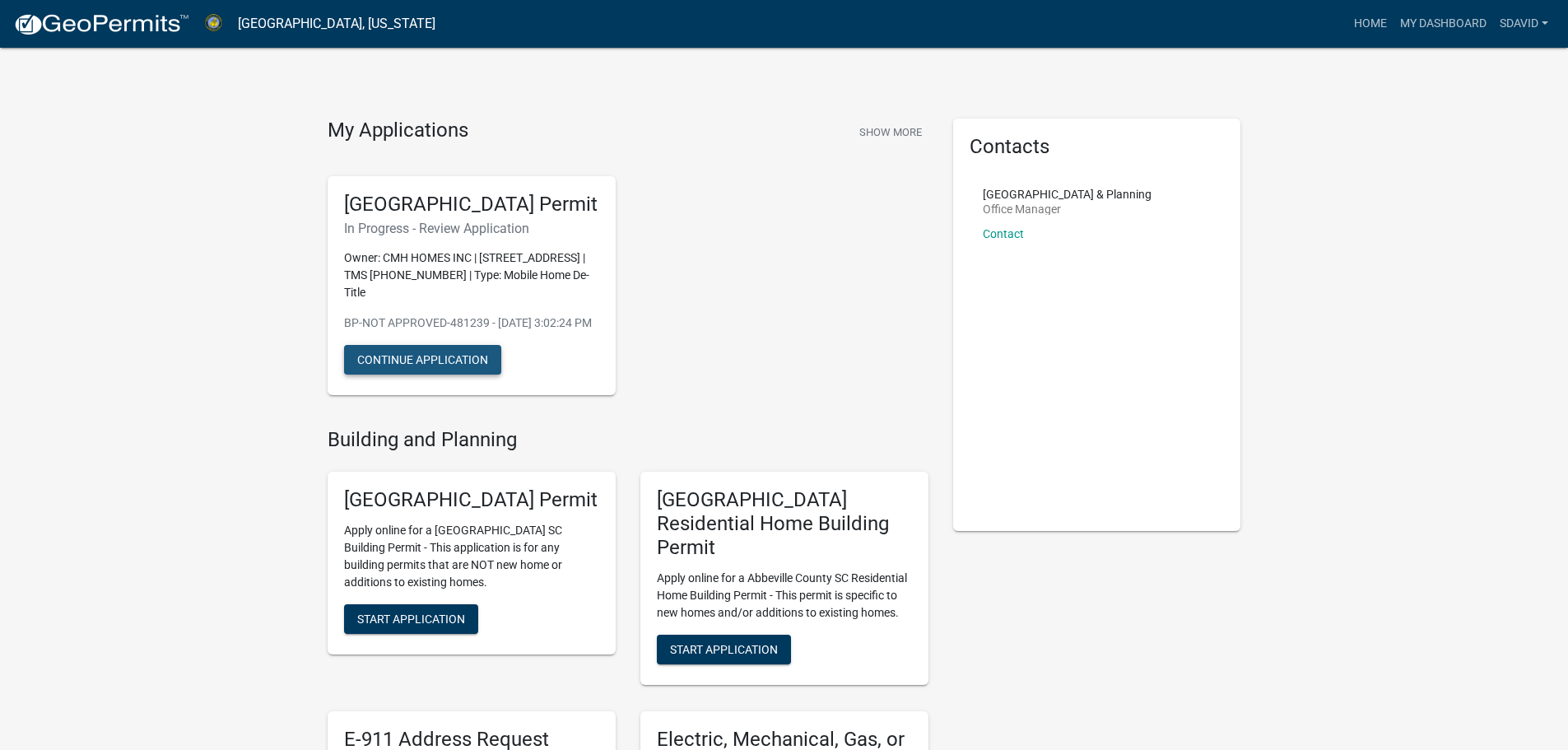
click at [393, 375] on button "Continue Application" at bounding box center [422, 360] width 157 height 29
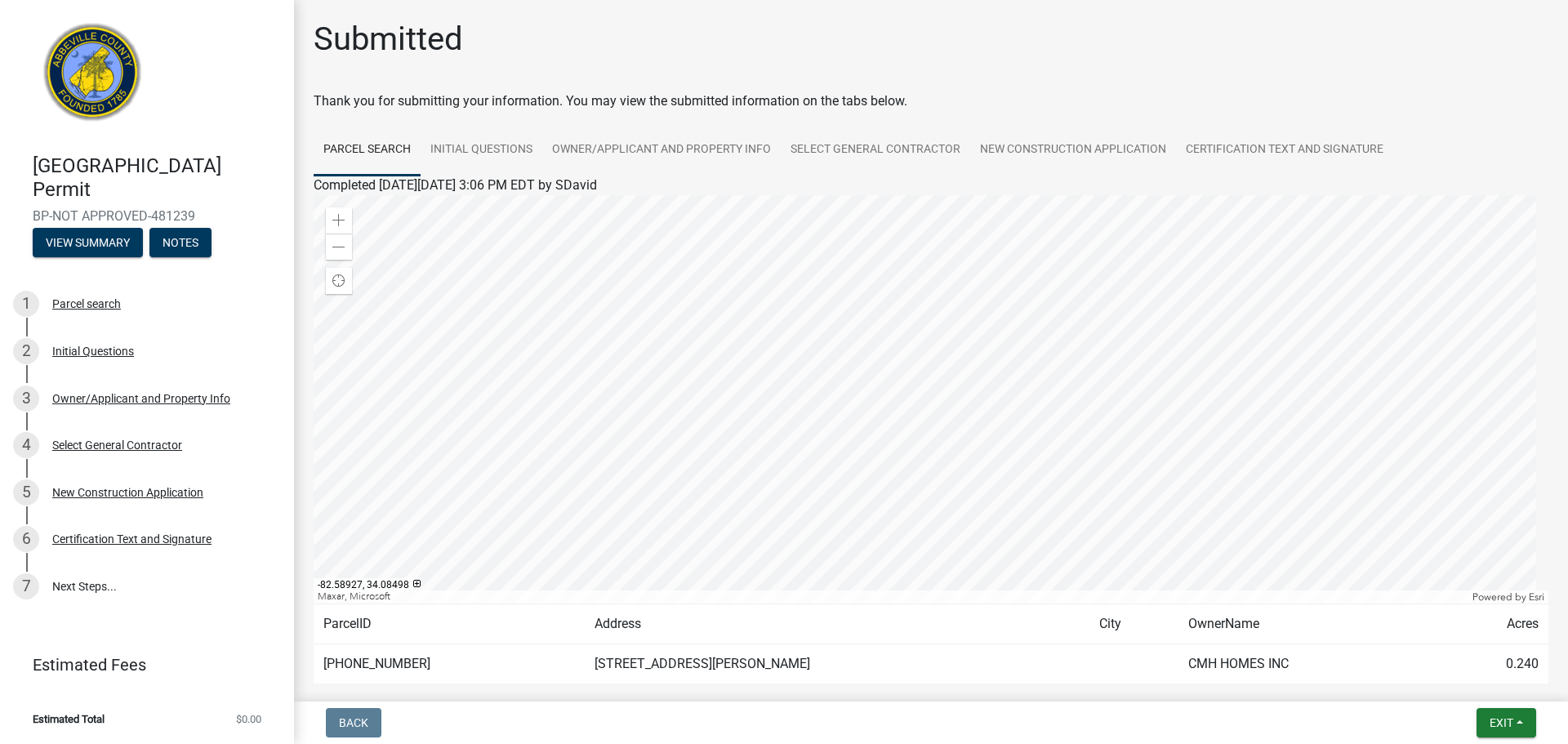
click at [921, 404] on div at bounding box center [931, 399] width 1235 height 408
click at [517, 163] on link "Initial Questions" at bounding box center [481, 150] width 121 height 52
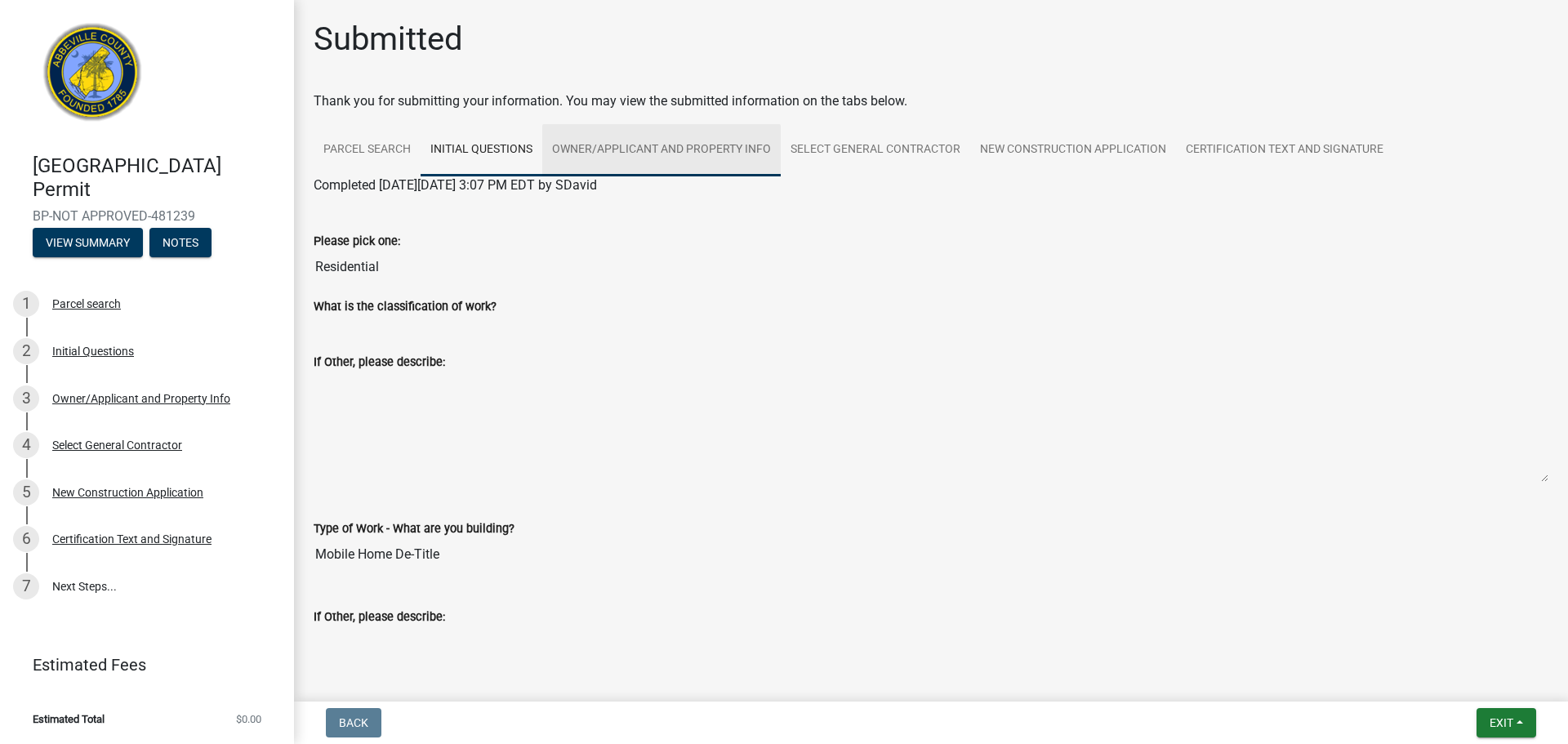
click at [602, 140] on link "Owner/Applicant and Property Info" at bounding box center [662, 150] width 239 height 52
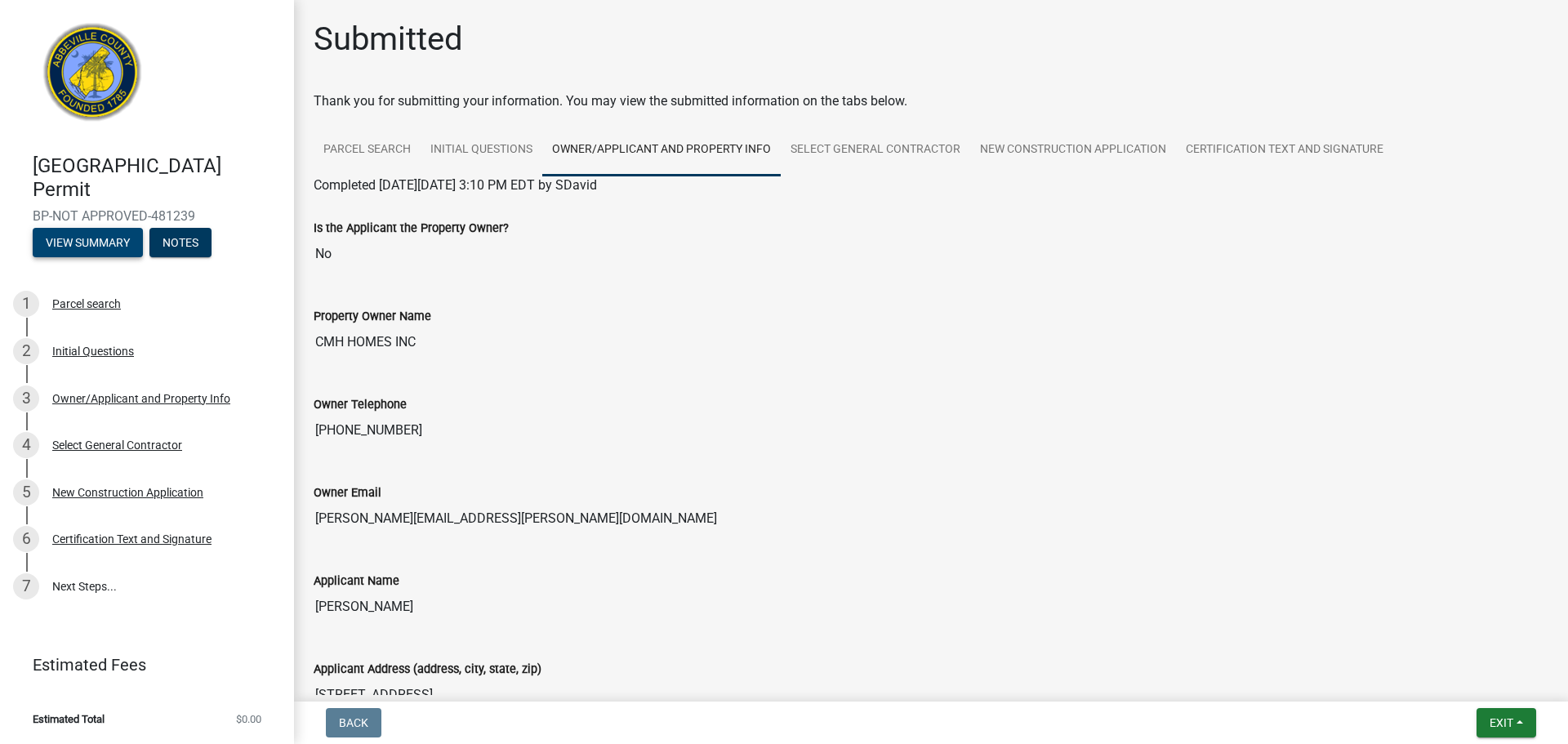
click at [95, 252] on button "View Summary" at bounding box center [88, 243] width 111 height 29
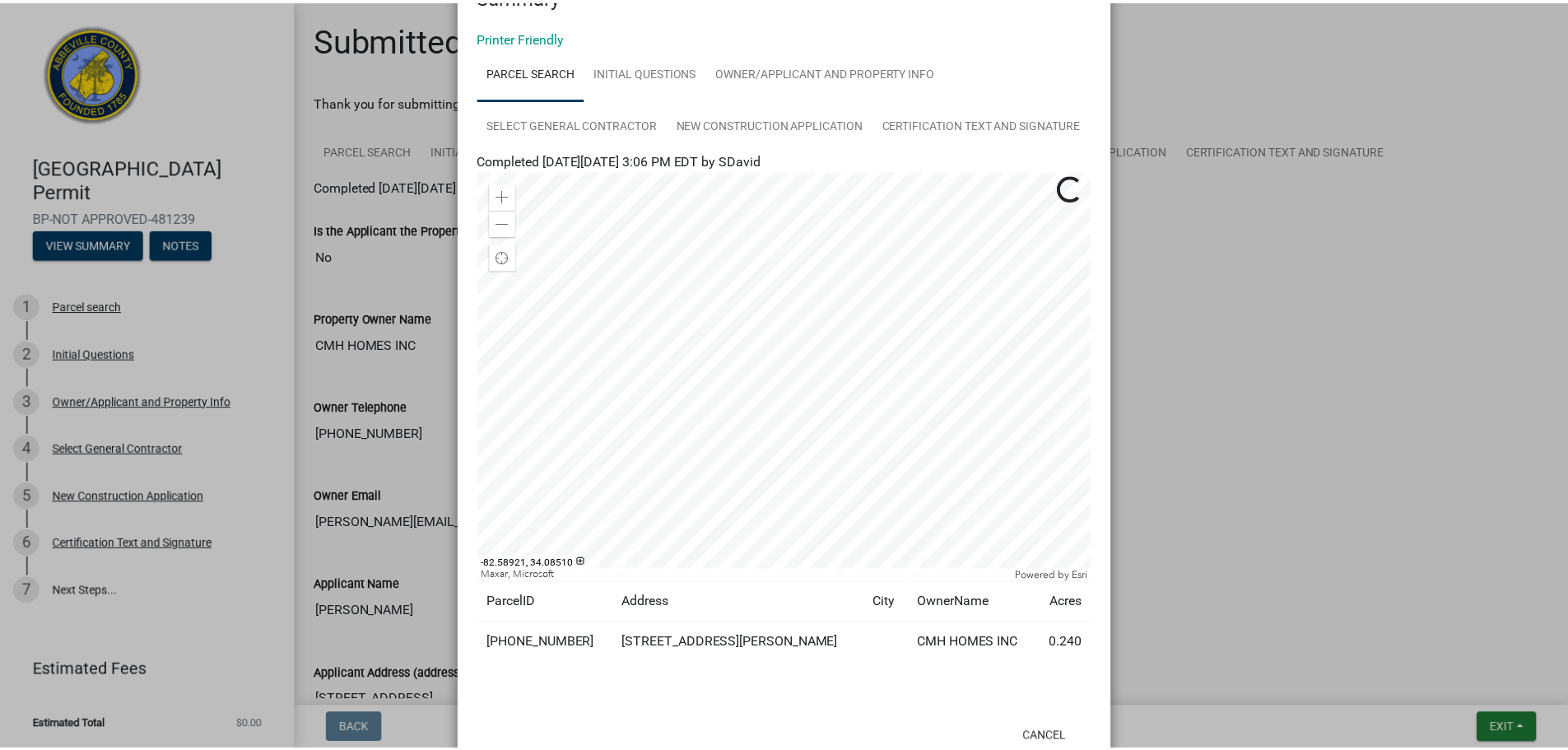
scroll to position [111, 0]
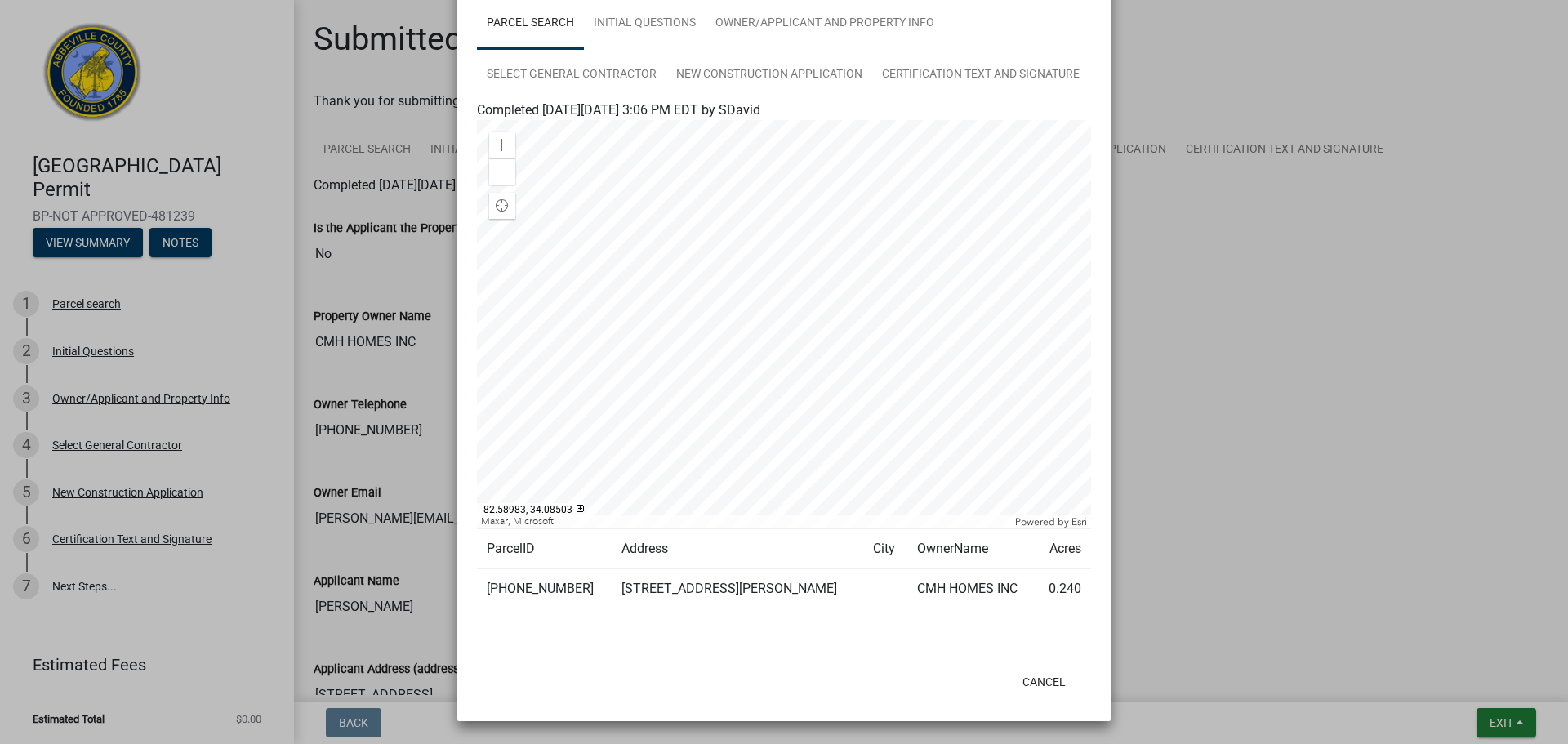
click at [157, 234] on ngb-modal-window "Summary × Printer Friendly Parcel search Initial Questions Owner/Applicant and …" at bounding box center [784, 372] width 1568 height 744
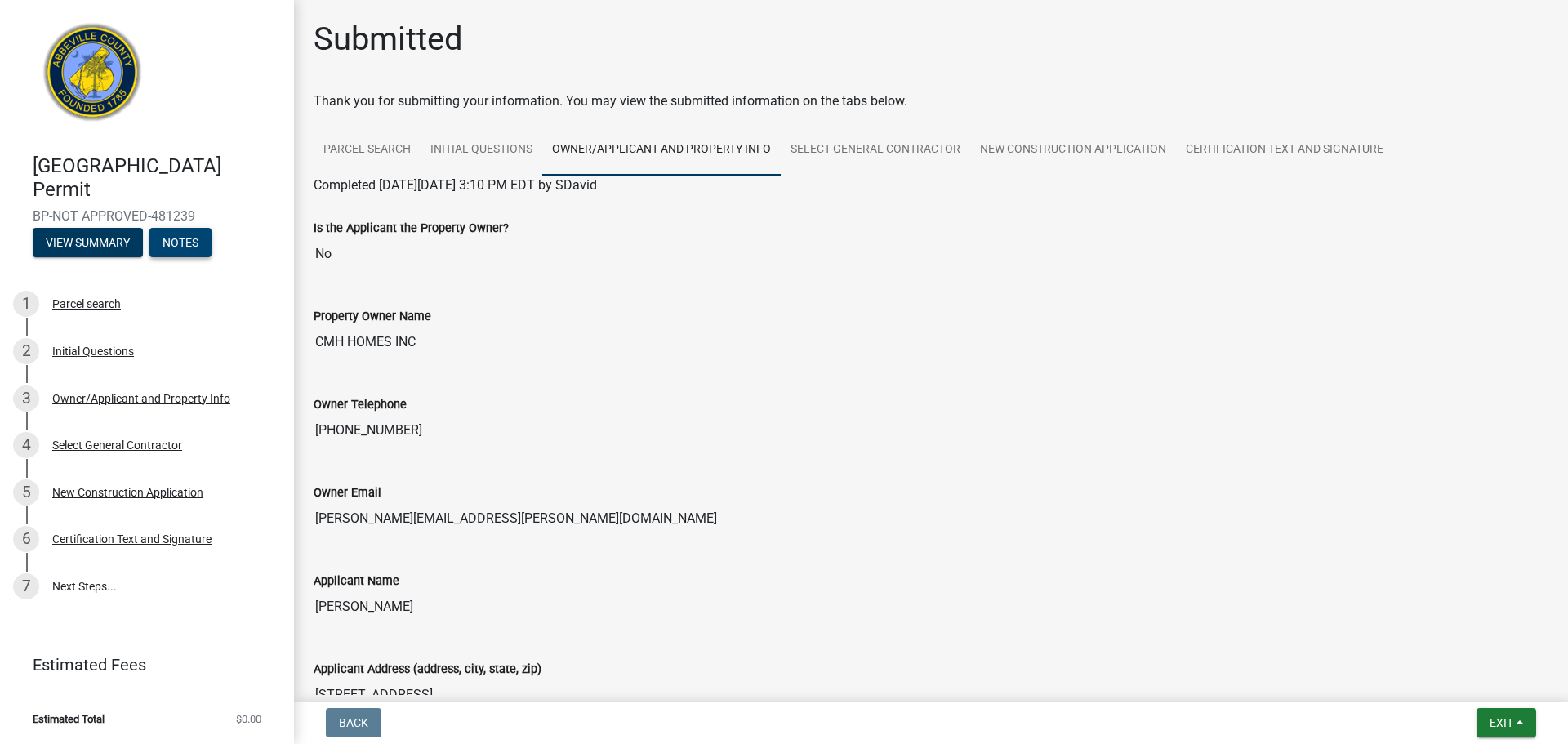
click at [199, 243] on button "Notes" at bounding box center [180, 243] width 62 height 29
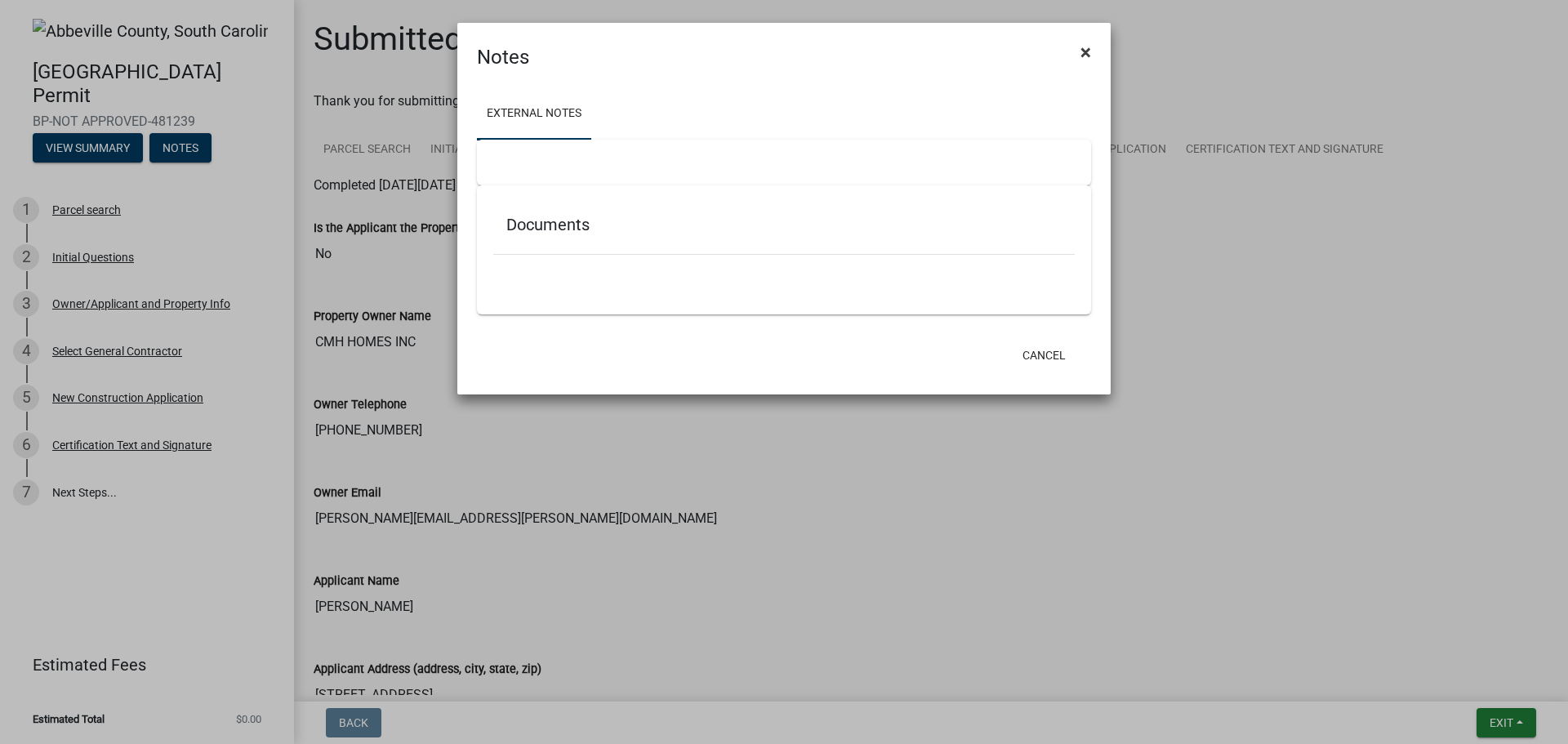
click at [1088, 57] on span "×" at bounding box center [1086, 52] width 11 height 23
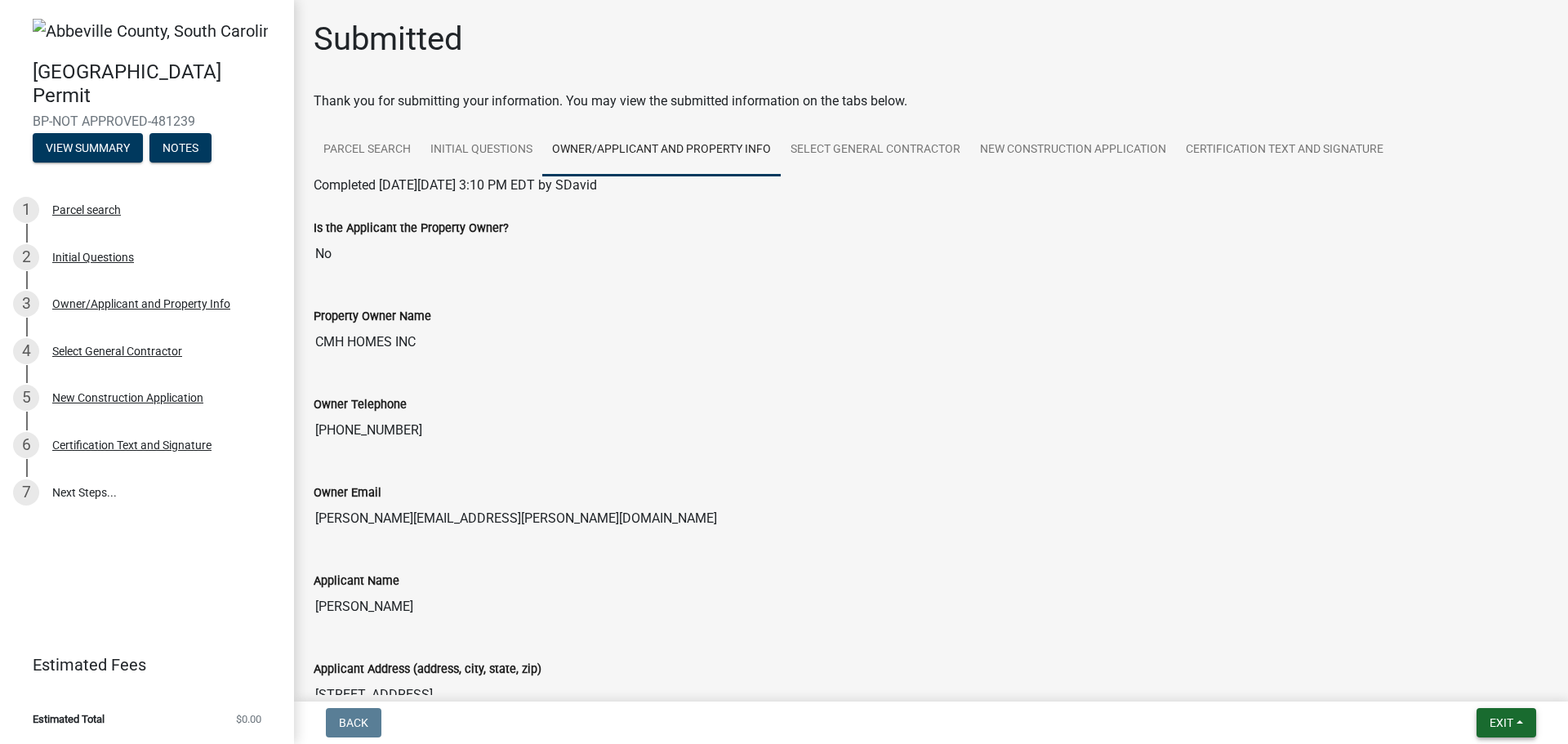
click at [1508, 720] on span "Exit" at bounding box center [1501, 722] width 23 height 13
click at [1468, 685] on button "Save & Exit" at bounding box center [1471, 680] width 131 height 39
